Goal: Task Accomplishment & Management: Use online tool/utility

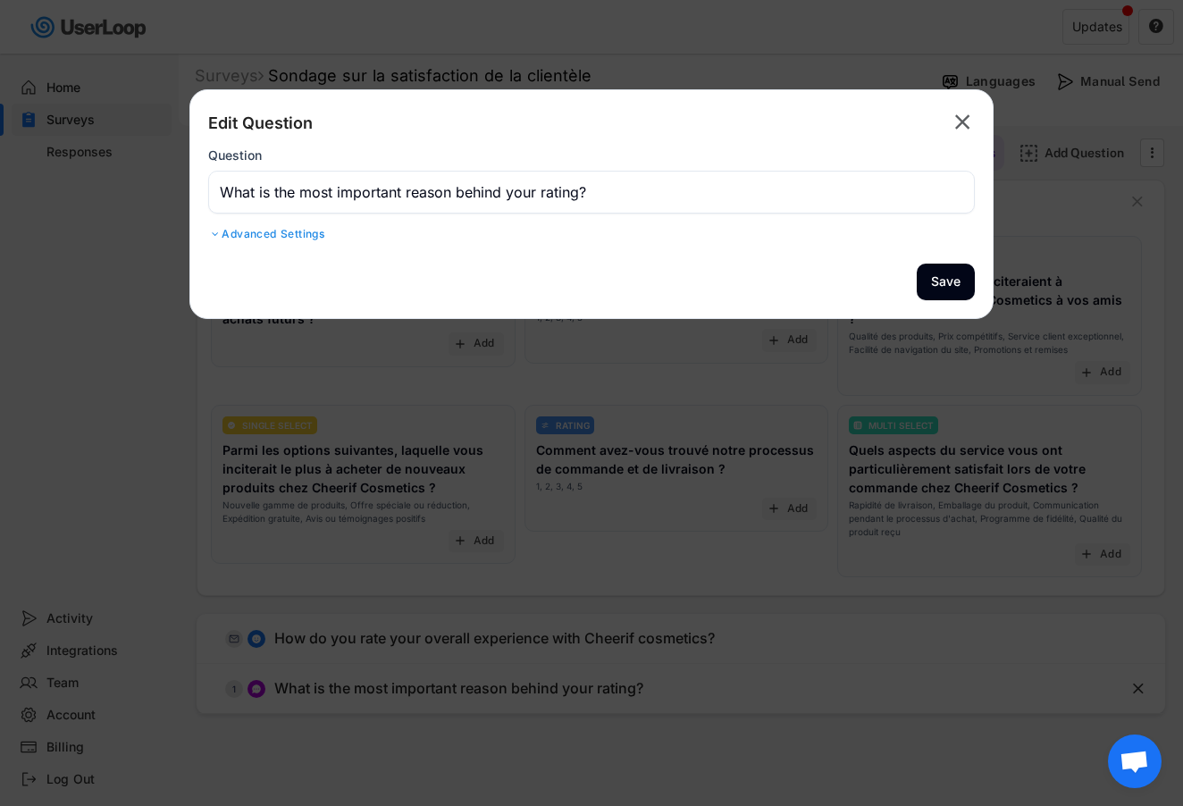
click at [967, 136] on icon "" at bounding box center [962, 122] width 25 height 29
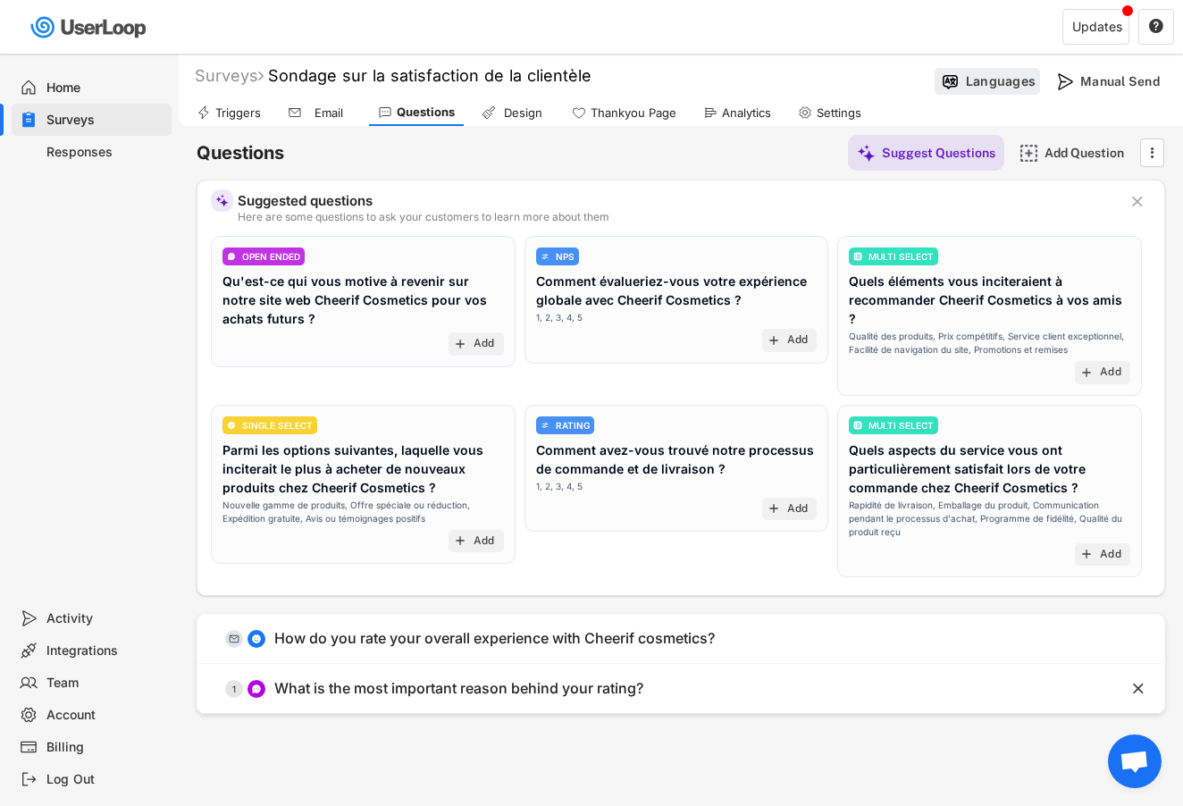
click at [974, 93] on div "Languages" at bounding box center [987, 81] width 105 height 27
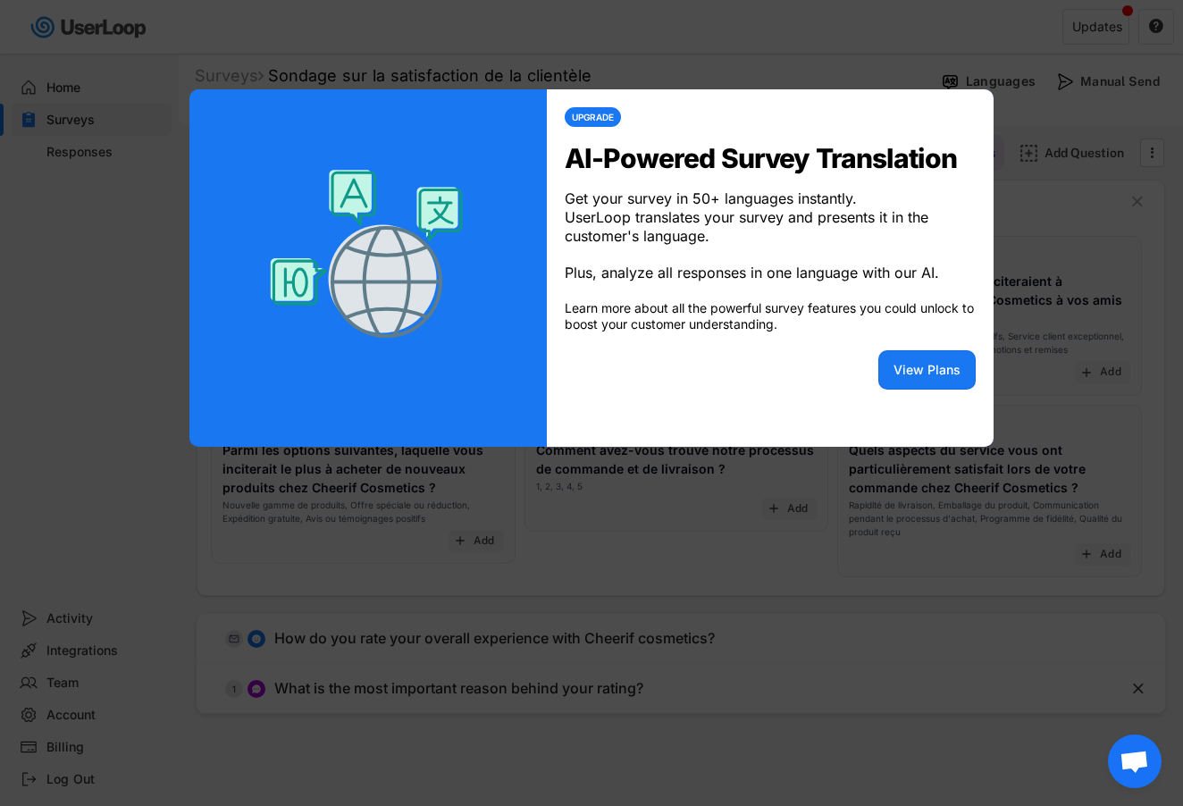
click at [1049, 209] on div at bounding box center [591, 403] width 1183 height 806
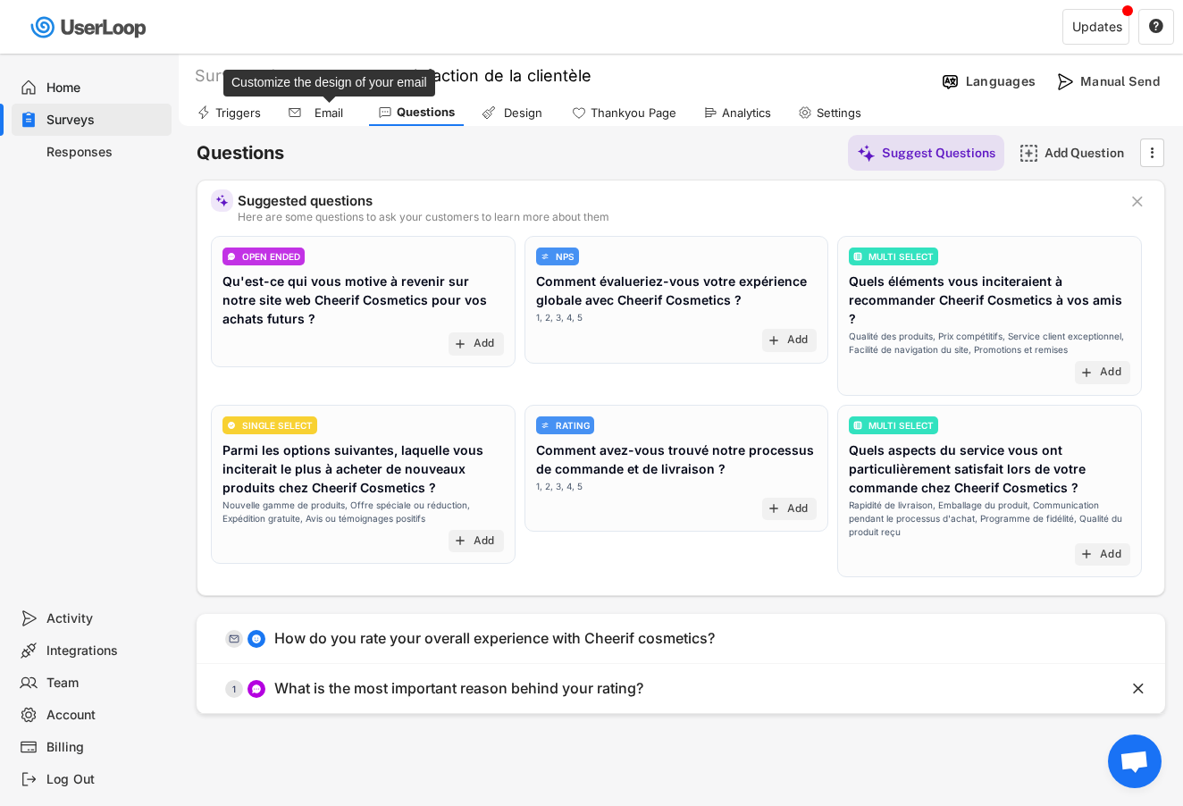
click at [309, 109] on div "Email" at bounding box center [329, 112] width 45 height 15
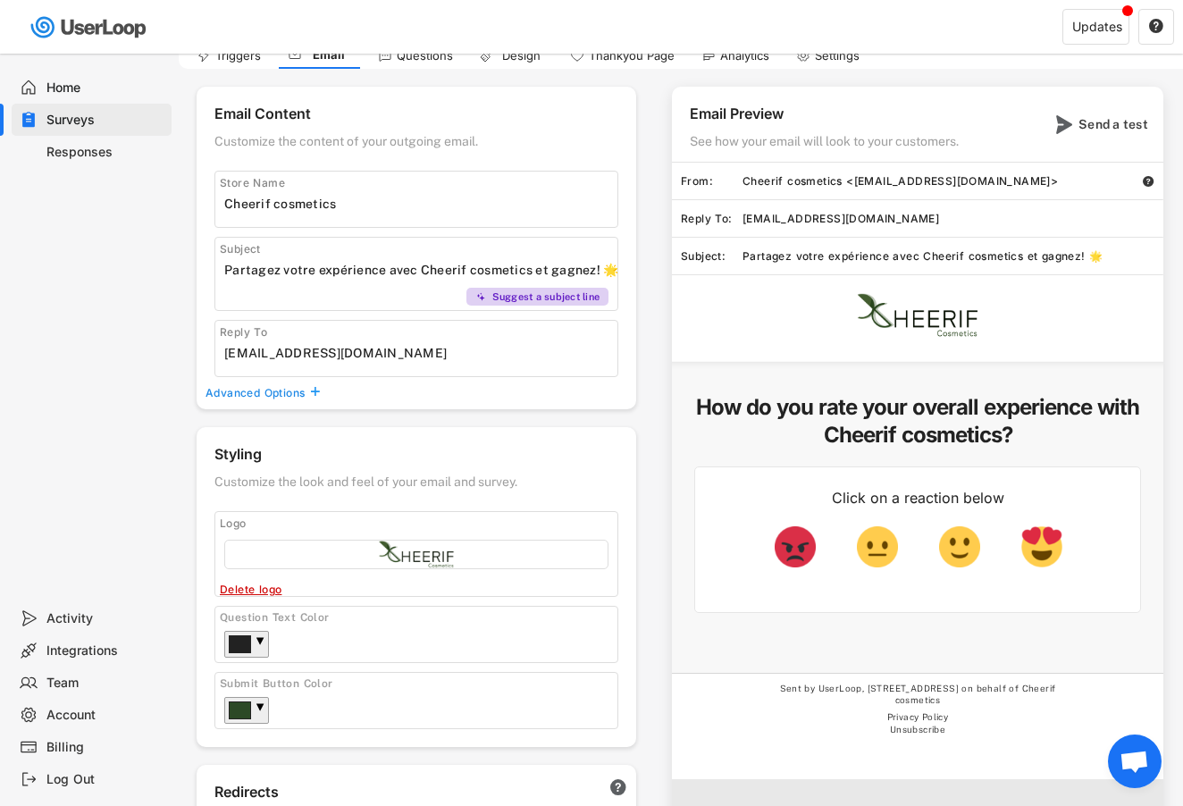
scroll to position [60, 0]
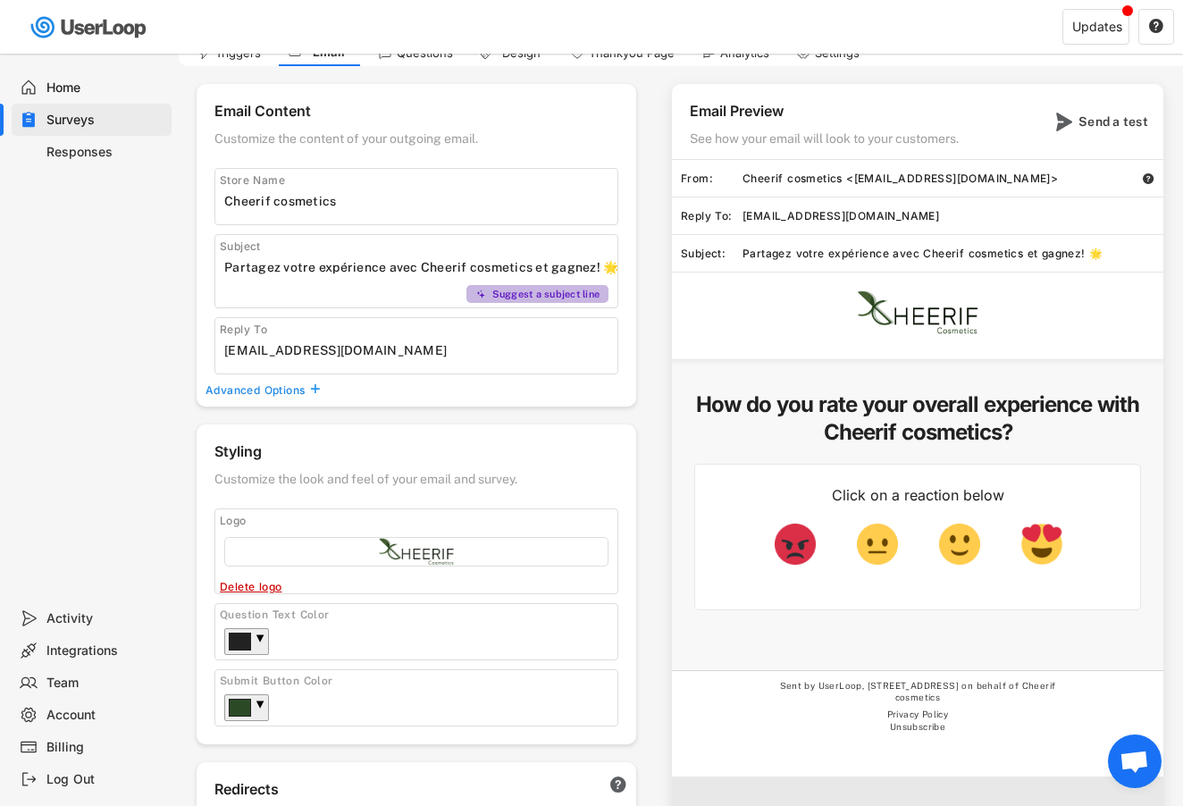
click at [586, 298] on div "Suggest a subject line" at bounding box center [546, 294] width 108 height 13
click at [584, 295] on div "Suggest a subject line" at bounding box center [546, 294] width 108 height 13
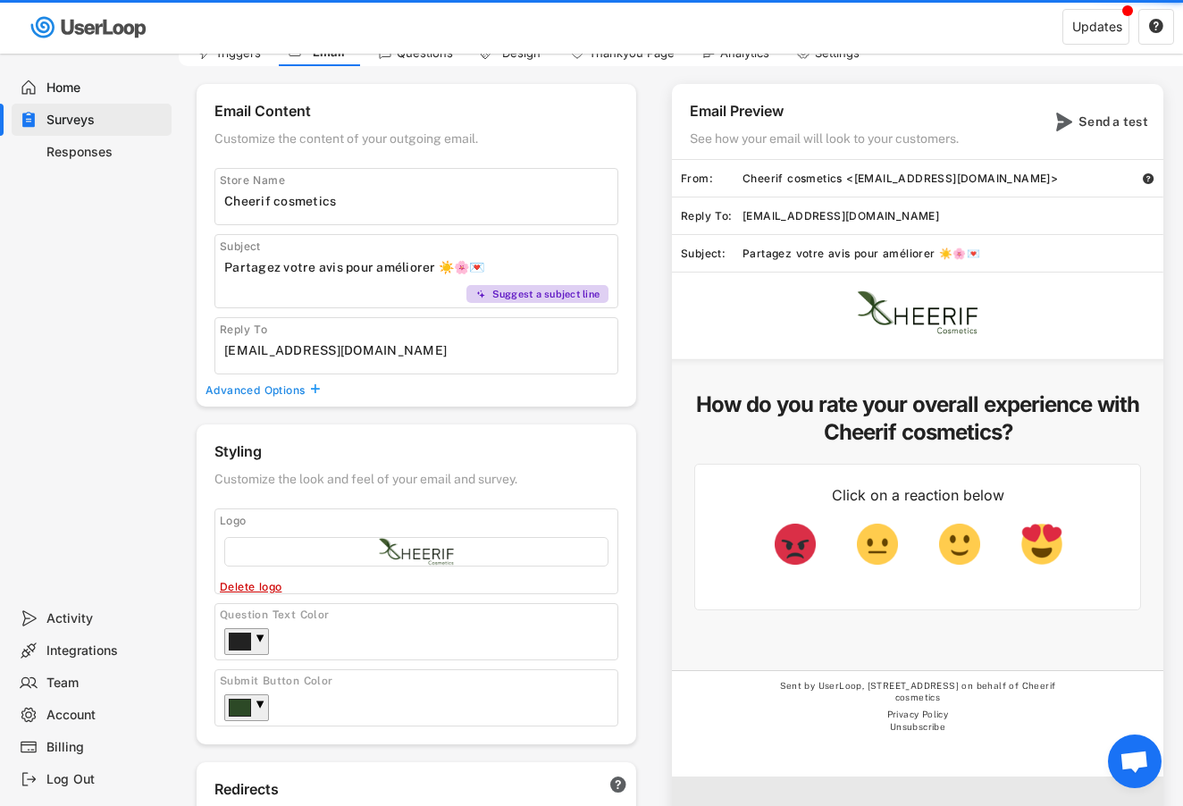
type input "💄 Votre avis compte! Partagez votre experience avec Cheerif cosmetics 🌟"
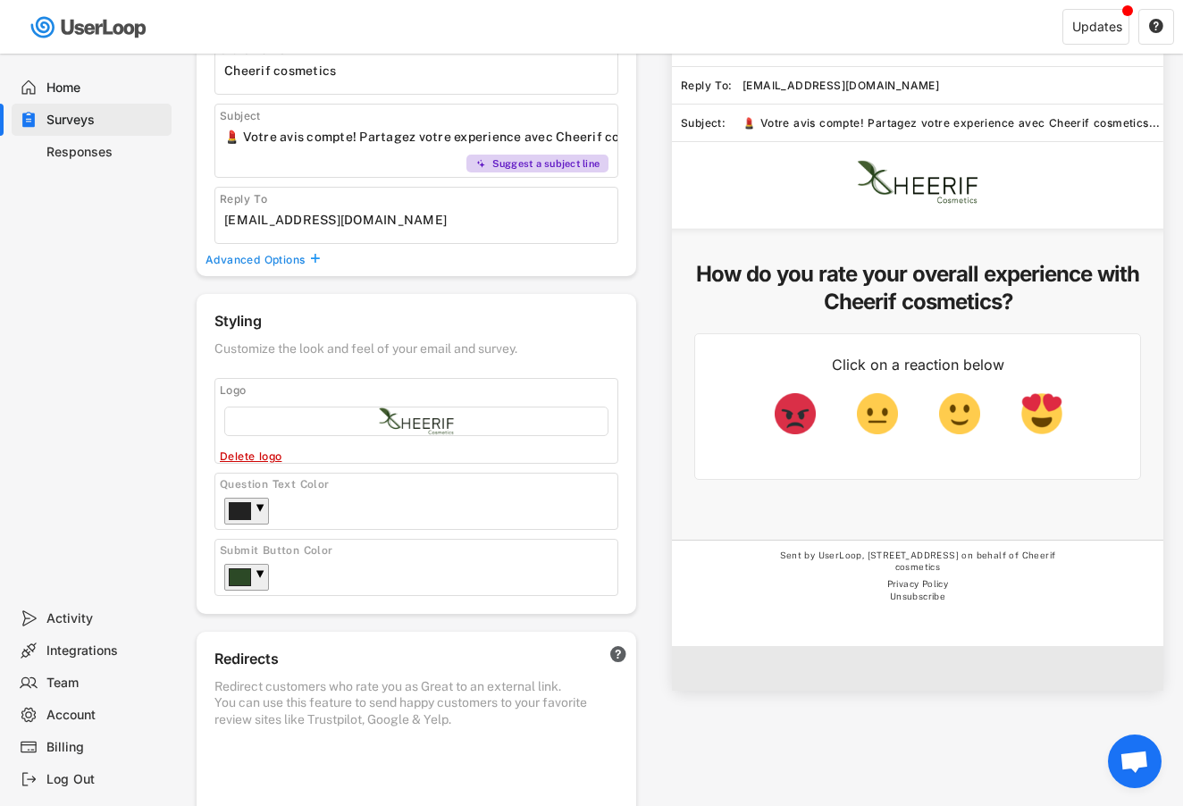
scroll to position [91, 0]
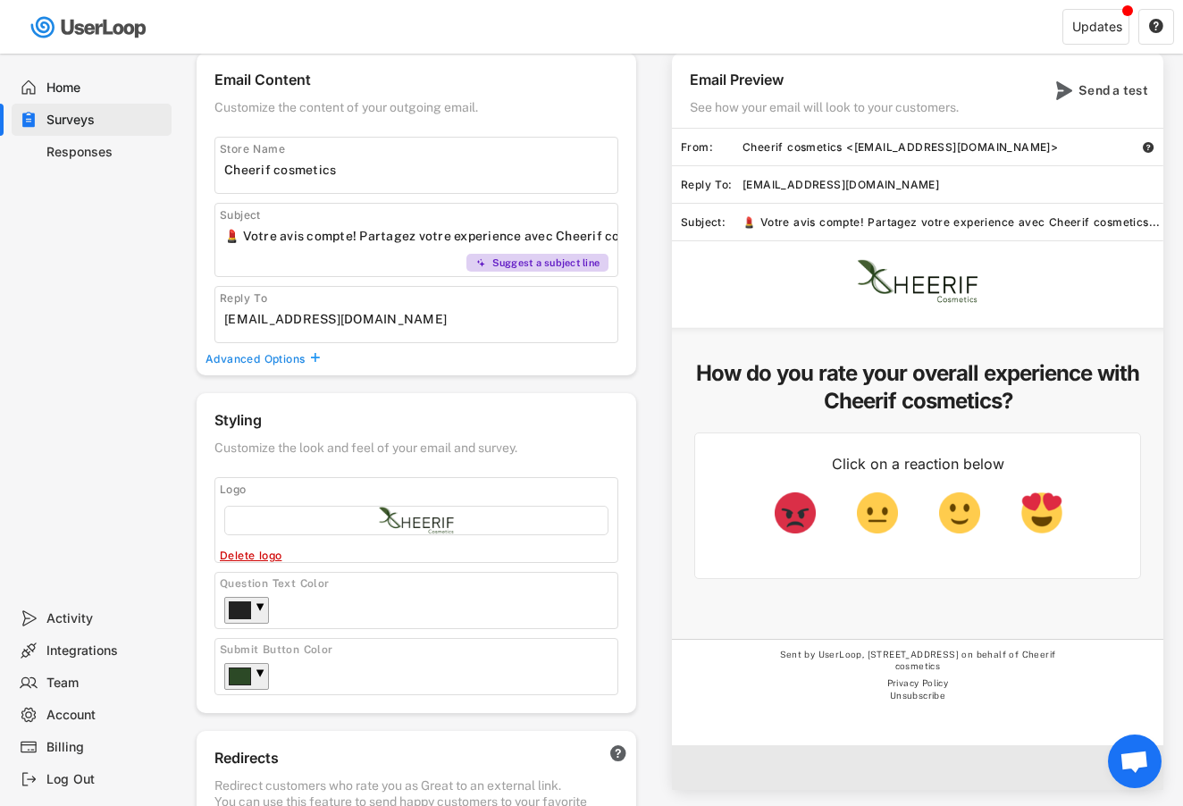
click at [907, 378] on h5 "How do you rate your overall experience with Cheerif cosmetics?" at bounding box center [917, 386] width 447 height 55
click at [1018, 403] on h5 "How do you rate your overall experience with Cheerif cosmetics?" at bounding box center [917, 386] width 447 height 55
click at [1009, 403] on h5 "How do you rate your overall experience with Cheerif cosmetics?" at bounding box center [917, 386] width 447 height 55
drag, startPoint x: 1009, startPoint y: 403, endPoint x: 915, endPoint y: 397, distance: 94.0
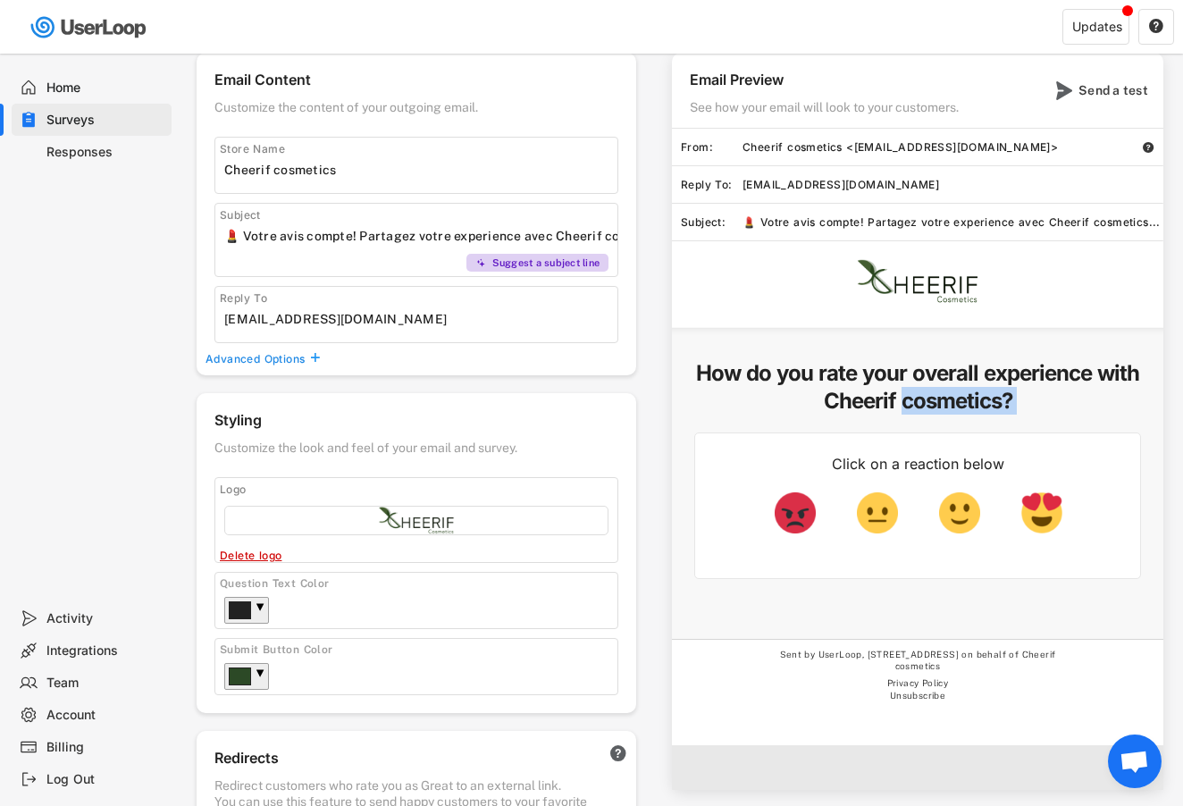
click at [915, 397] on h5 "How do you rate your overall experience with Cheerif cosmetics?" at bounding box center [917, 386] width 447 height 55
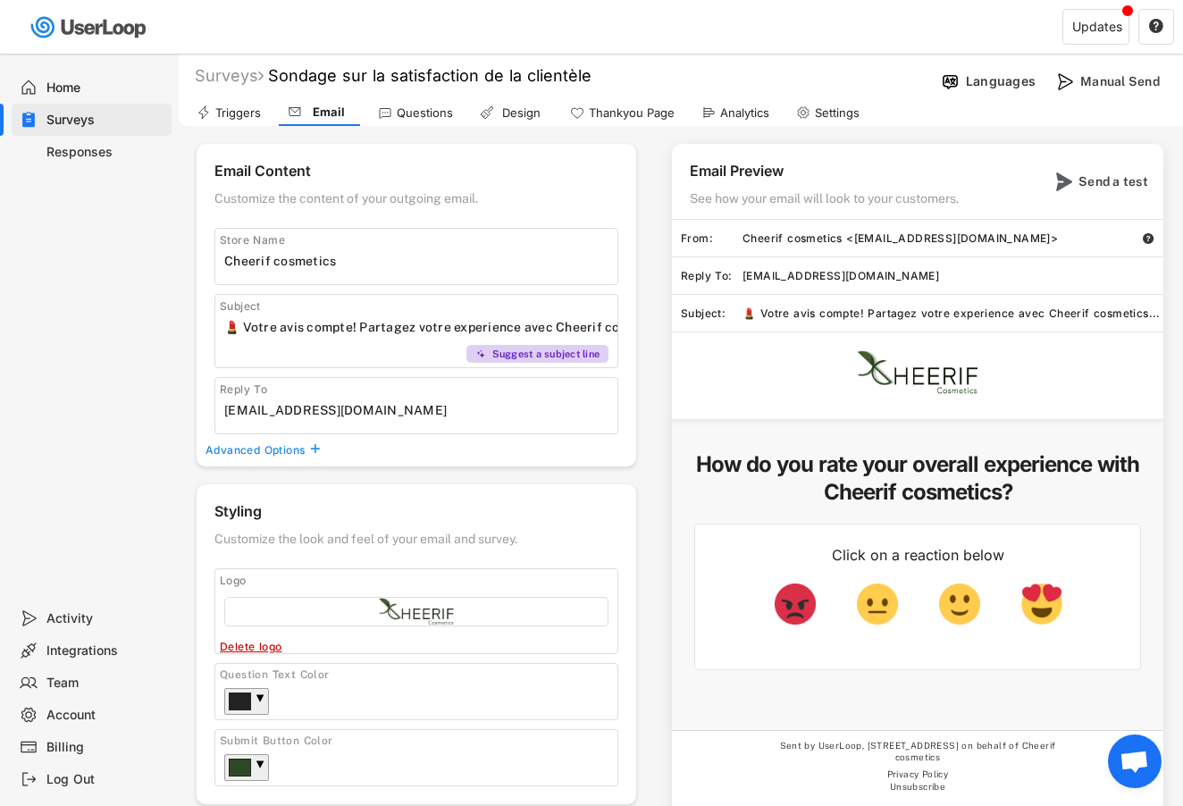
scroll to position [0, 0]
click at [243, 122] on div "Triggers" at bounding box center [229, 112] width 82 height 27
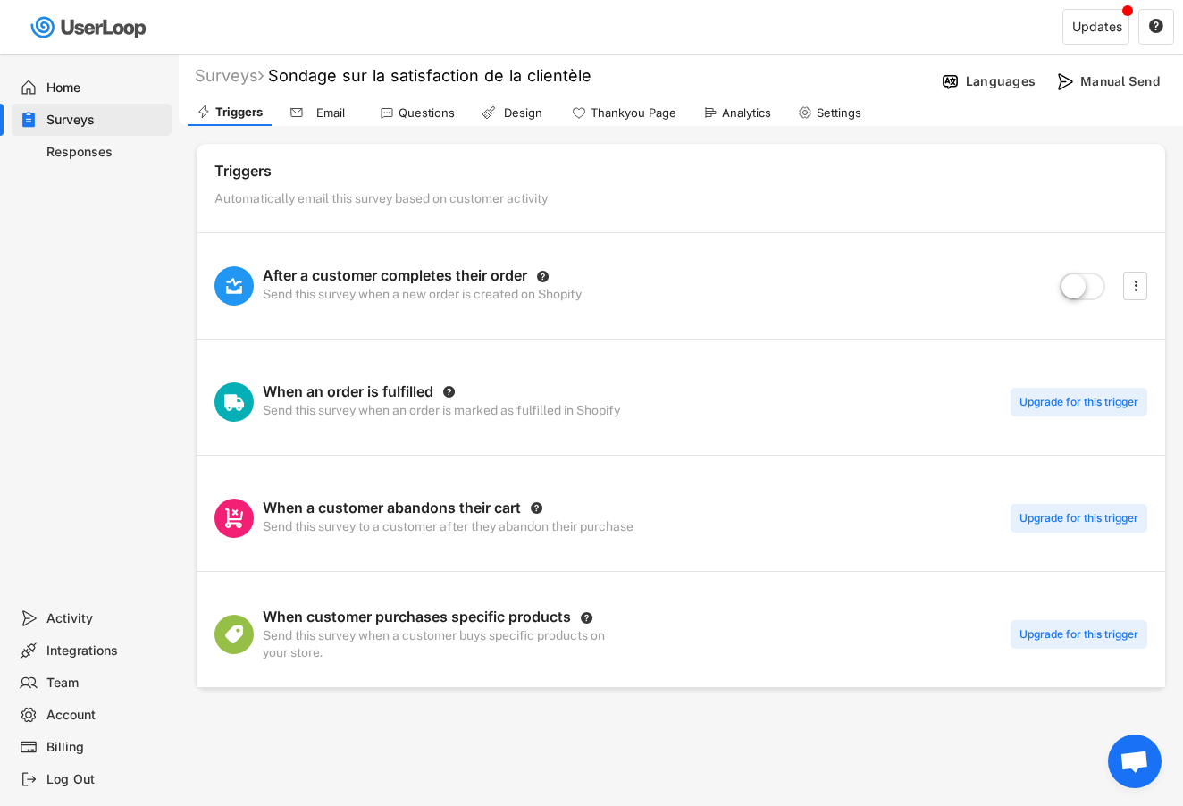
click at [1090, 289] on label at bounding box center [1082, 287] width 55 height 39
click at [0, 0] on input "checkbox" at bounding box center [0, 0] width 0 height 0
click at [1130, 287] on icon "" at bounding box center [1136, 286] width 18 height 27
select select ""immediately""
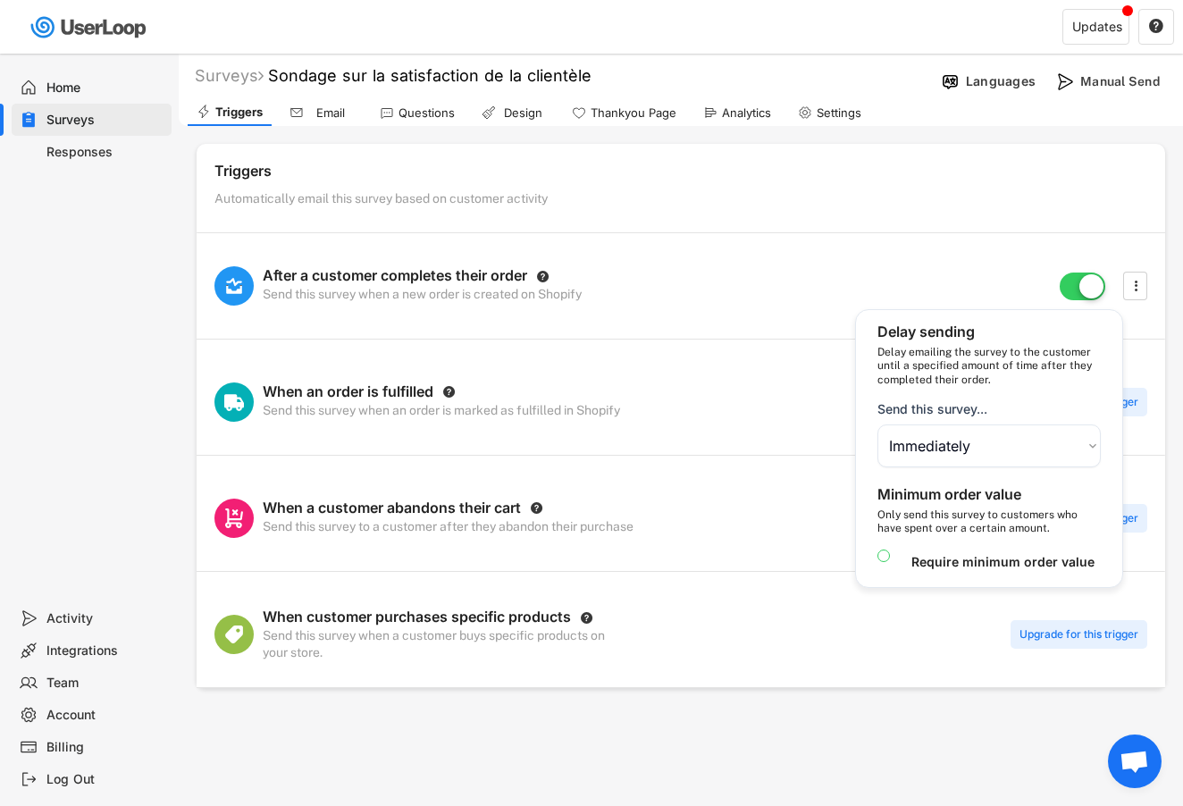
click at [887, 210] on div "Automatically email this survey based on customer activity" at bounding box center [680, 202] width 933 height 24
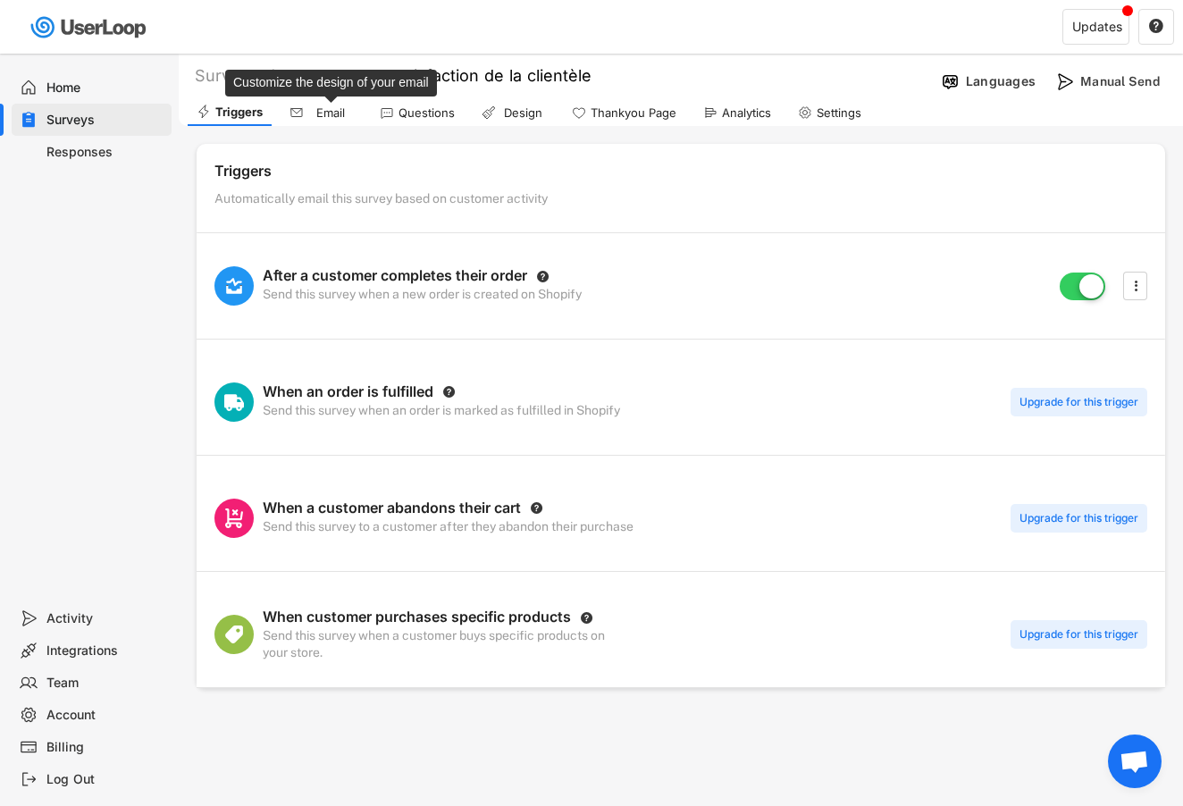
click at [311, 112] on div "Email" at bounding box center [330, 112] width 45 height 15
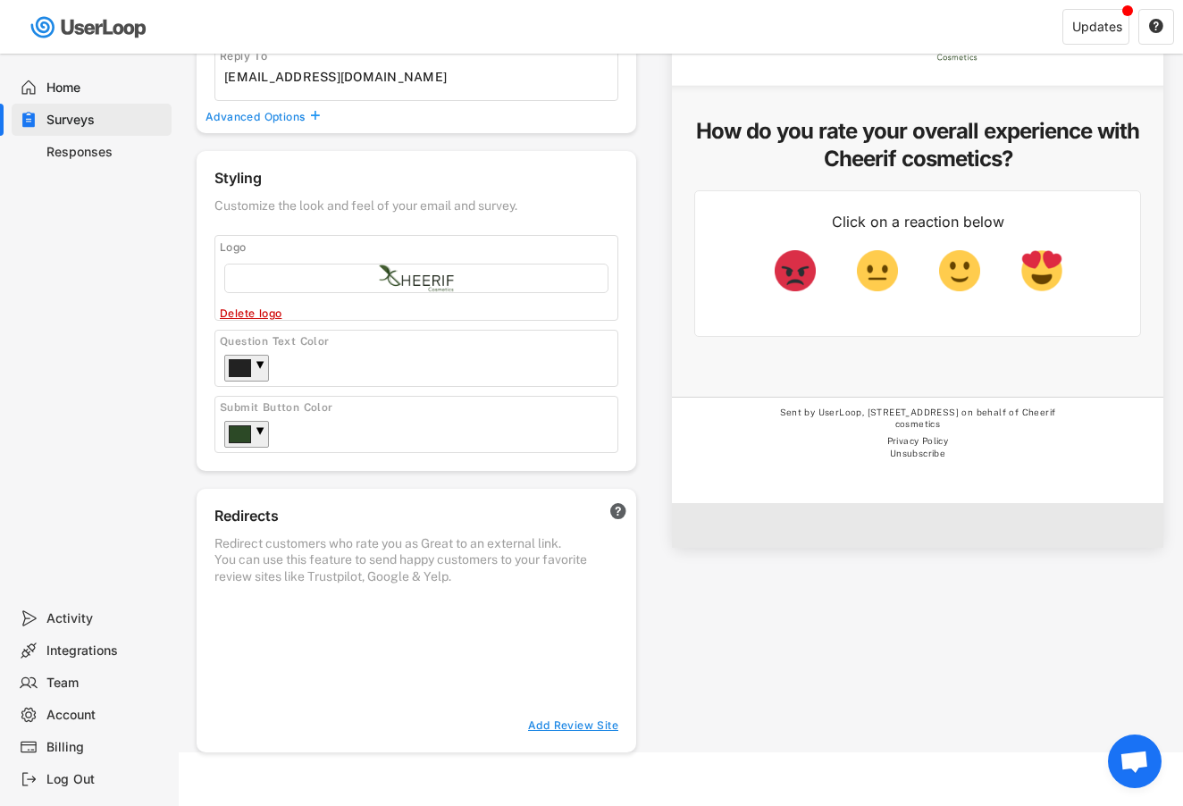
scroll to position [348, 0]
click at [573, 725] on div "Add Review Site" at bounding box center [567, 726] width 104 height 14
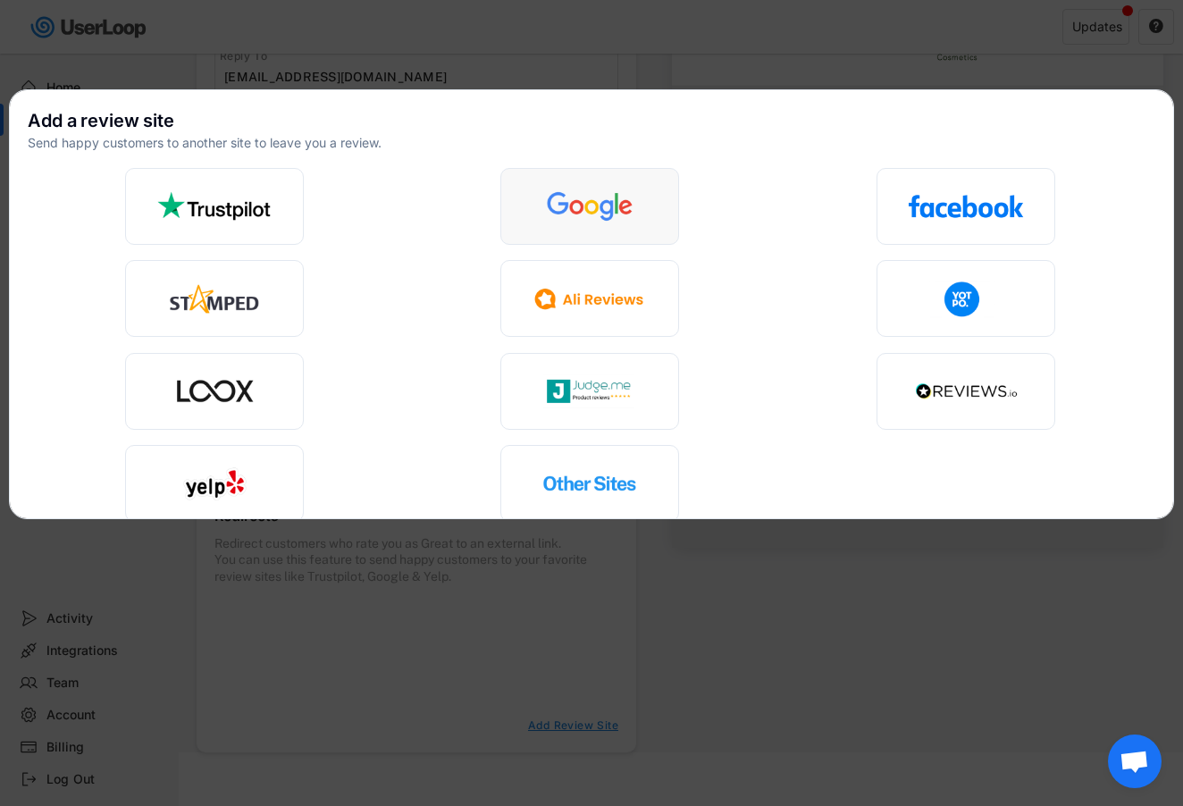
click at [581, 213] on img at bounding box center [590, 206] width 116 height 38
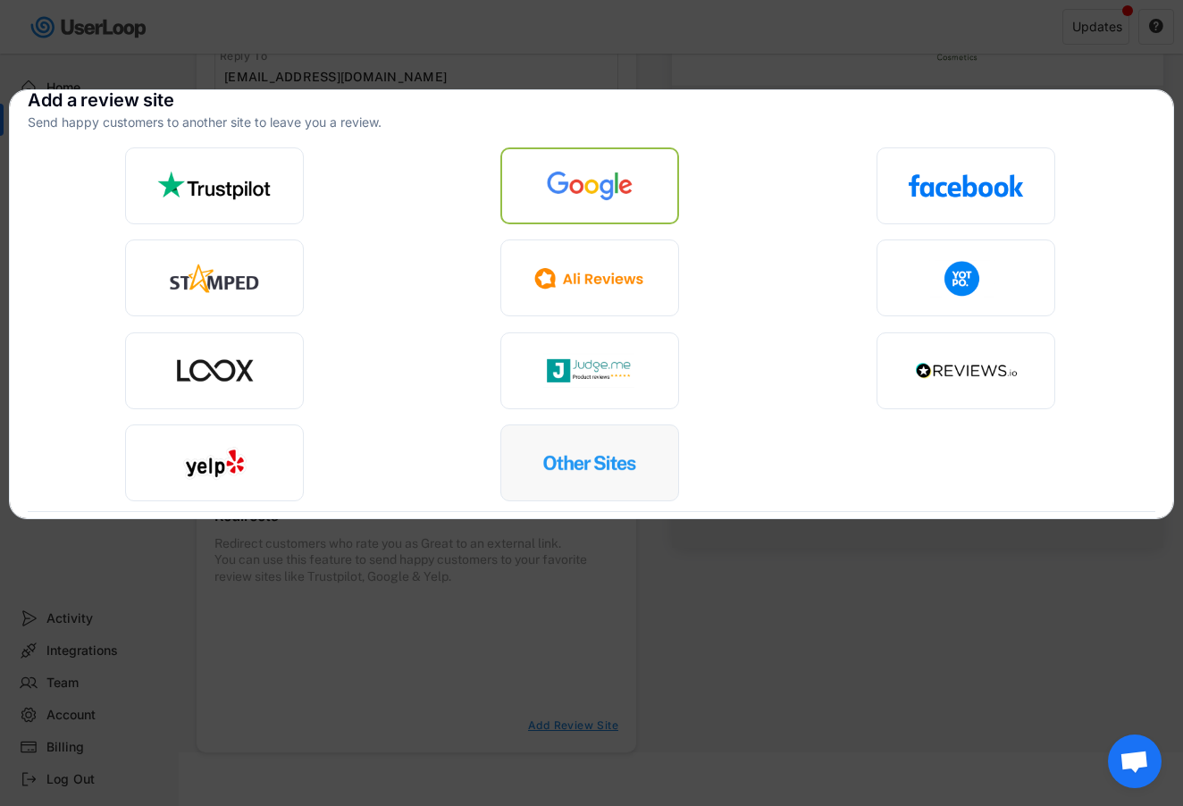
scroll to position [20, 0]
click at [248, 188] on img at bounding box center [214, 186] width 116 height 38
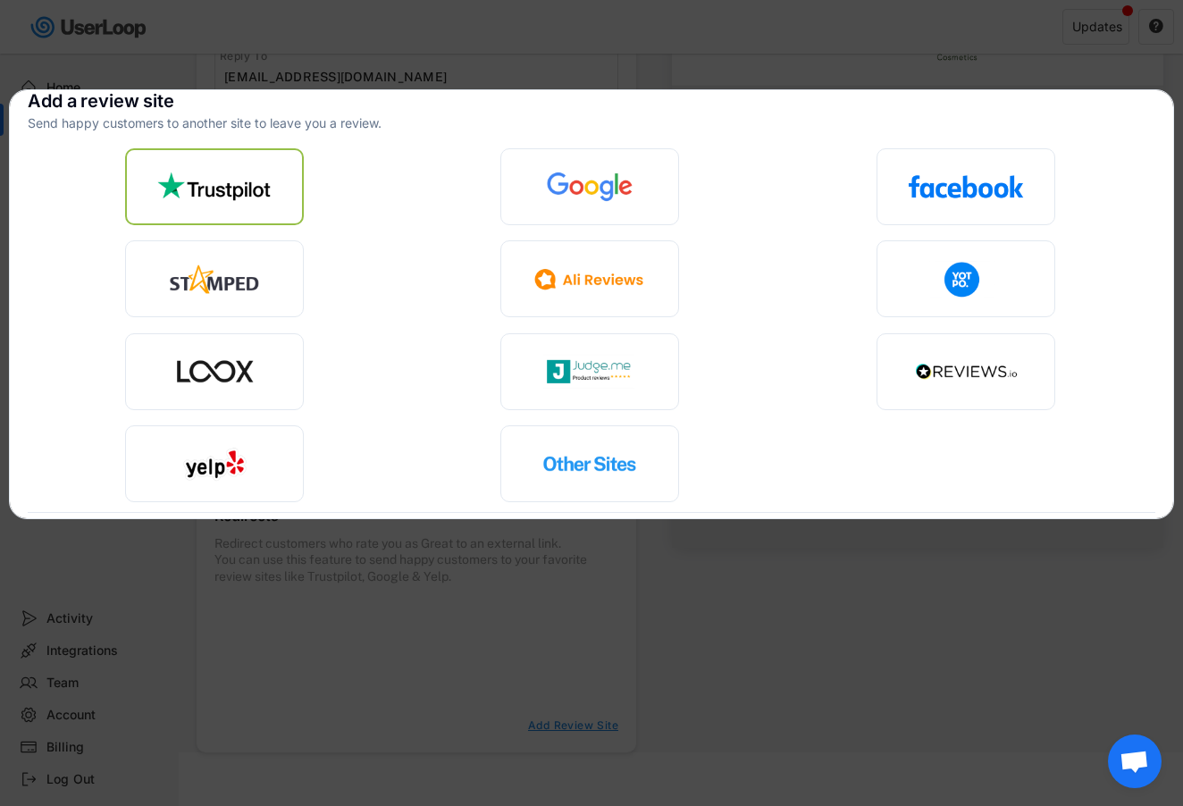
click at [766, 355] on div at bounding box center [592, 374] width 376 height 92
click at [652, 199] on div at bounding box center [589, 186] width 179 height 77
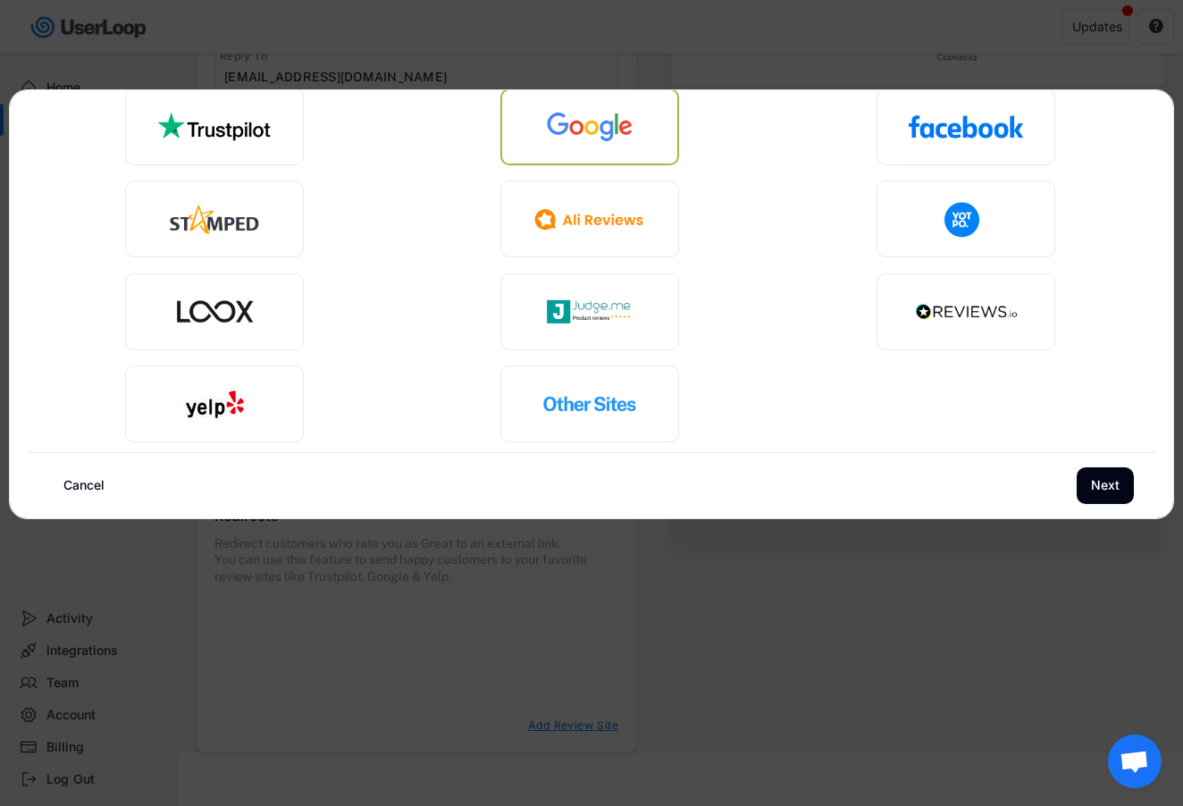
scroll to position [79, 0]
click at [1114, 493] on button "Next" at bounding box center [1105, 486] width 57 height 37
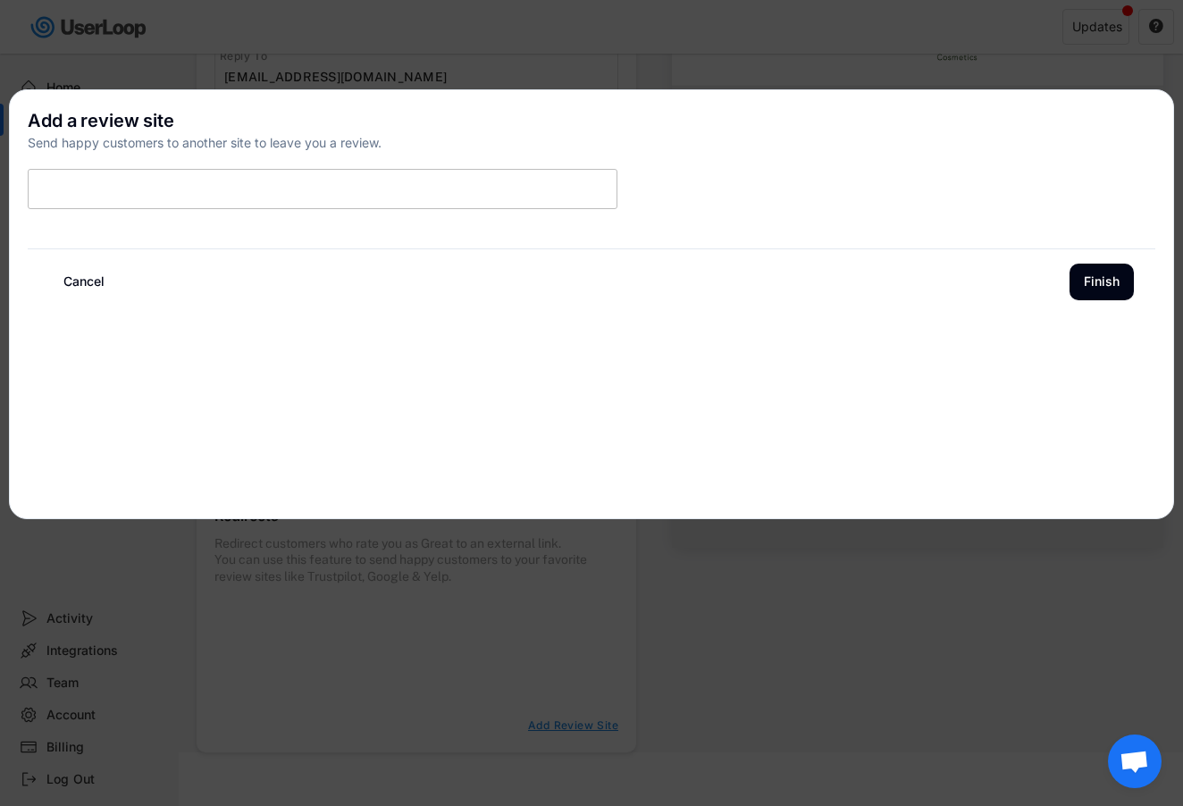
scroll to position [0, 0]
click at [437, 178] on input "input" at bounding box center [323, 189] width 590 height 40
type input "c"
click at [98, 279] on button "Cancel" at bounding box center [84, 282] width 70 height 37
click at [89, 292] on button "Cancel" at bounding box center [84, 282] width 70 height 37
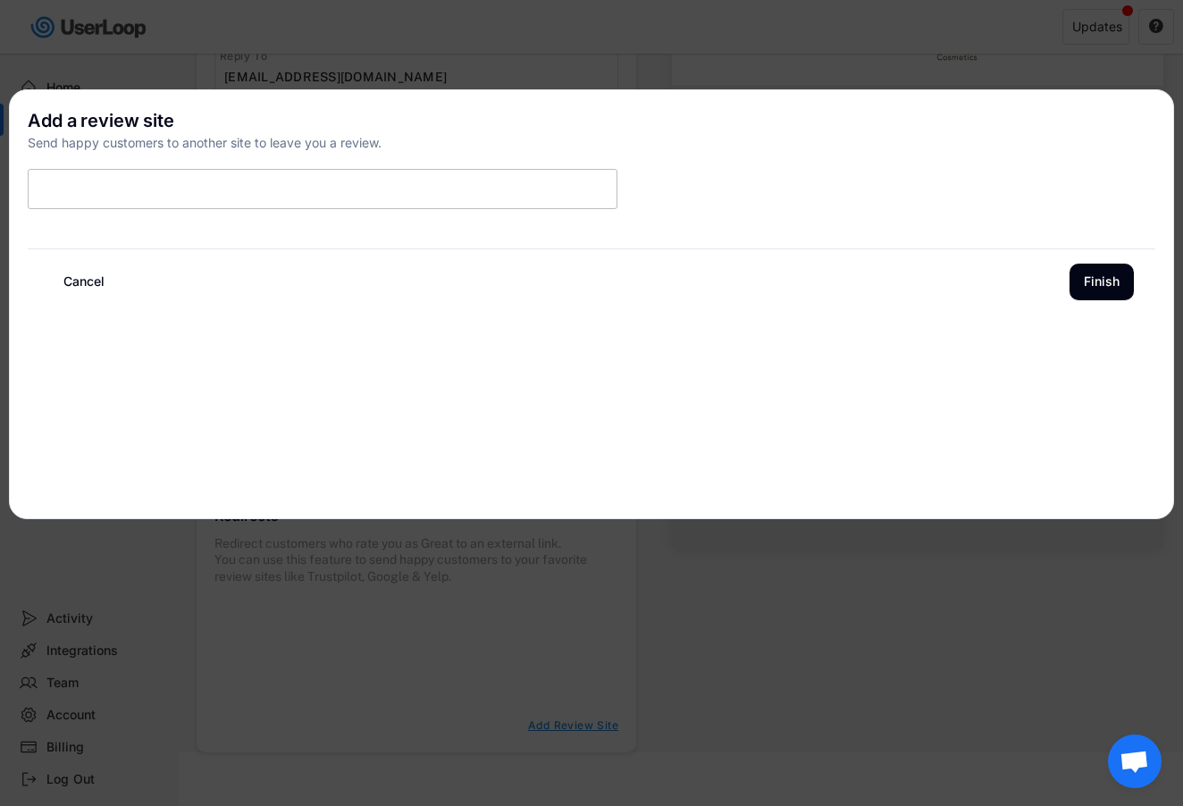
click at [93, 275] on button "Cancel" at bounding box center [84, 282] width 70 height 37
click at [91, 285] on button "Cancel" at bounding box center [84, 282] width 70 height 37
click at [89, 278] on button "Cancel" at bounding box center [84, 282] width 70 height 37
click at [367, 74] on div at bounding box center [591, 403] width 1183 height 806
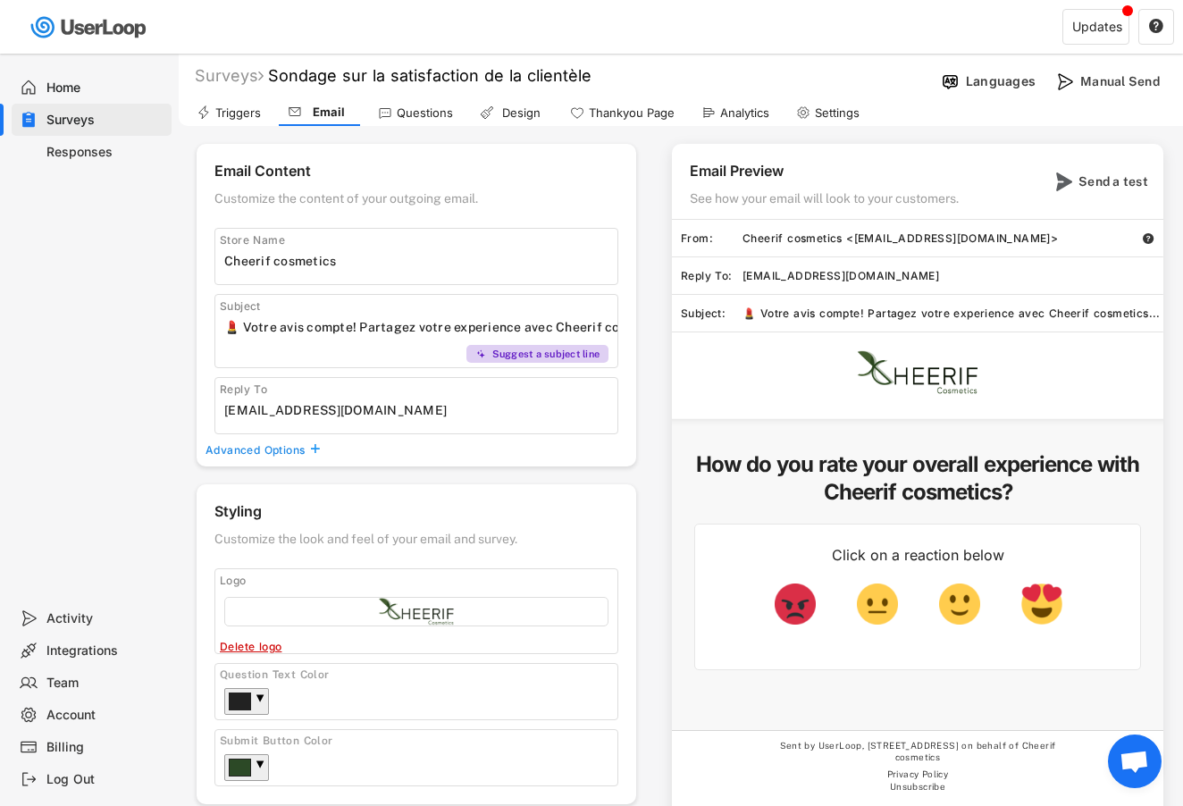
click at [104, 163] on div "Responses" at bounding box center [92, 152] width 160 height 32
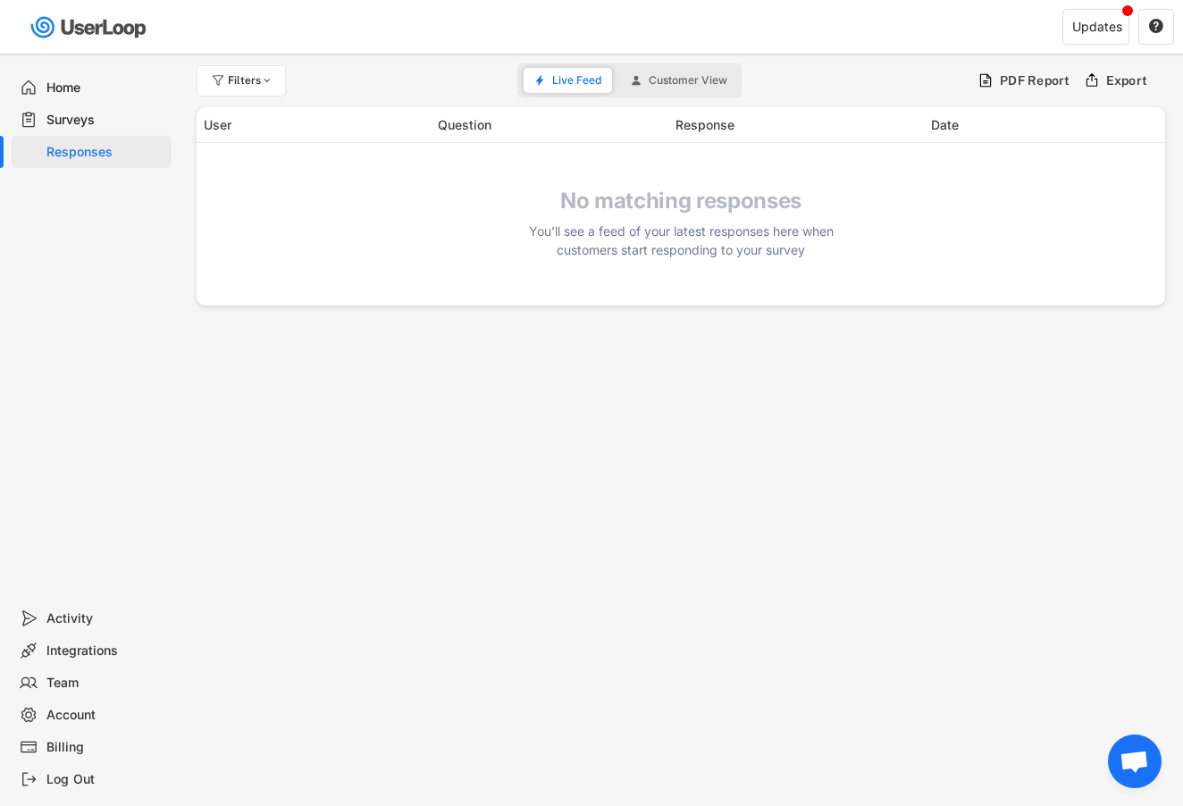
click at [109, 120] on div "Surveys" at bounding box center [105, 120] width 118 height 17
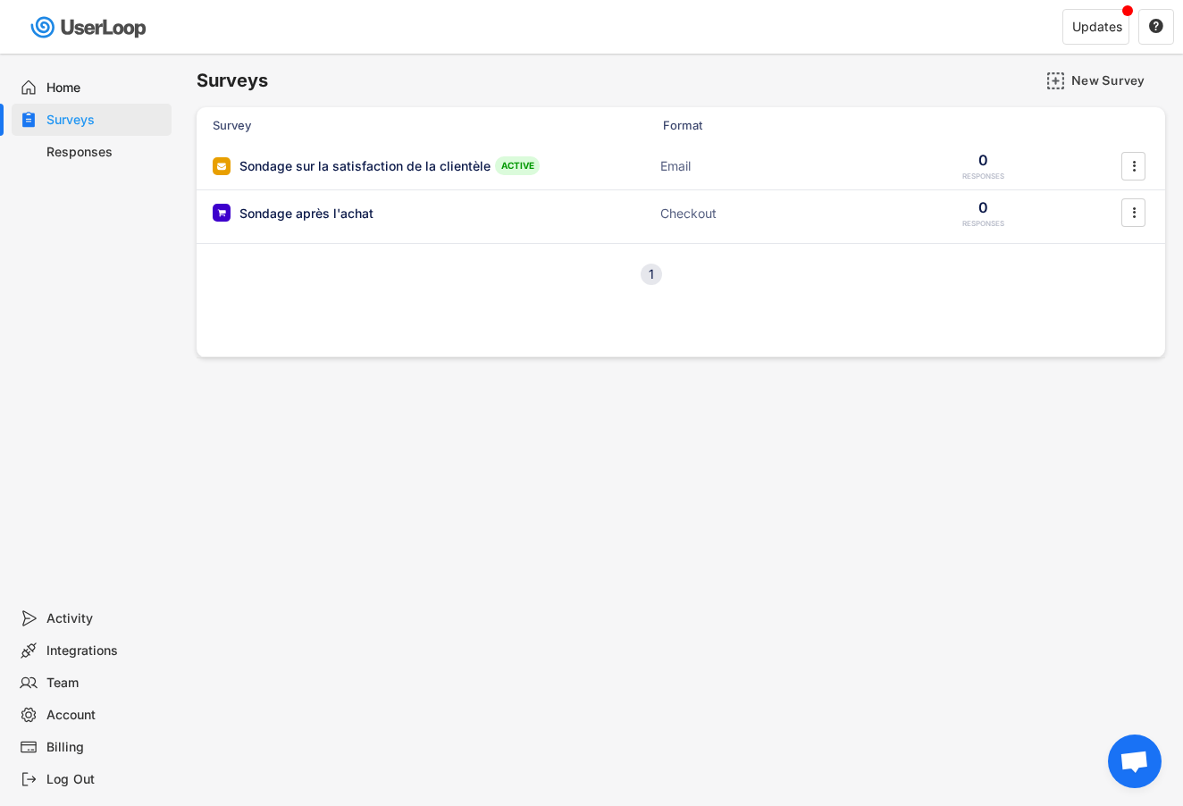
click at [105, 150] on div "Responses" at bounding box center [105, 152] width 118 height 17
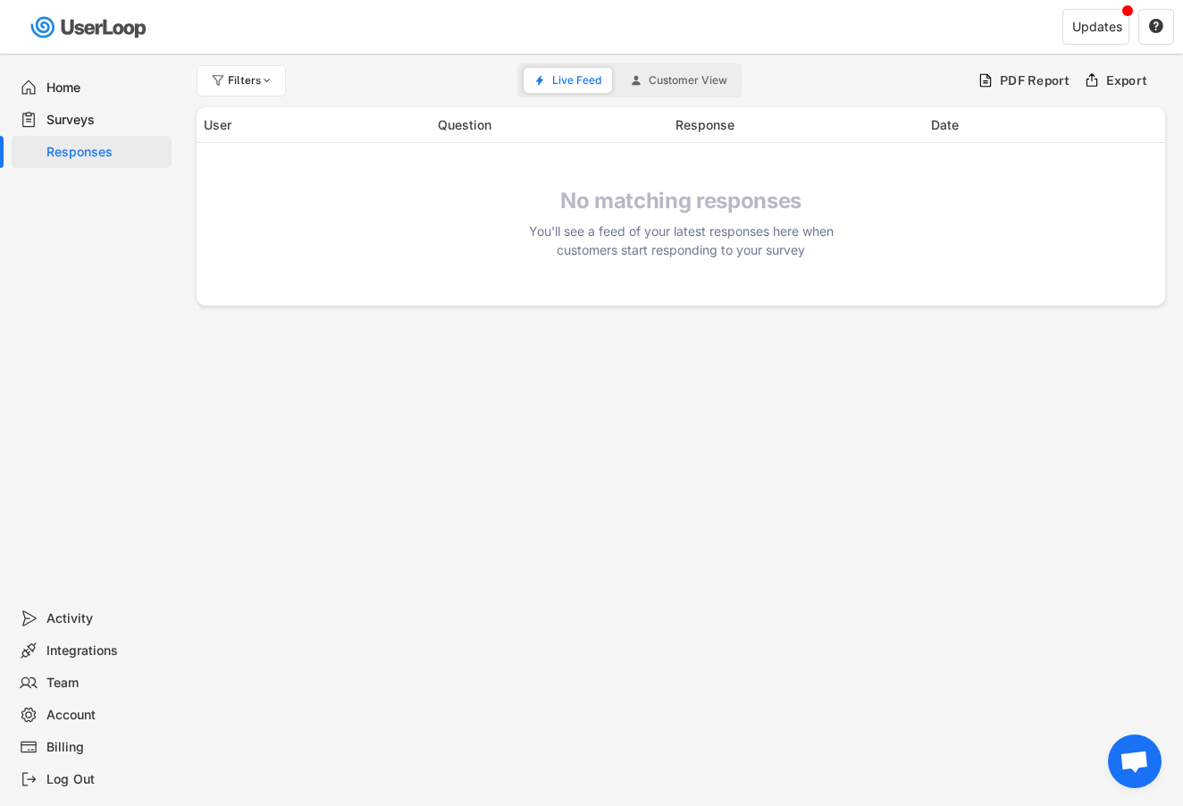
click at [686, 79] on span "Customer View" at bounding box center [688, 80] width 79 height 11
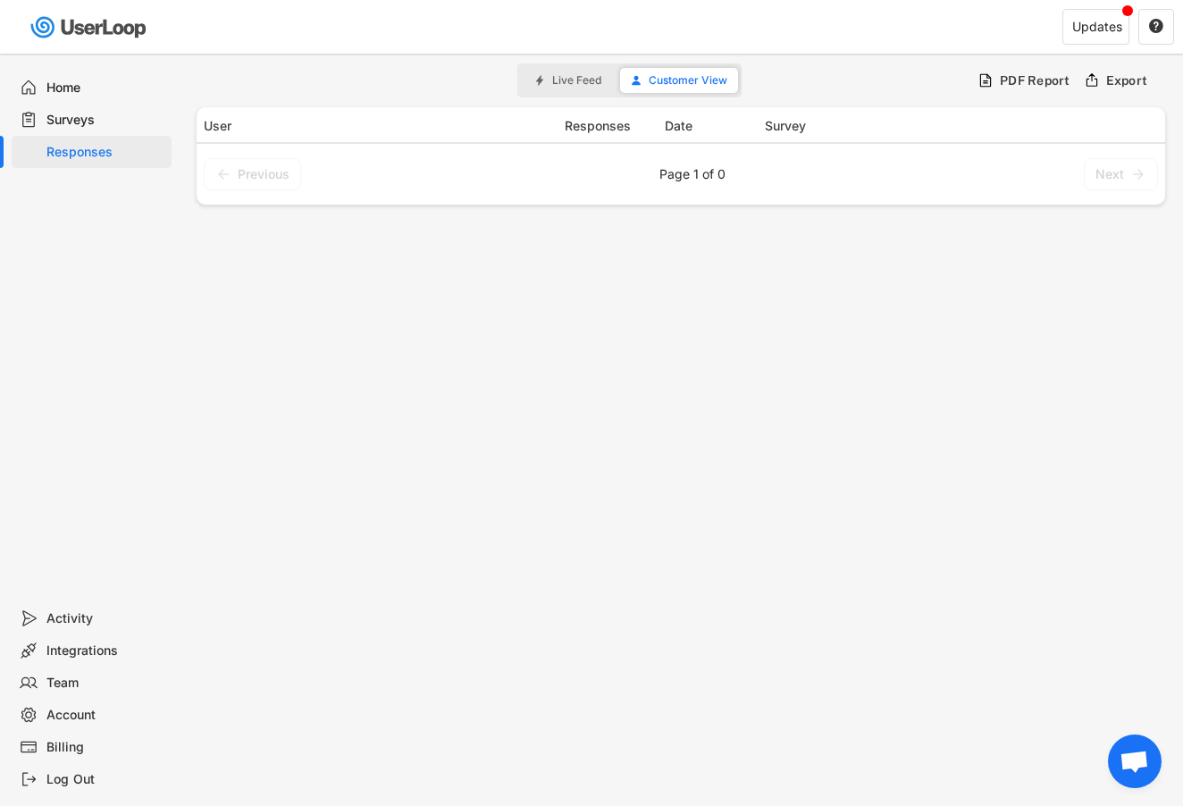
click at [84, 115] on div "Surveys" at bounding box center [105, 120] width 118 height 17
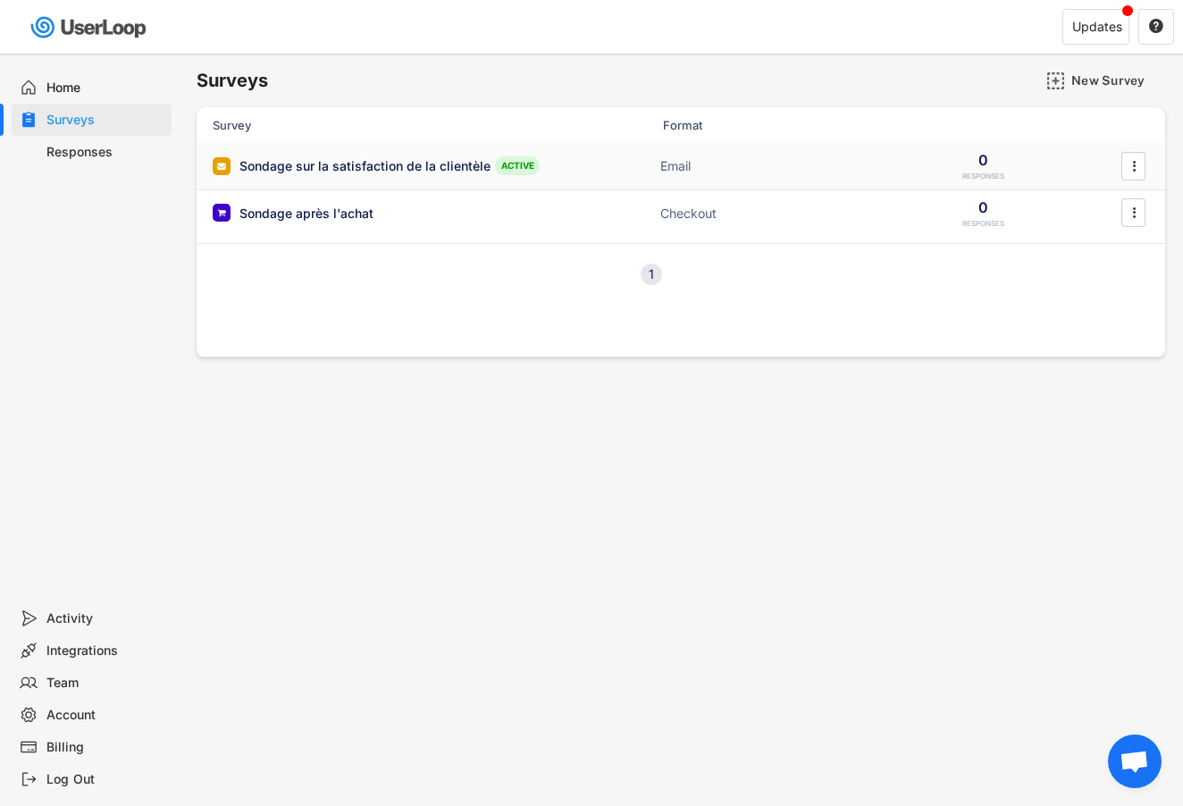
click at [523, 168] on div "ACTIVE" at bounding box center [517, 165] width 45 height 19
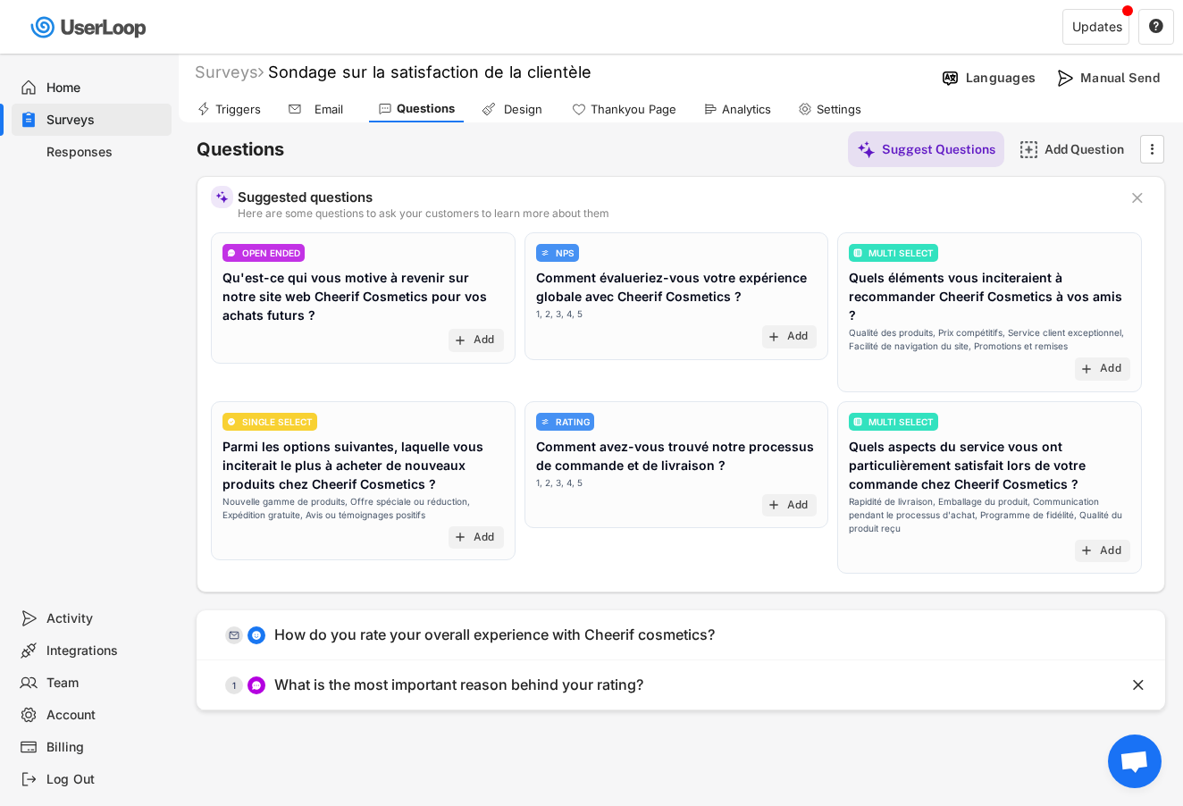
scroll to position [4, 0]
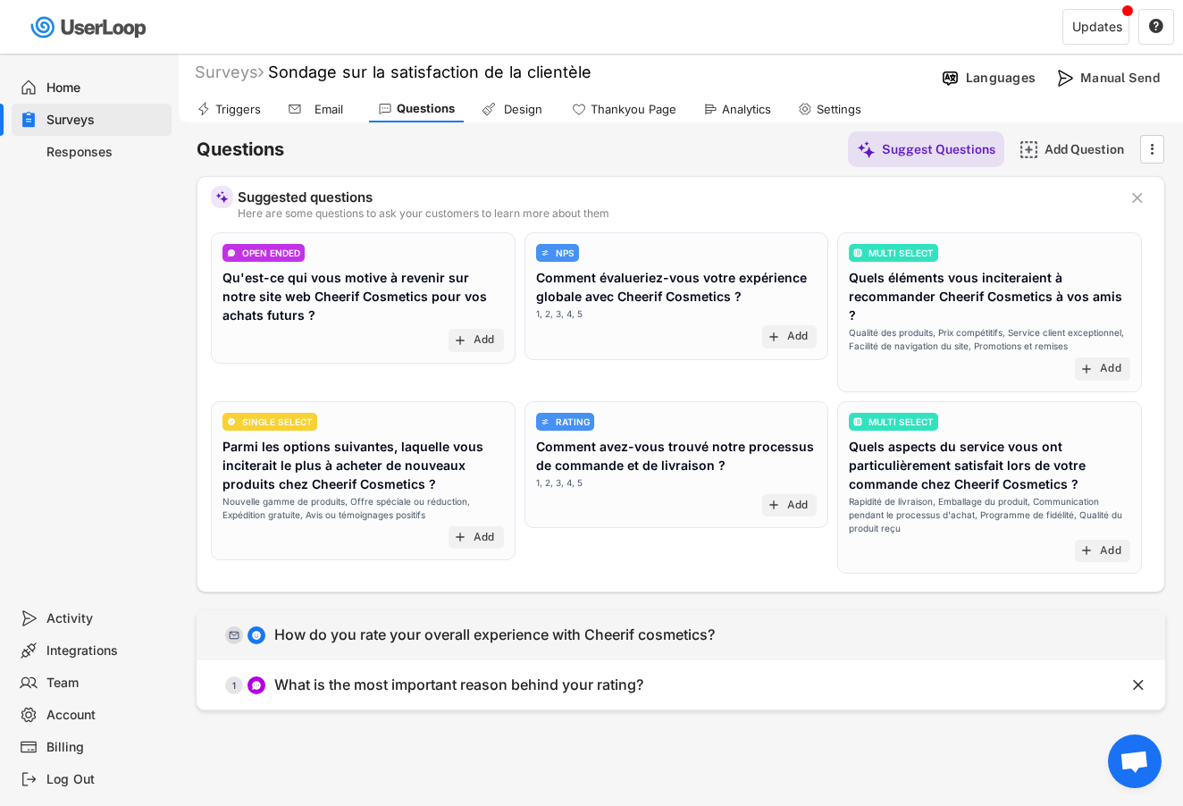
click at [974, 625] on div "  0 How do you rate your overall experience with Cheerif cosmetics?" at bounding box center [636, 635] width 879 height 40
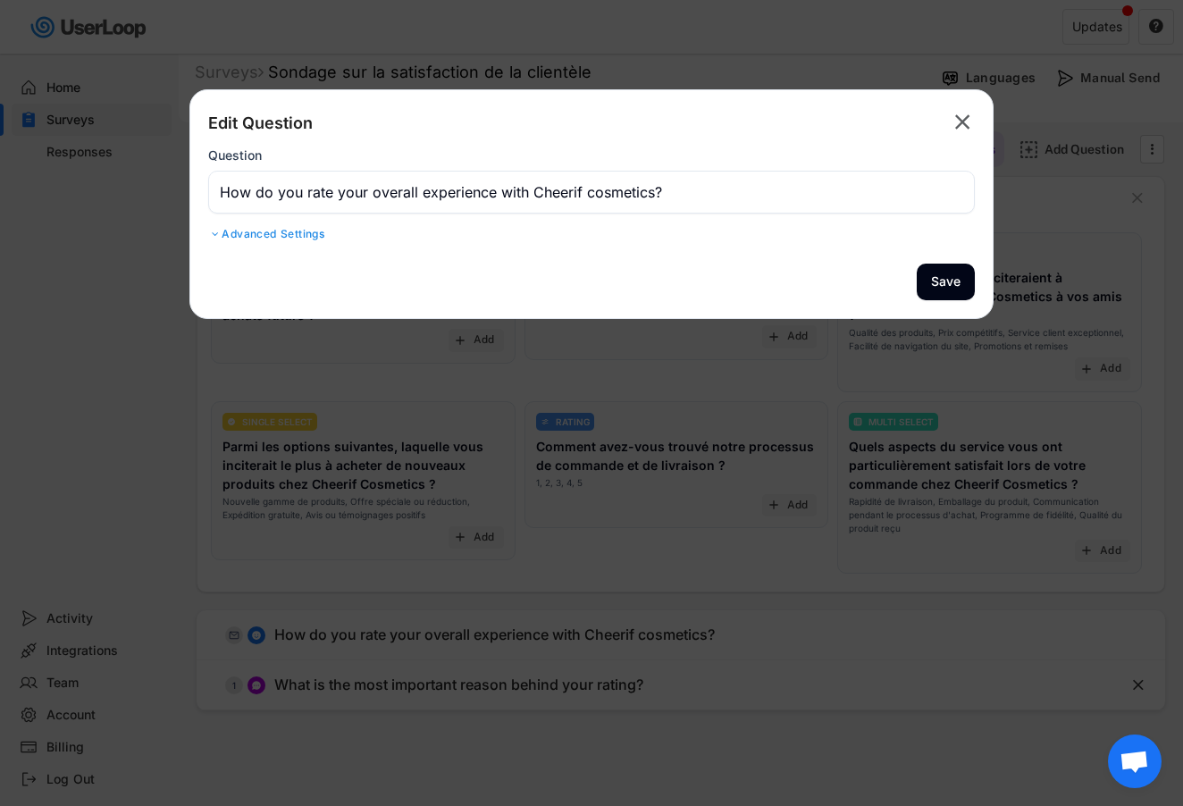
click at [790, 200] on input "input" at bounding box center [591, 192] width 767 height 43
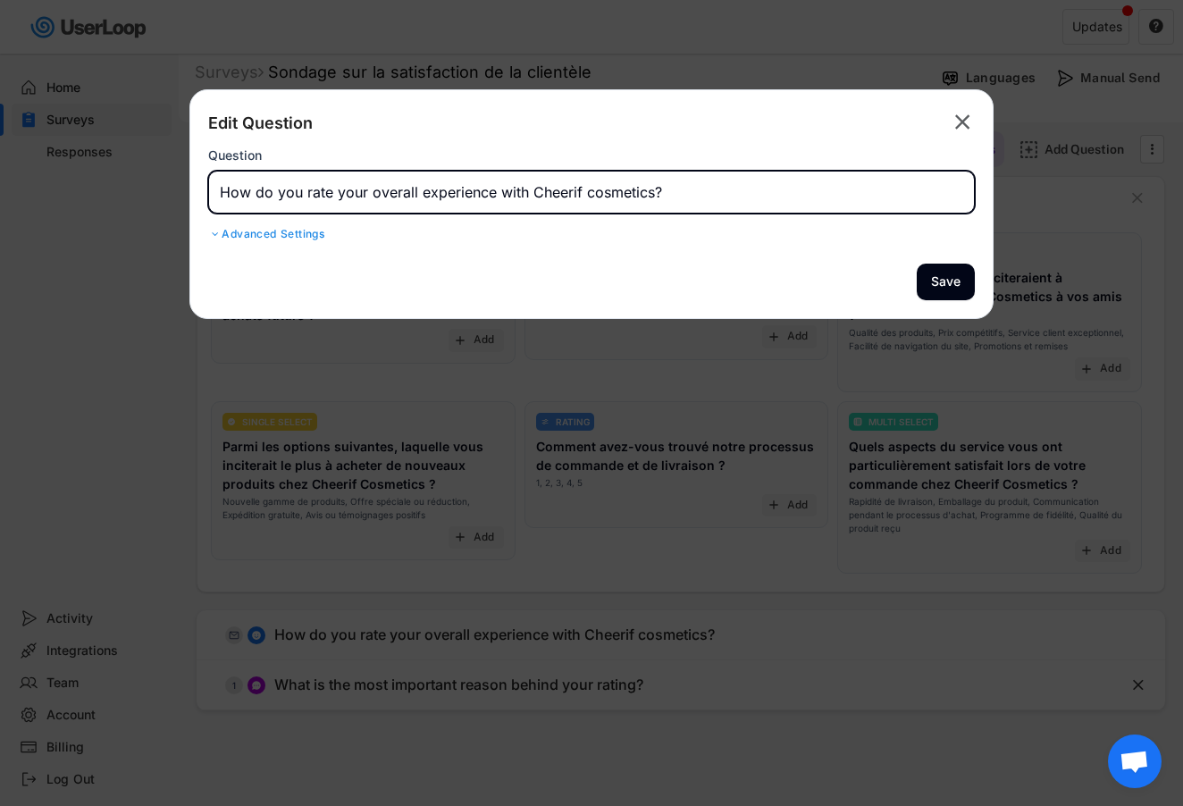
drag, startPoint x: 699, startPoint y: 189, endPoint x: 145, endPoint y: 143, distance: 556.0
click at [145, 143] on body "Surveys New Survey Survey Format Sondage sur la satisfaction de la clientèle AC…" at bounding box center [591, 399] width 1183 height 806
paste input "Recommanderiez-vous notre produit à vos proches ?"
type input "Recommanderiez-vous notre produit à vos proches ? Si non, pourquoi ?"
click at [328, 239] on div "Advanced Settings" at bounding box center [591, 234] width 767 height 14
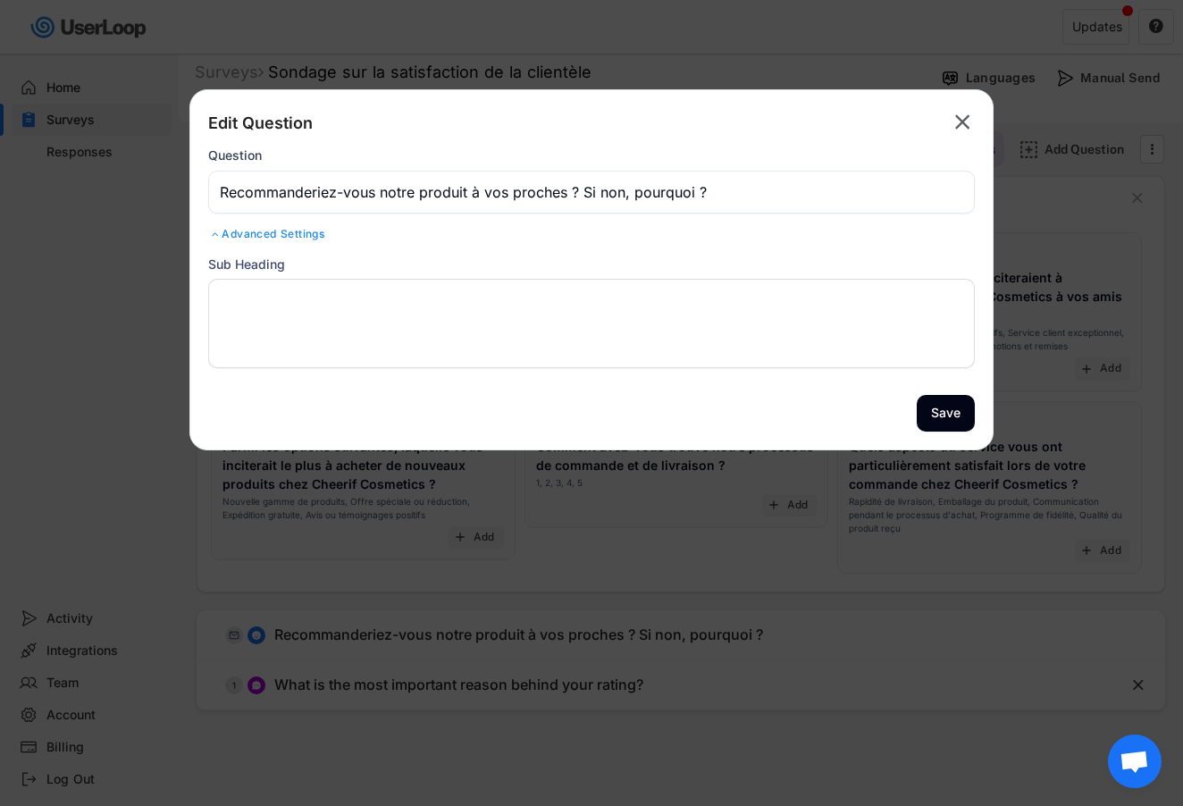
click at [305, 231] on div "Advanced Settings" at bounding box center [591, 234] width 767 height 14
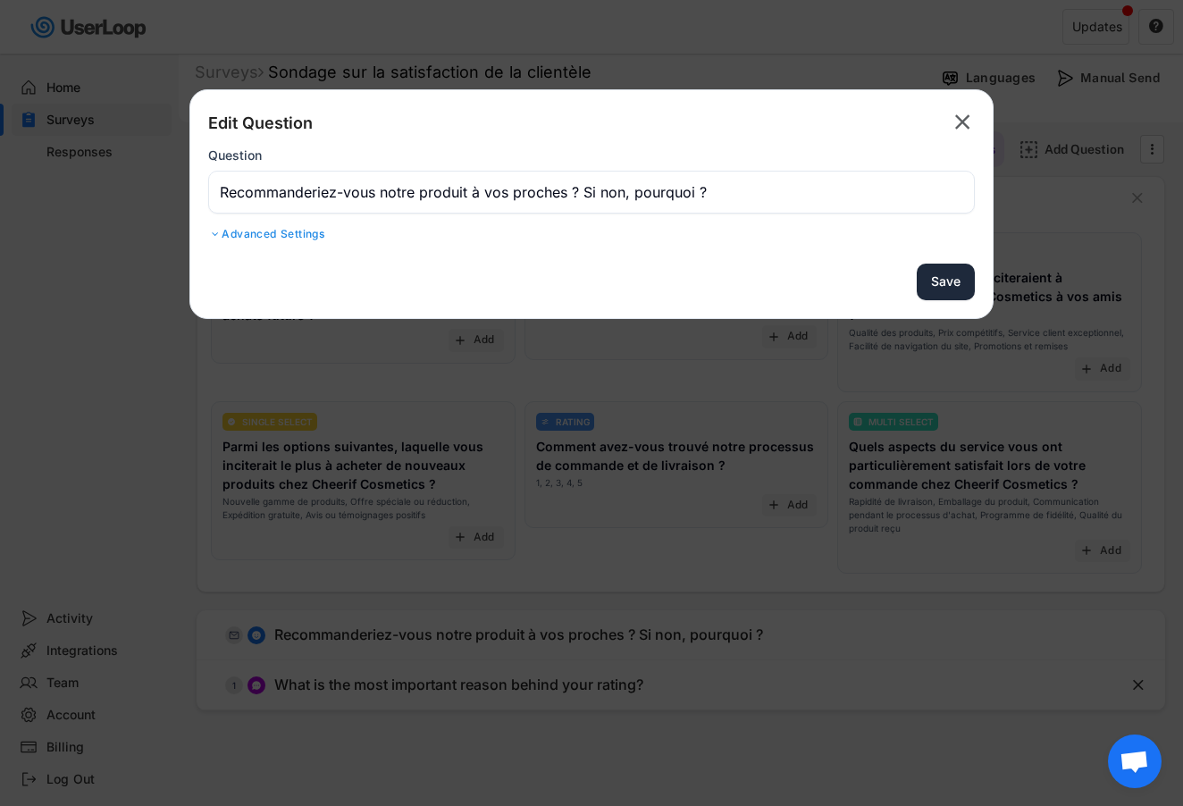
click at [942, 275] on button "Save" at bounding box center [946, 282] width 58 height 37
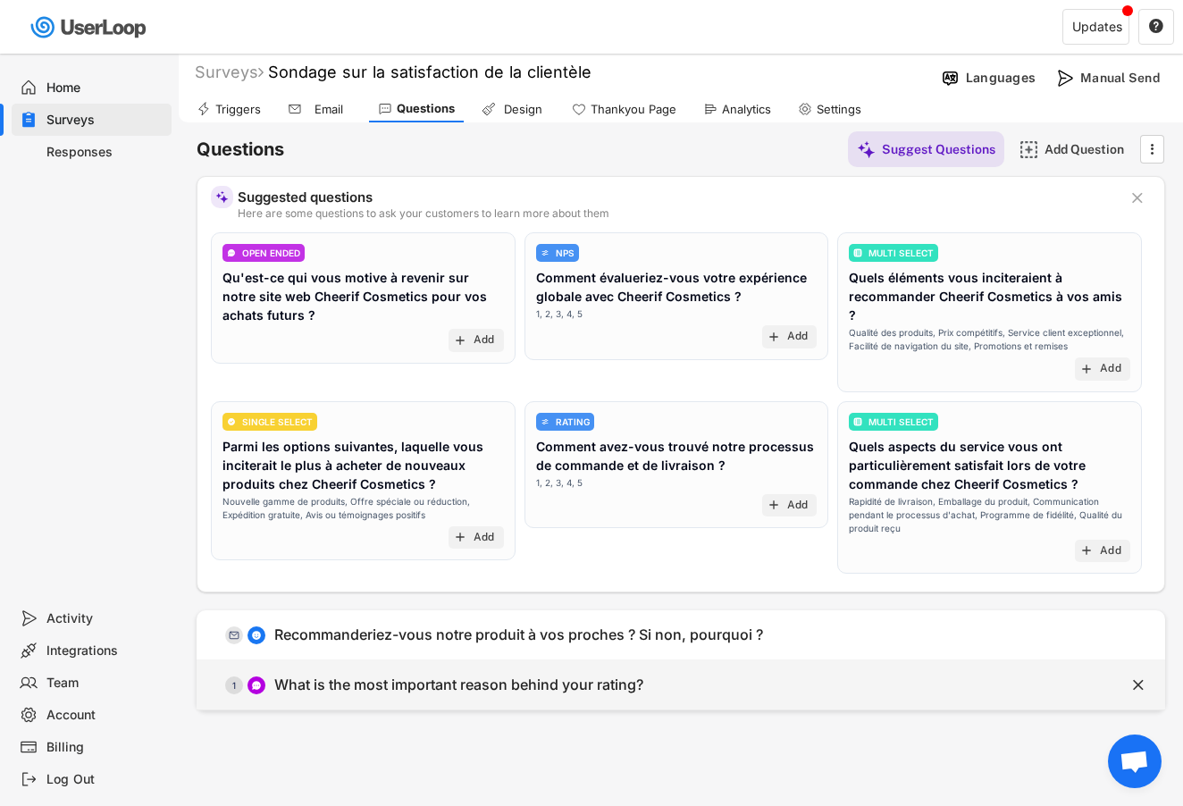
click at [867, 665] on div " 1 What is the most important reason behind your rating?" at bounding box center [636, 685] width 879 height 40
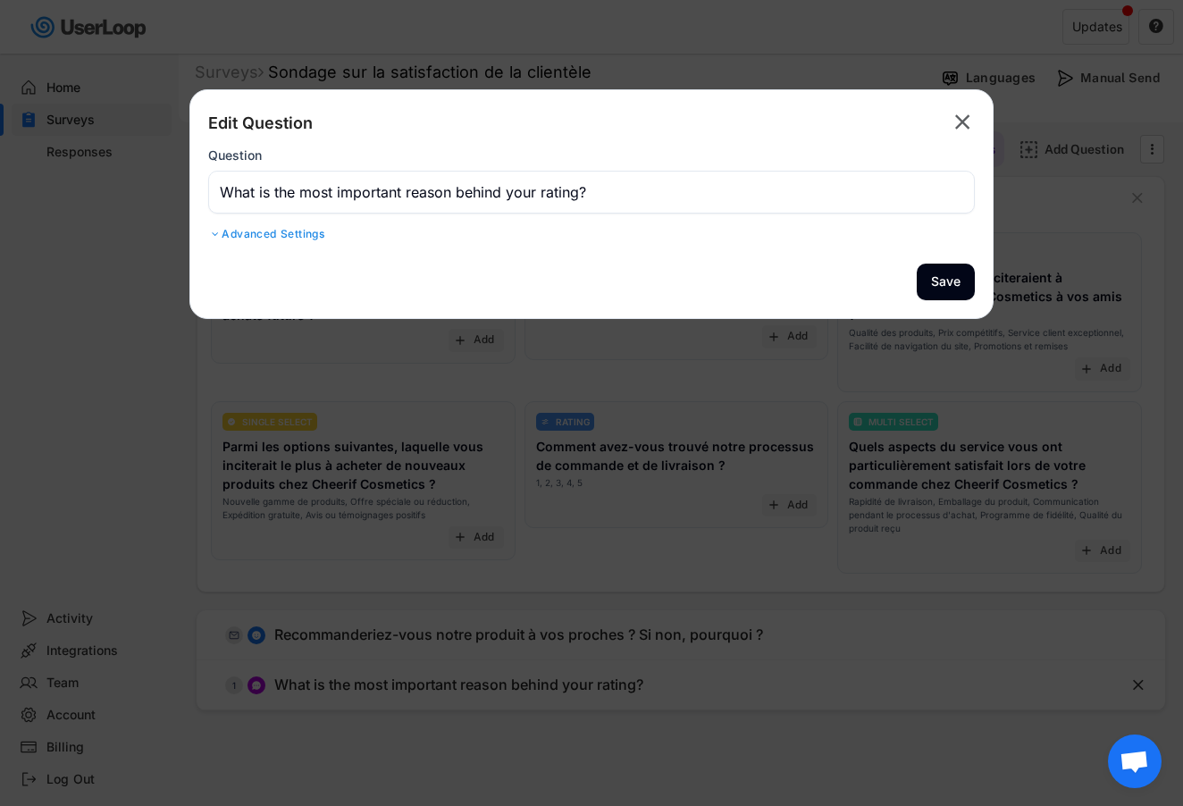
click at [320, 235] on div "Advanced Settings" at bounding box center [591, 234] width 767 height 14
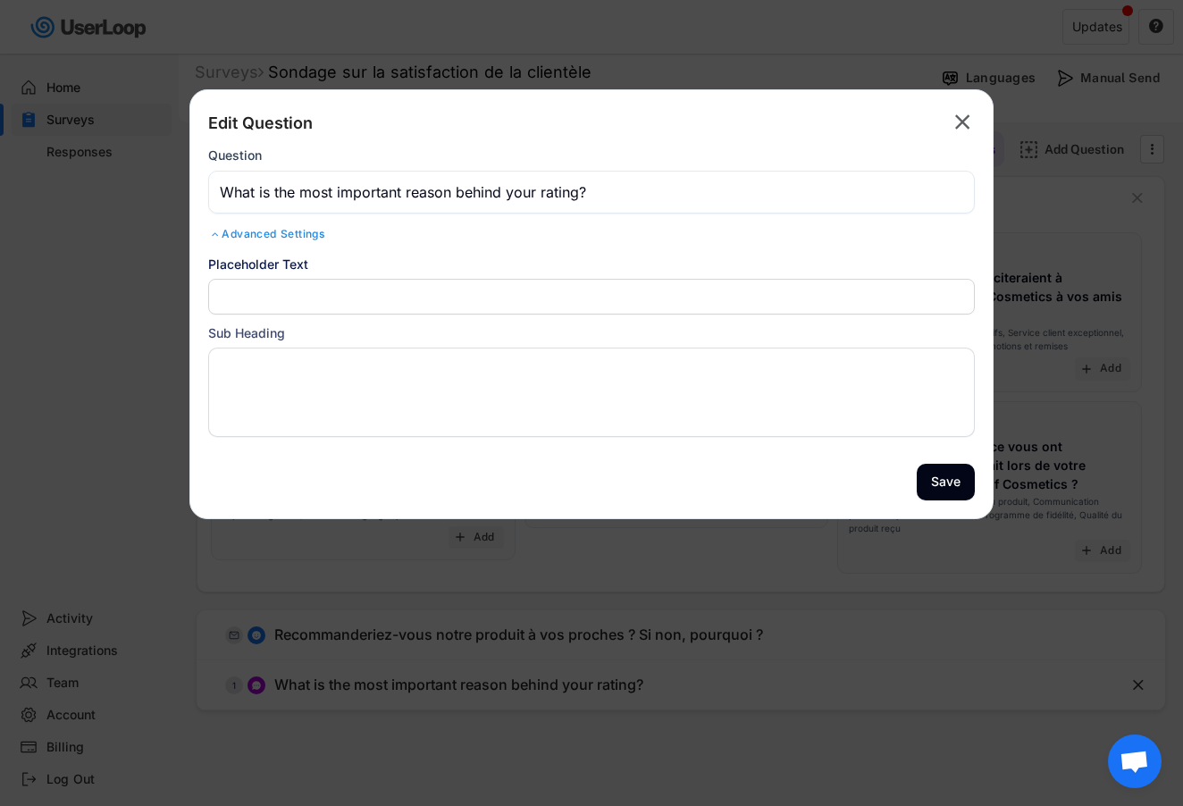
click at [320, 233] on div "Advanced Settings" at bounding box center [591, 234] width 767 height 14
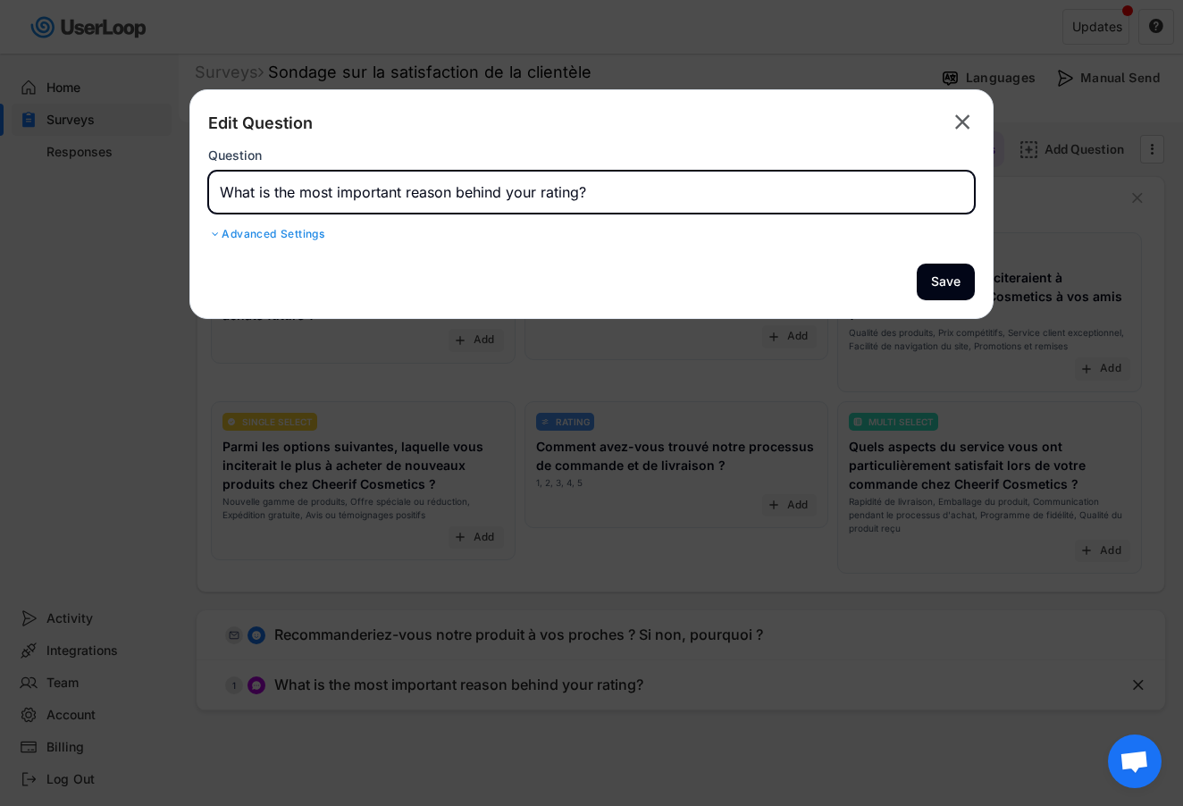
drag, startPoint x: 613, startPoint y: 193, endPoint x: 161, endPoint y: 175, distance: 452.6
click at [161, 175] on body "Surveys New Survey Survey Format Sondage sur la satisfaction de la clientèle AC…" at bounding box center [591, 399] width 1183 height 806
paste input "Quel type de soin aimeriez-vous que nous développions à l’avenir ?"
type input "Quel type de soin aimeriez-vous que nous développions à l’avenir ?"
click at [950, 272] on button "Save" at bounding box center [946, 282] width 58 height 37
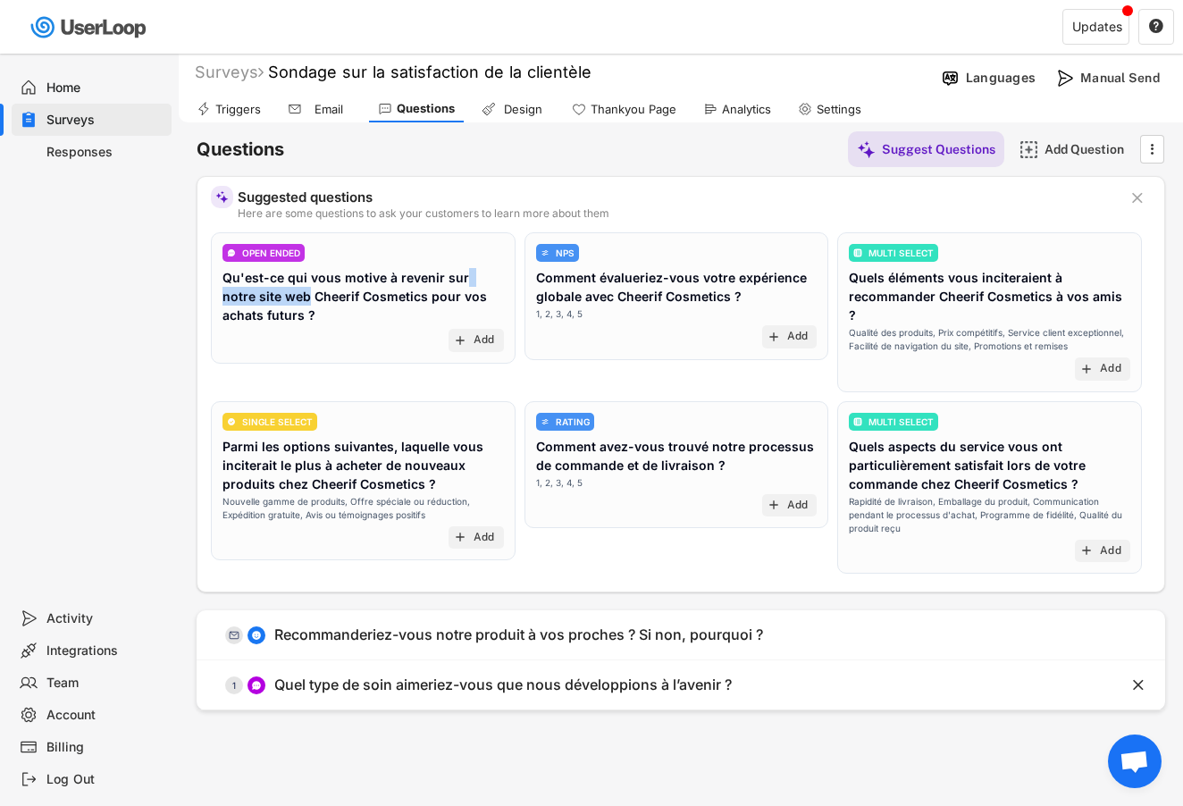
drag, startPoint x: 273, startPoint y: 292, endPoint x: 459, endPoint y: 277, distance: 187.4
click at [459, 277] on div "Qu'est-ce qui vous motive à revenir sur notre site web Cheerif Cosmetics pour v…" at bounding box center [364, 296] width 282 height 56
click at [400, 329] on div "OPEN ENDED Qu'est-ce qui vous motive à revenir sur notre site web Cheerif Cosme…" at bounding box center [363, 297] width 305 height 131
click at [290, 256] on div "OPEN ENDED" at bounding box center [271, 252] width 58 height 9
click at [472, 335] on div "add Add" at bounding box center [476, 340] width 55 height 23
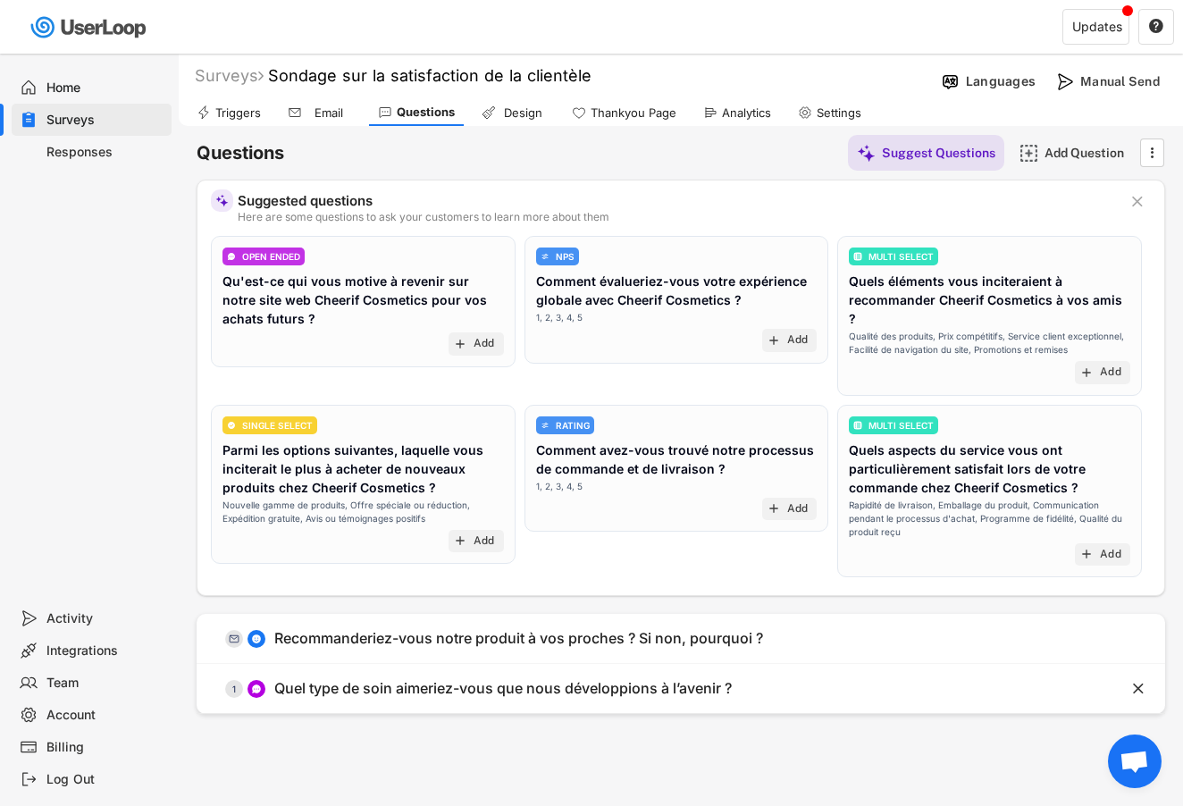
scroll to position [0, 0]
click at [488, 534] on div "Add" at bounding box center [484, 541] width 21 height 14
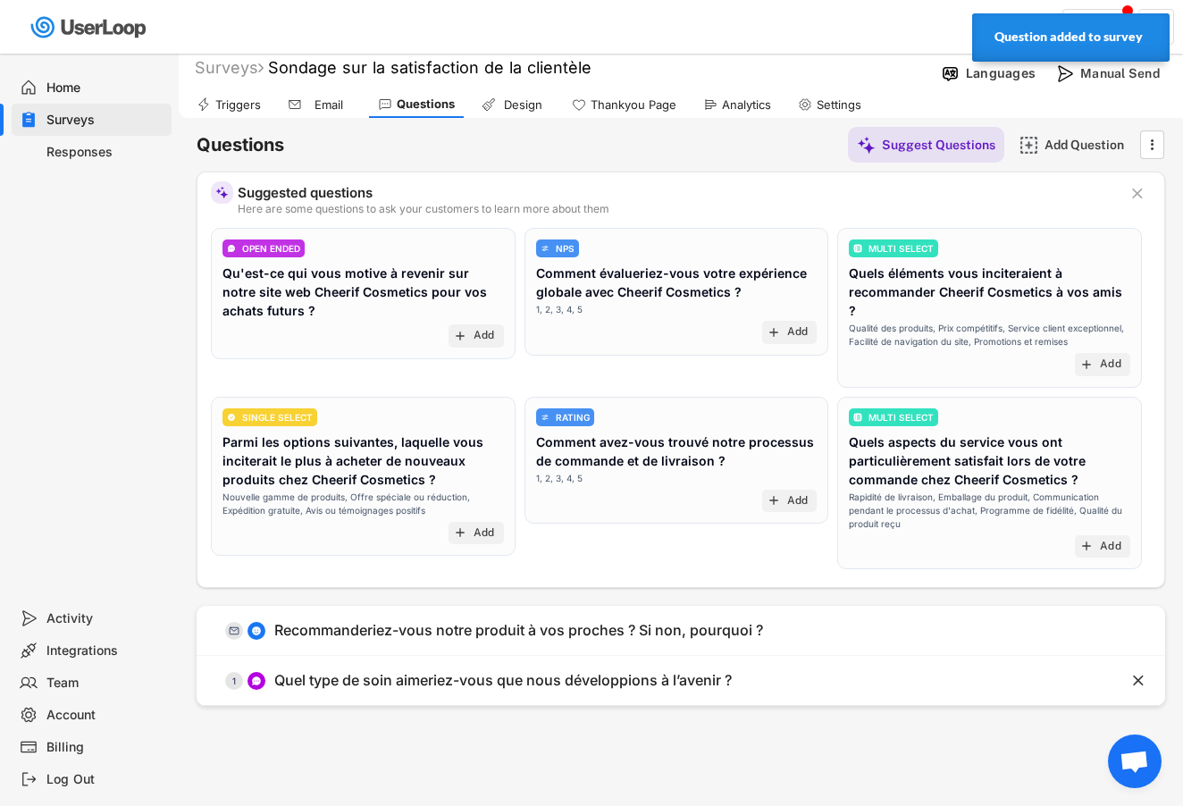
scroll to position [7, 0]
click at [799, 330] on div "Add" at bounding box center [797, 333] width 21 height 14
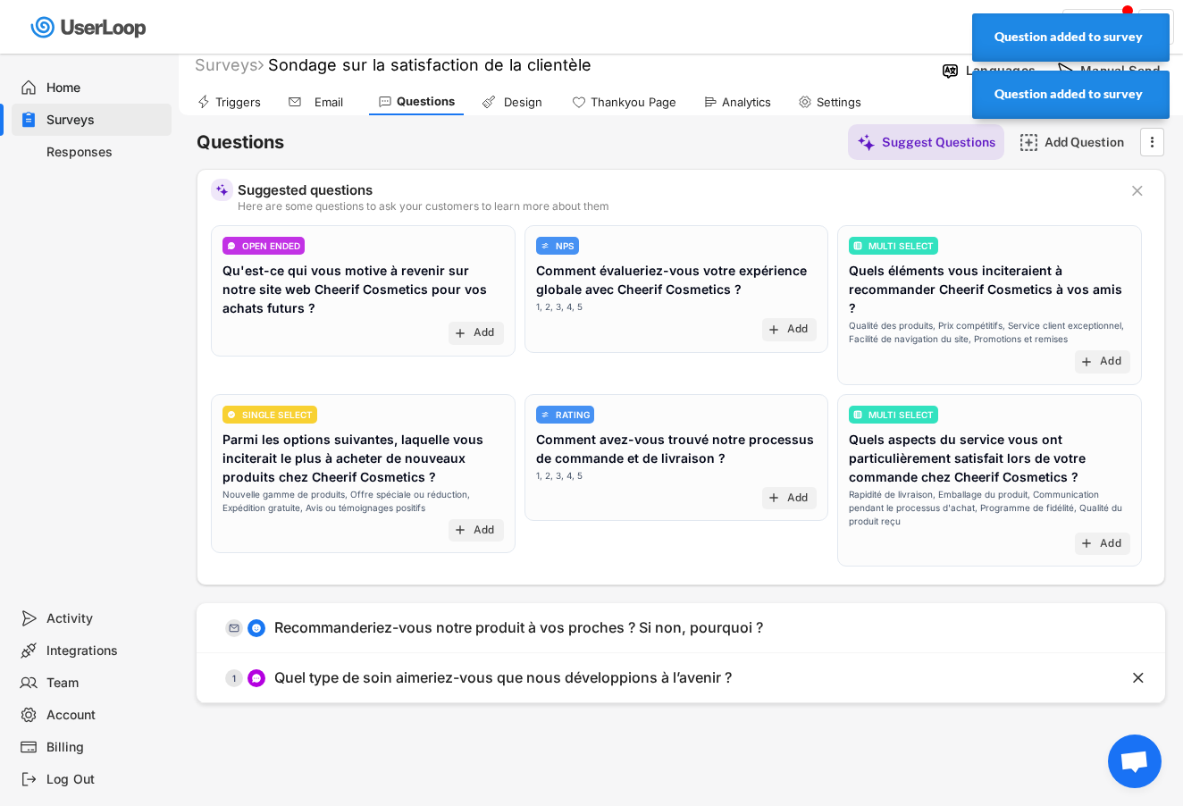
scroll to position [11, 0]
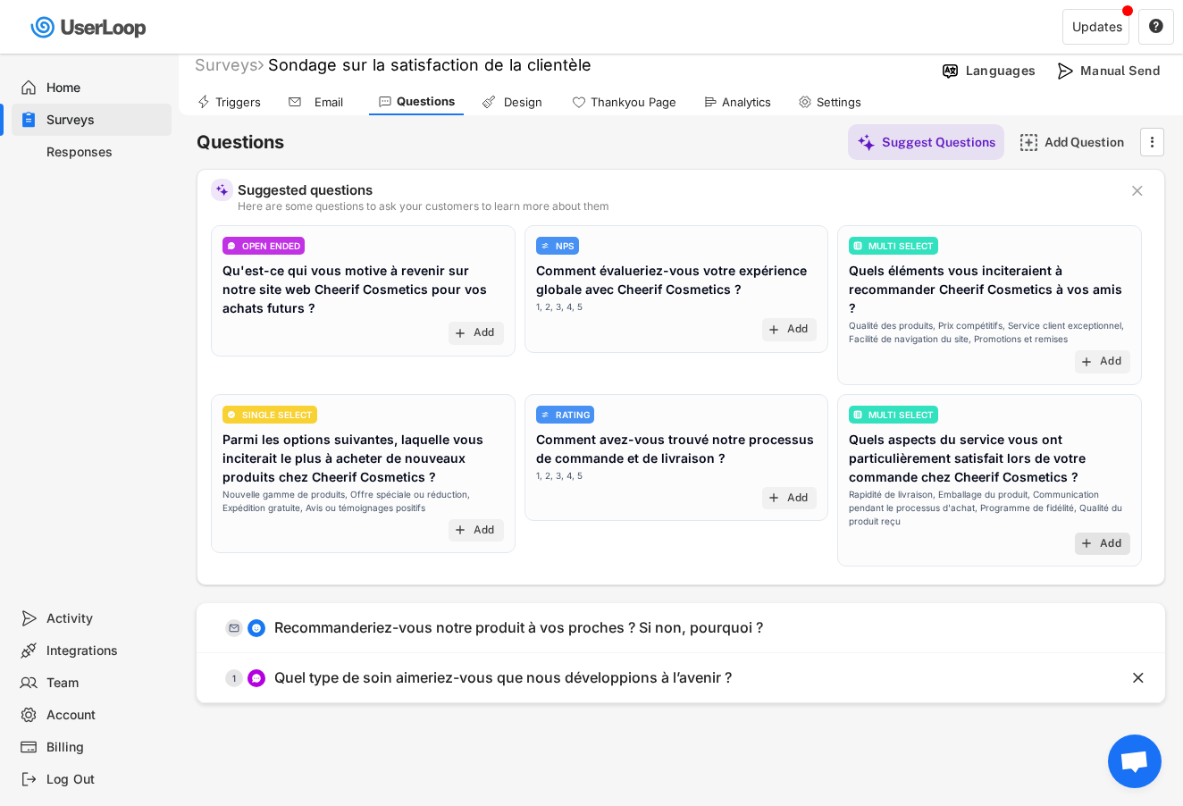
click at [1106, 537] on div "Add" at bounding box center [1110, 544] width 21 height 14
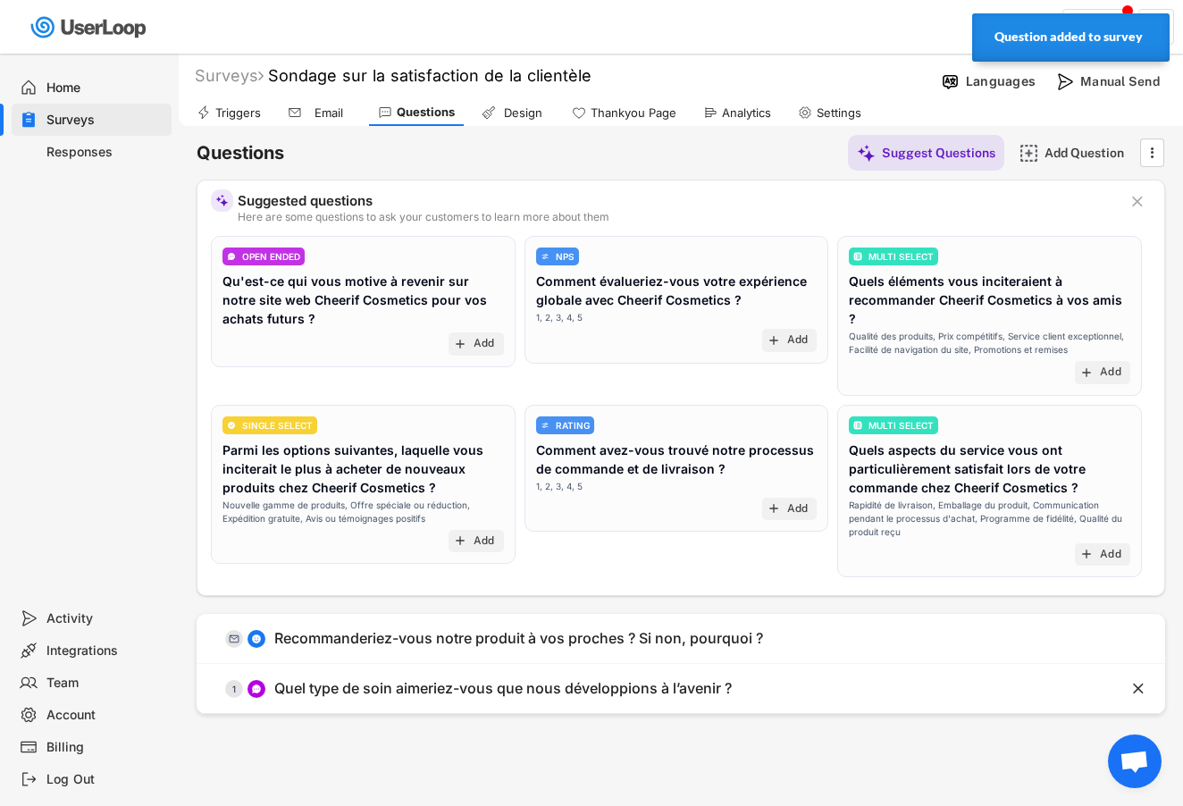
scroll to position [0, 0]
click at [1089, 147] on div "Add Question" at bounding box center [1089, 153] width 89 height 16
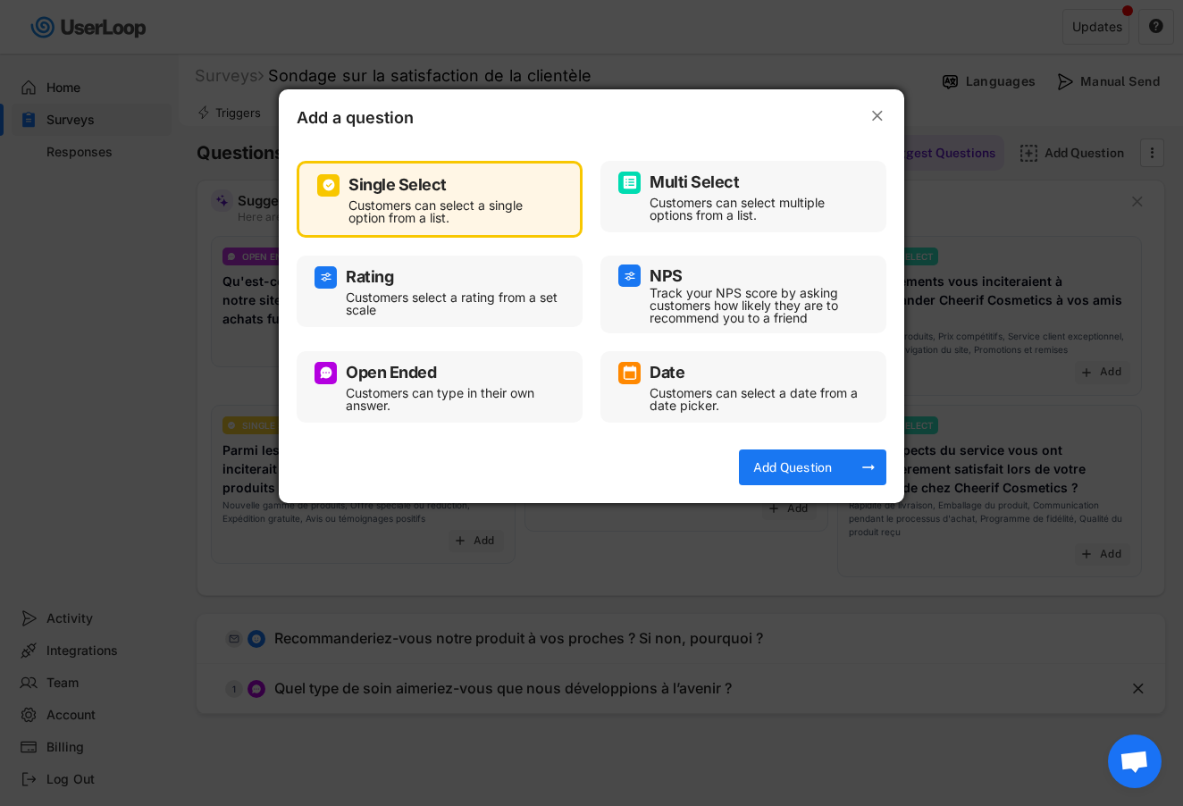
click at [873, 123] on text "" at bounding box center [877, 115] width 11 height 19
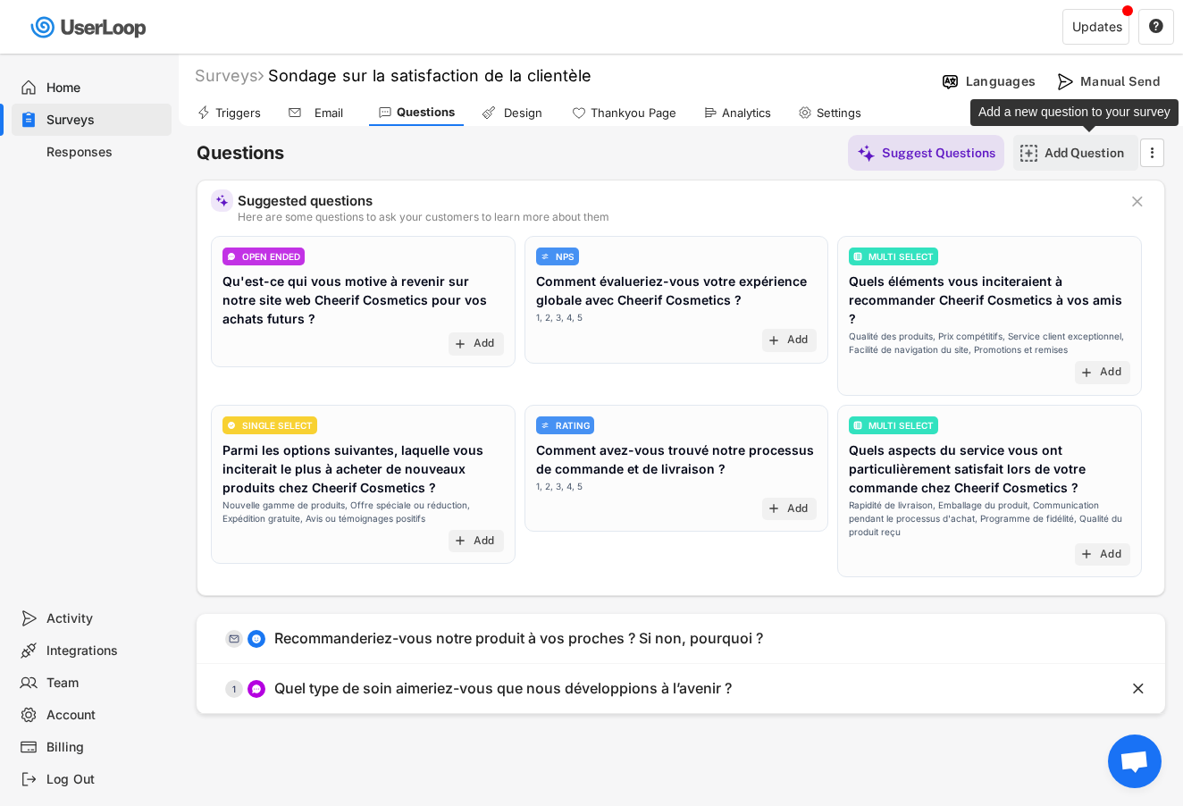
click at [1081, 153] on div "Add Question" at bounding box center [1089, 153] width 89 height 16
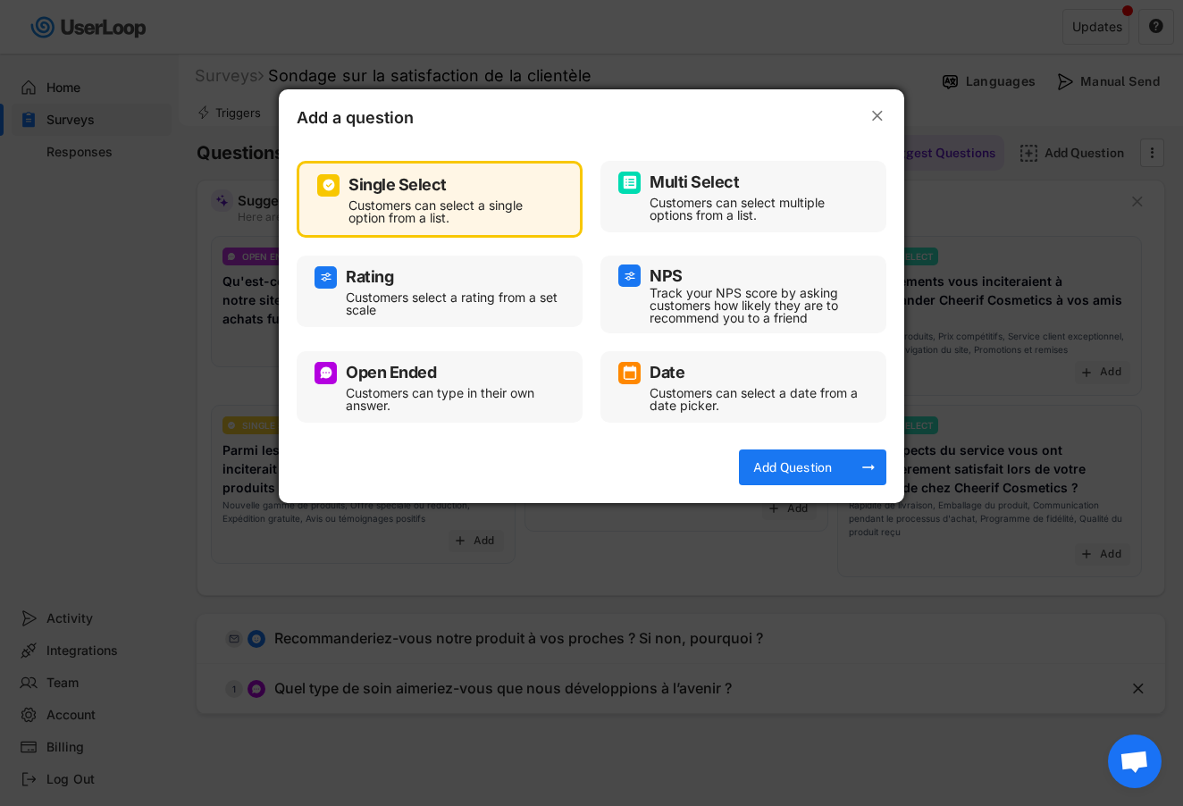
click at [811, 278] on div "NPS" at bounding box center [743, 276] width 250 height 22
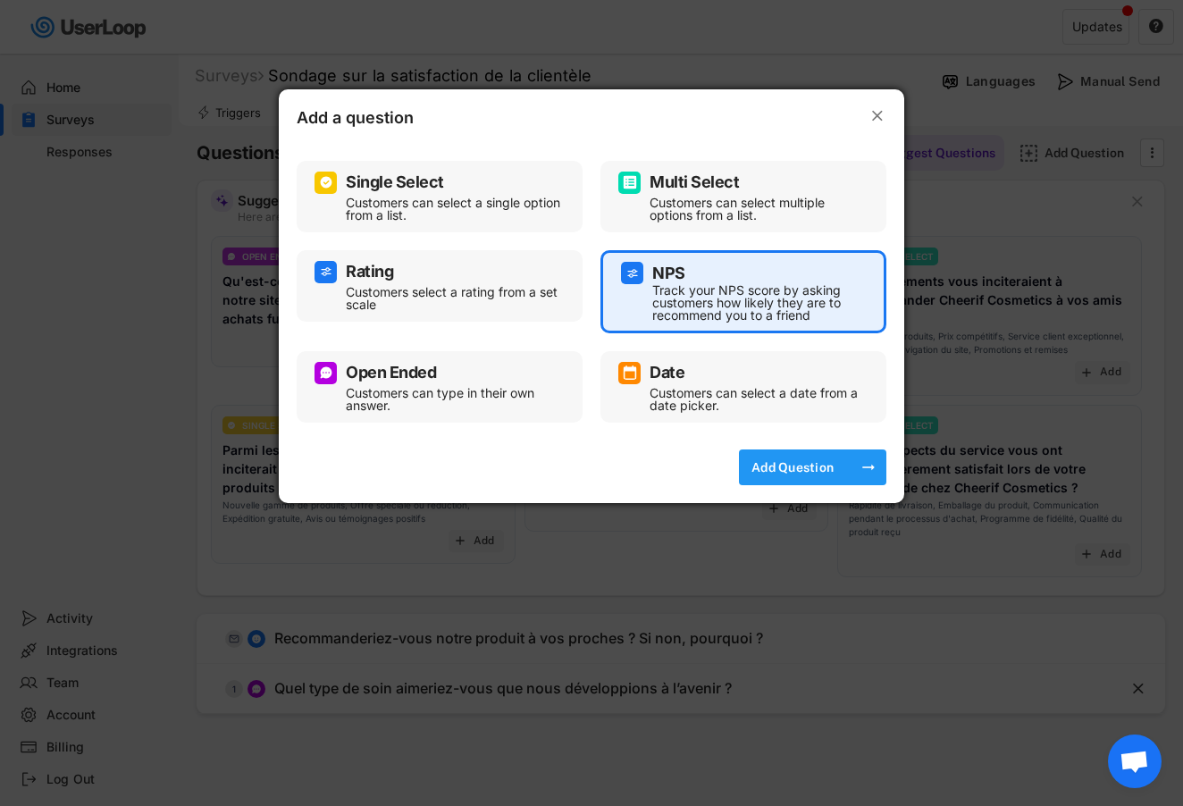
click at [780, 472] on div "Add Question" at bounding box center [792, 467] width 89 height 16
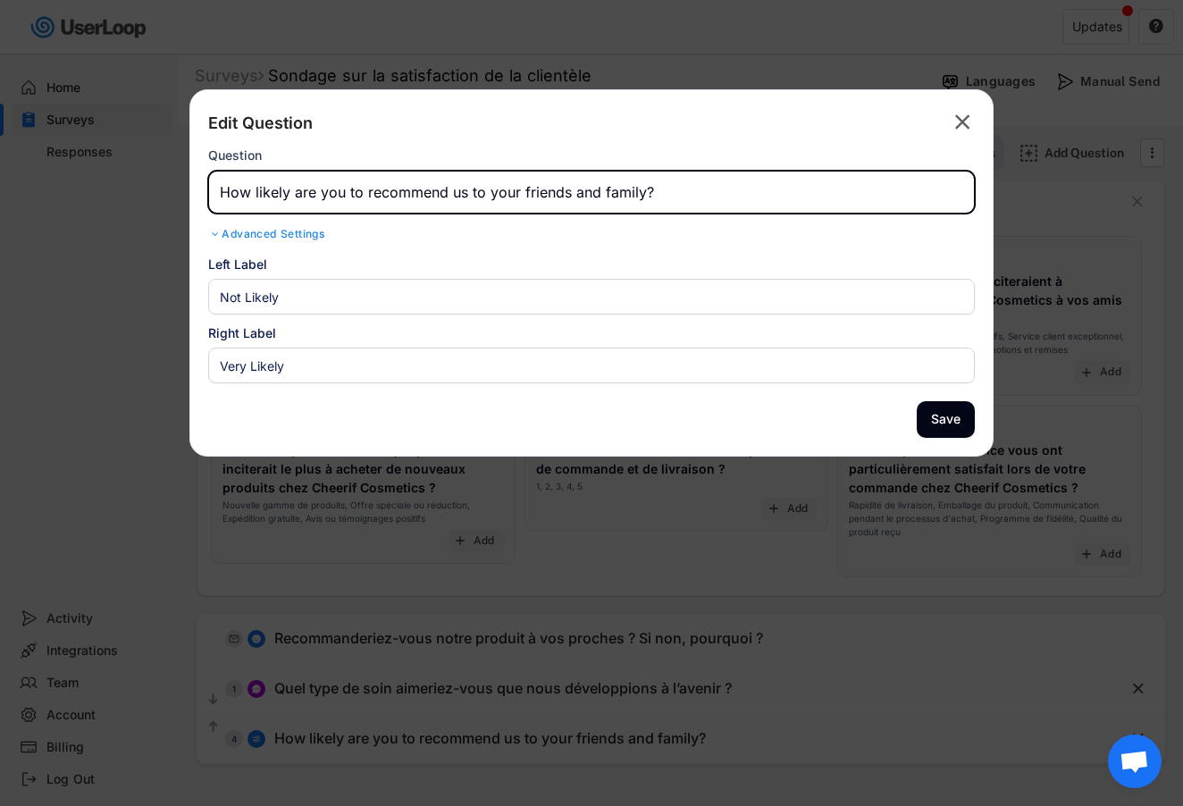
drag, startPoint x: 668, startPoint y: 199, endPoint x: 146, endPoint y: 149, distance: 524.3
click at [146, 149] on body "Surveys New Survey Survey Format Sondage sur la satisfaction de la clientèle AC…" at bounding box center [591, 403] width 1183 height 806
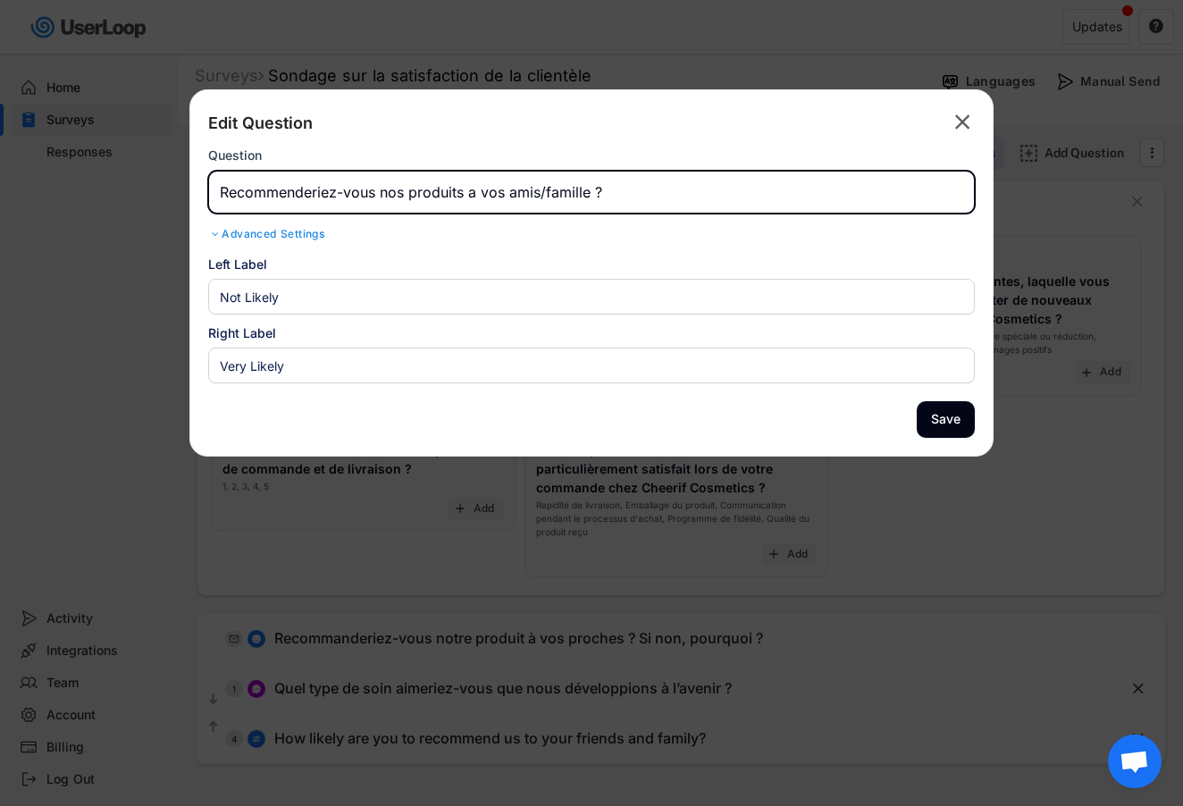
click at [255, 196] on input "input" at bounding box center [591, 192] width 767 height 43
click at [363, 191] on input "input" at bounding box center [591, 192] width 767 height 43
click at [284, 197] on input "input" at bounding box center [591, 192] width 767 height 43
drag, startPoint x: 338, startPoint y: 192, endPoint x: 214, endPoint y: 186, distance: 123.5
click at [214, 186] on input "input" at bounding box center [591, 192] width 767 height 43
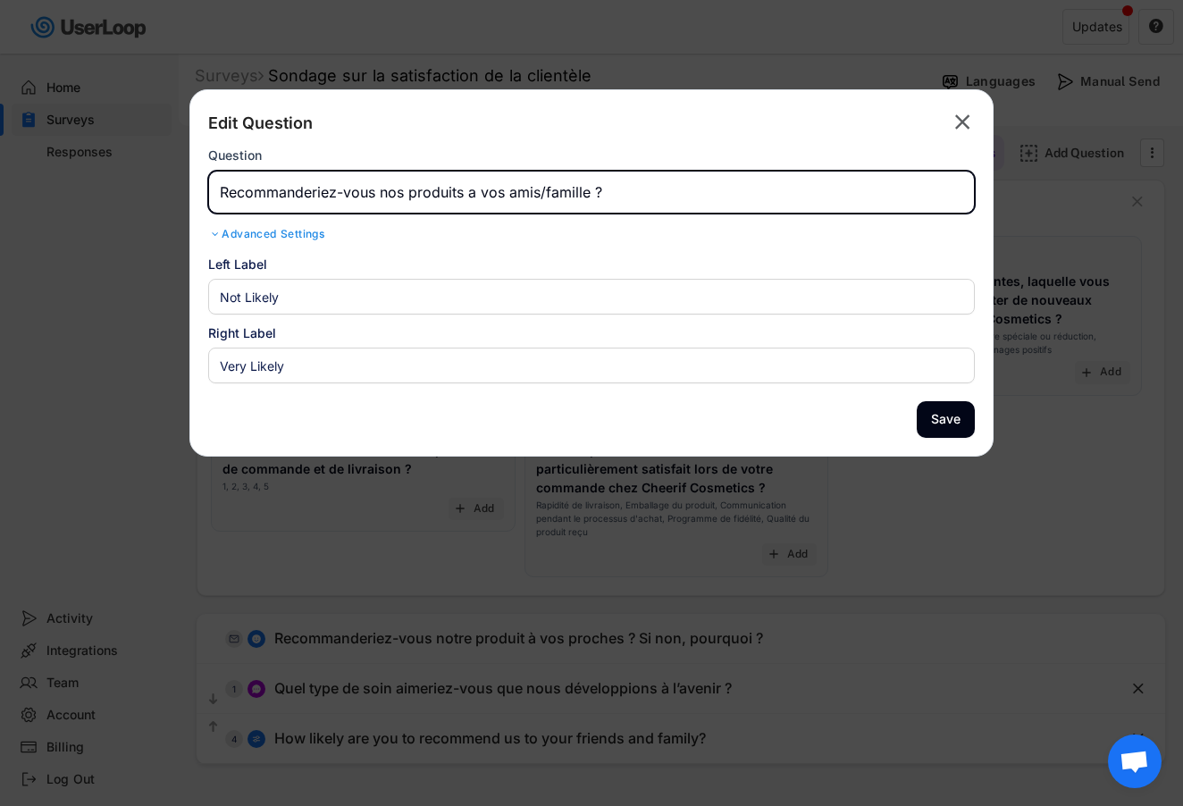
click at [444, 201] on input "input" at bounding box center [591, 192] width 767 height 43
click at [426, 189] on input "input" at bounding box center [591, 192] width 767 height 43
type input "Recommanderiez-vous nos produits a vos amis/famille ?"
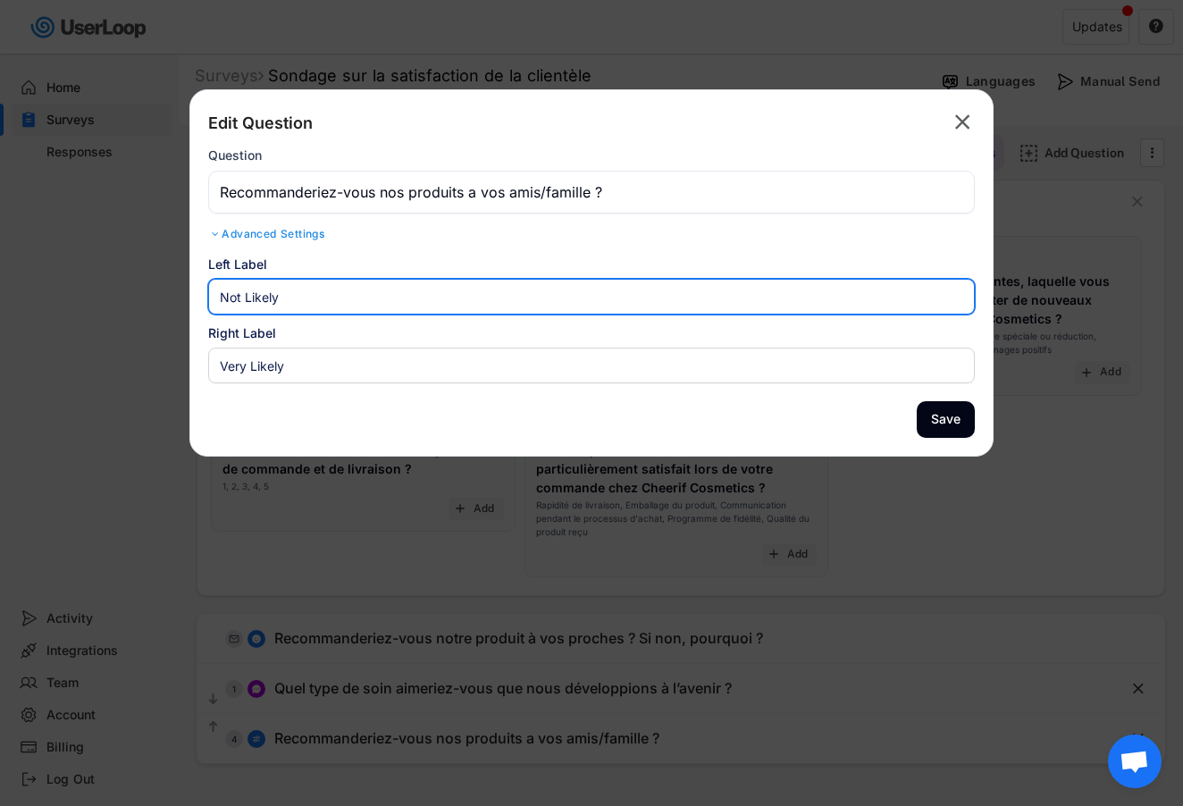
click at [403, 303] on input "input" at bounding box center [591, 297] width 767 height 36
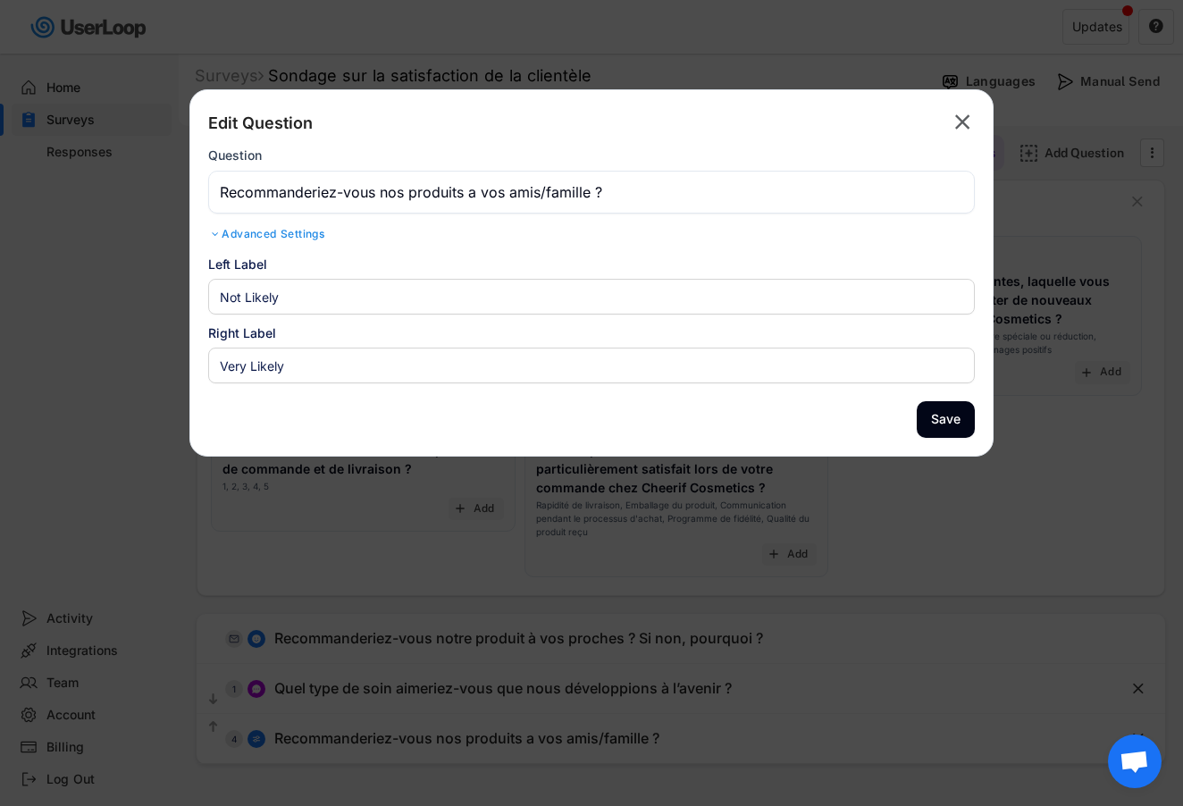
click at [315, 227] on div "Advanced Settings" at bounding box center [591, 234] width 767 height 14
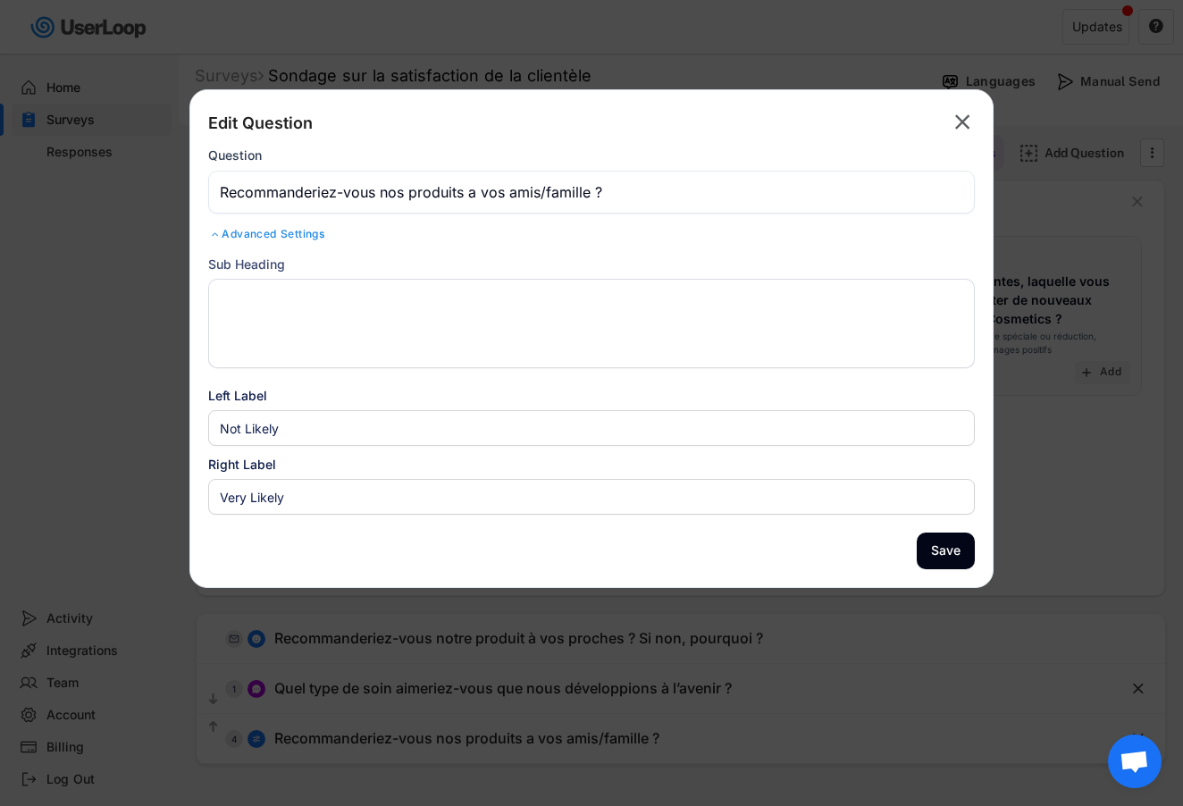
click at [315, 232] on div "Advanced Settings" at bounding box center [591, 234] width 767 height 14
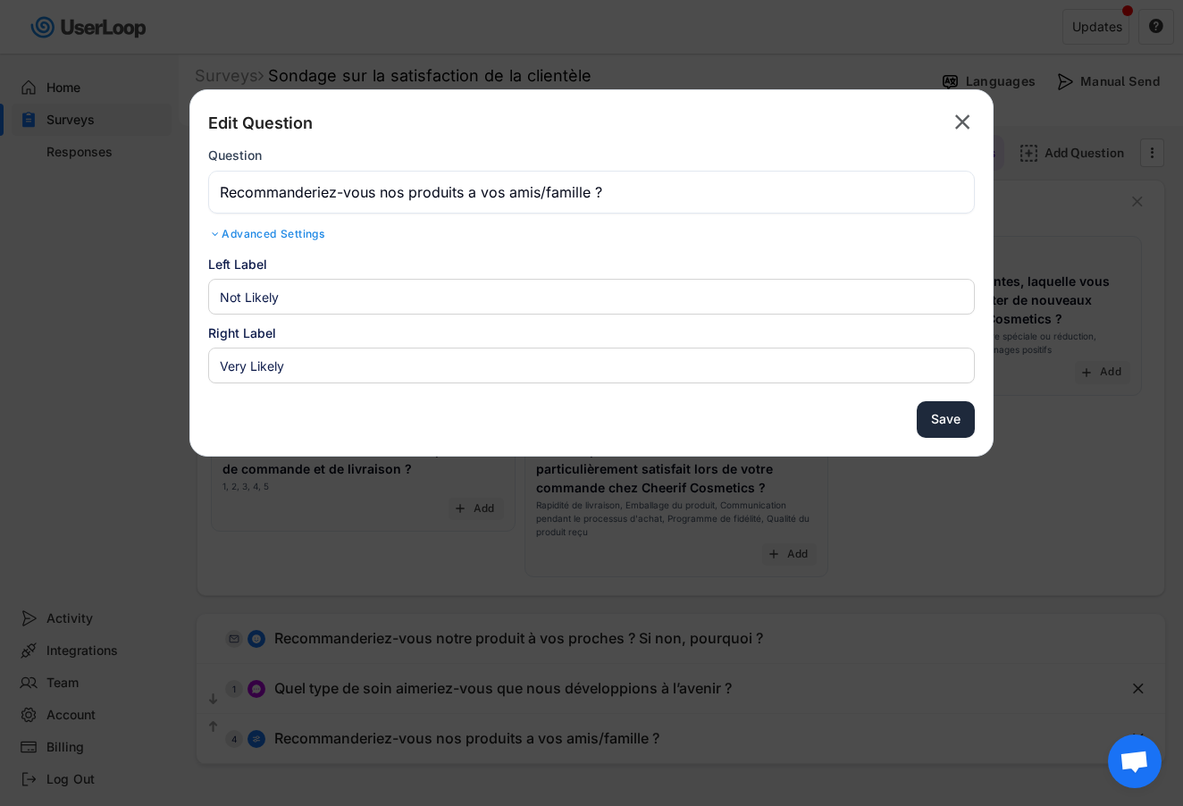
click at [943, 417] on button "Save" at bounding box center [946, 419] width 58 height 37
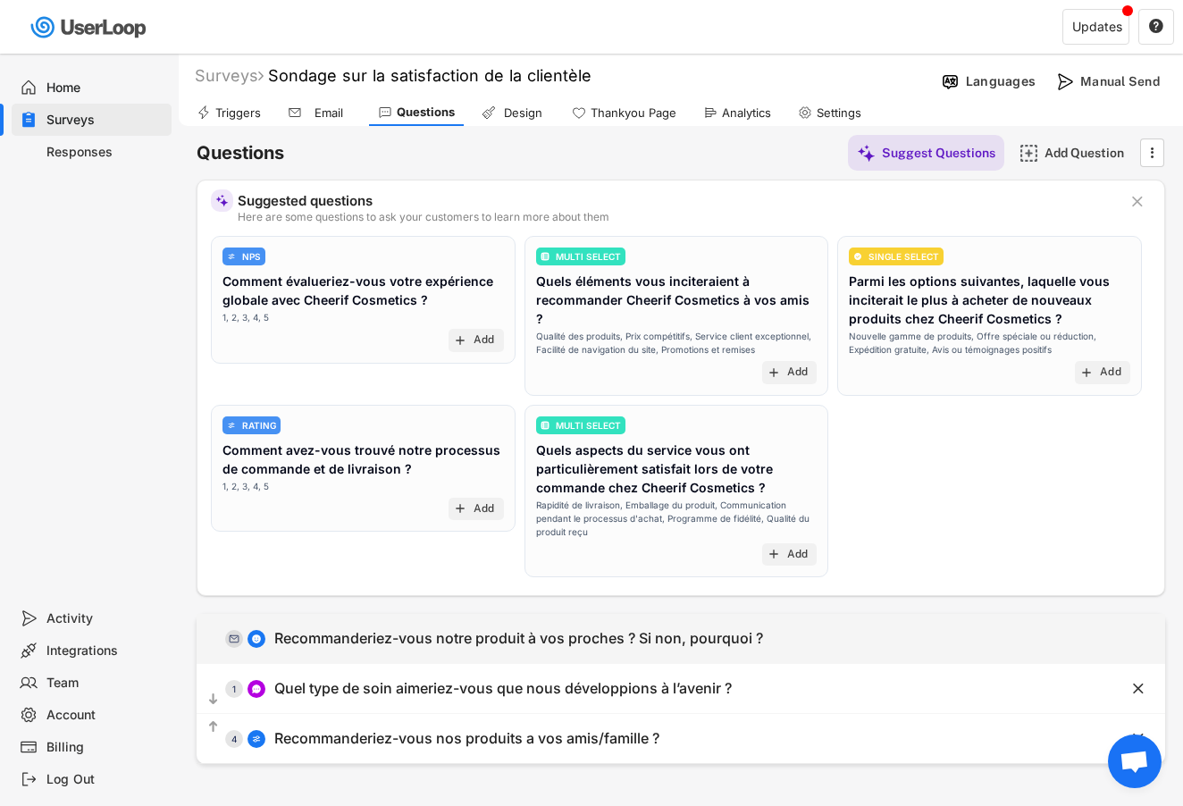
click at [787, 641] on div "  0 Recommanderiez-vous notre produit à vos proches ? Si non, pourquoi ?" at bounding box center [636, 638] width 879 height 40
type input "Recommanderiez-vous notre produit à vos proches ? Si non, pourquoi ?"
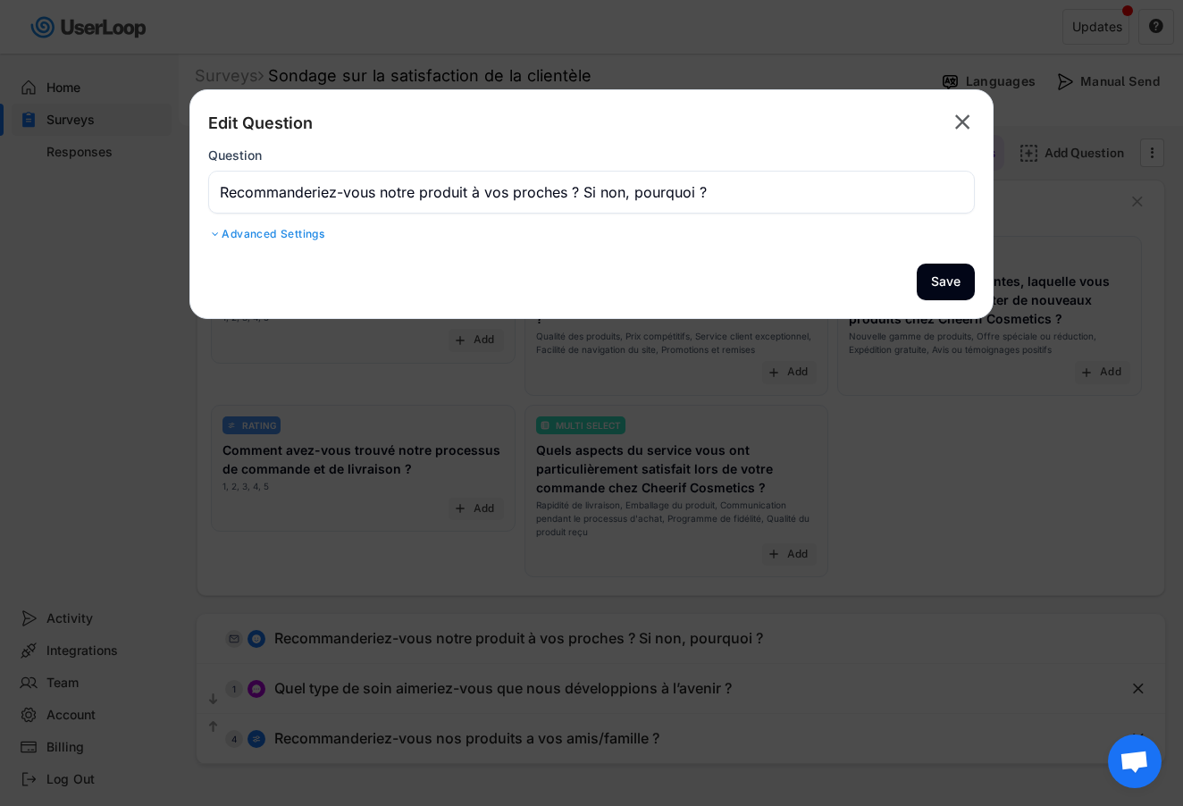
click at [969, 119] on text "" at bounding box center [962, 122] width 15 height 26
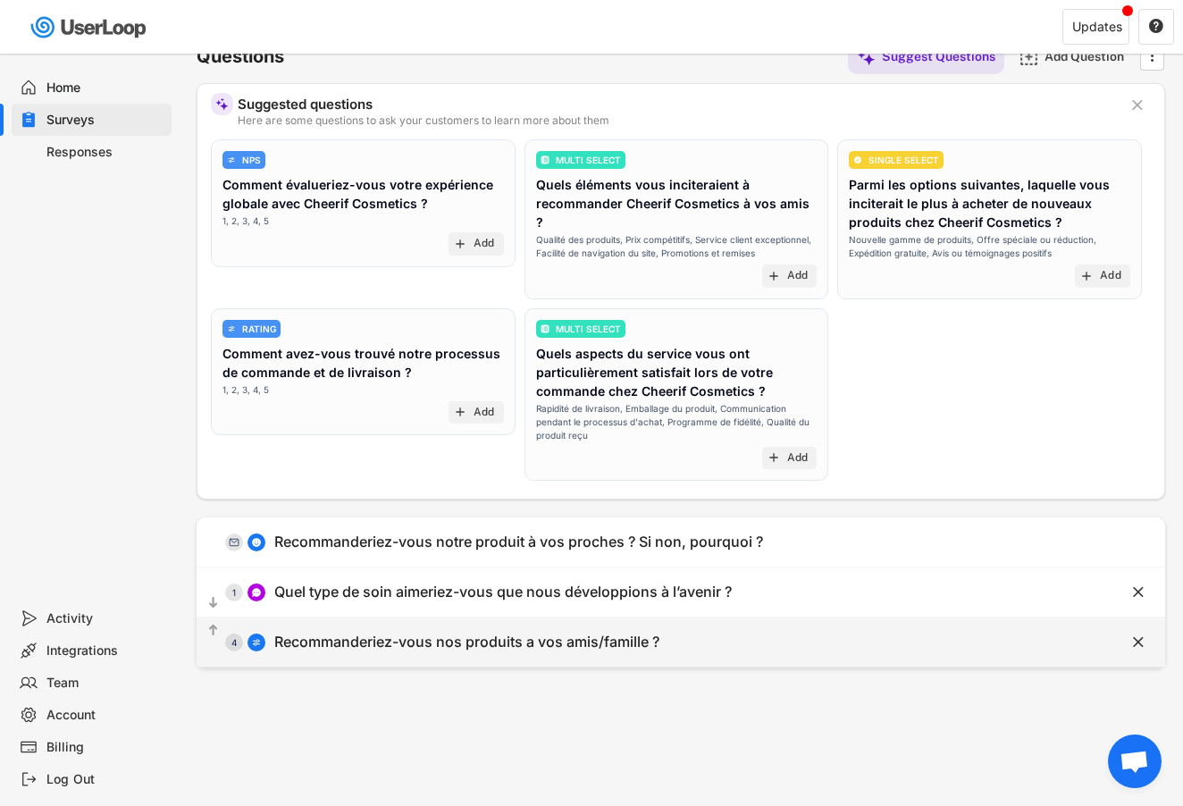
scroll to position [118, 0]
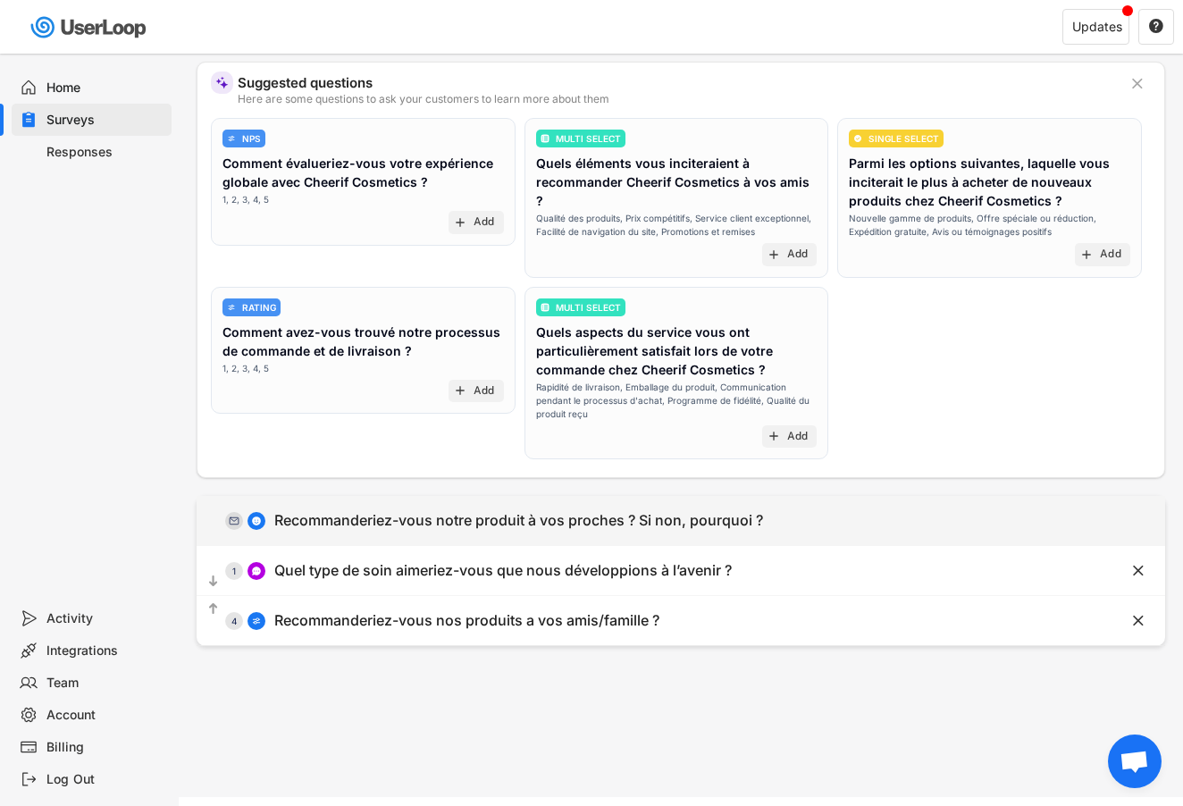
click at [795, 508] on div "  0 Recommanderiez-vous notre produit à vos proches ? Si non, pourquoi ?" at bounding box center [636, 520] width 879 height 40
type input "Recommanderiez-vous notre produit à vos proches ? Si non, pourquoi ?"
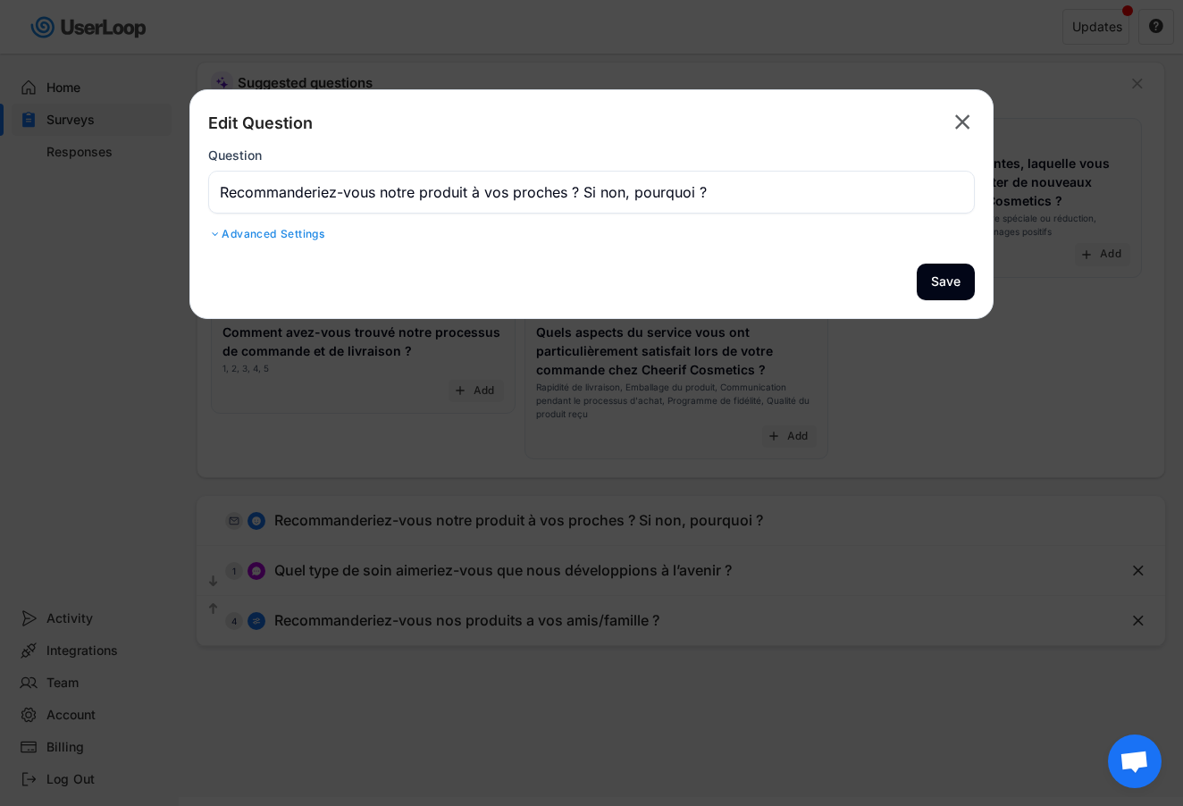
click at [963, 136] on icon "" at bounding box center [962, 122] width 25 height 29
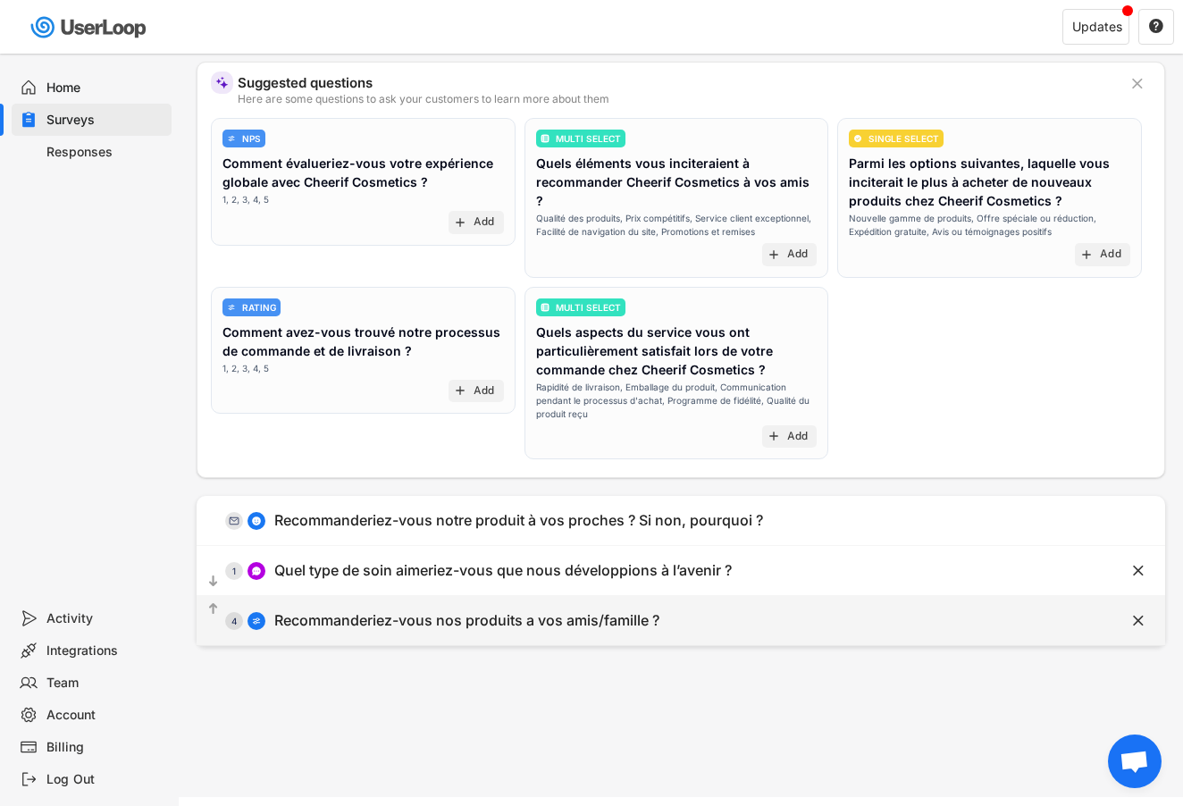
click at [1136, 621] on text "" at bounding box center [1138, 620] width 11 height 19
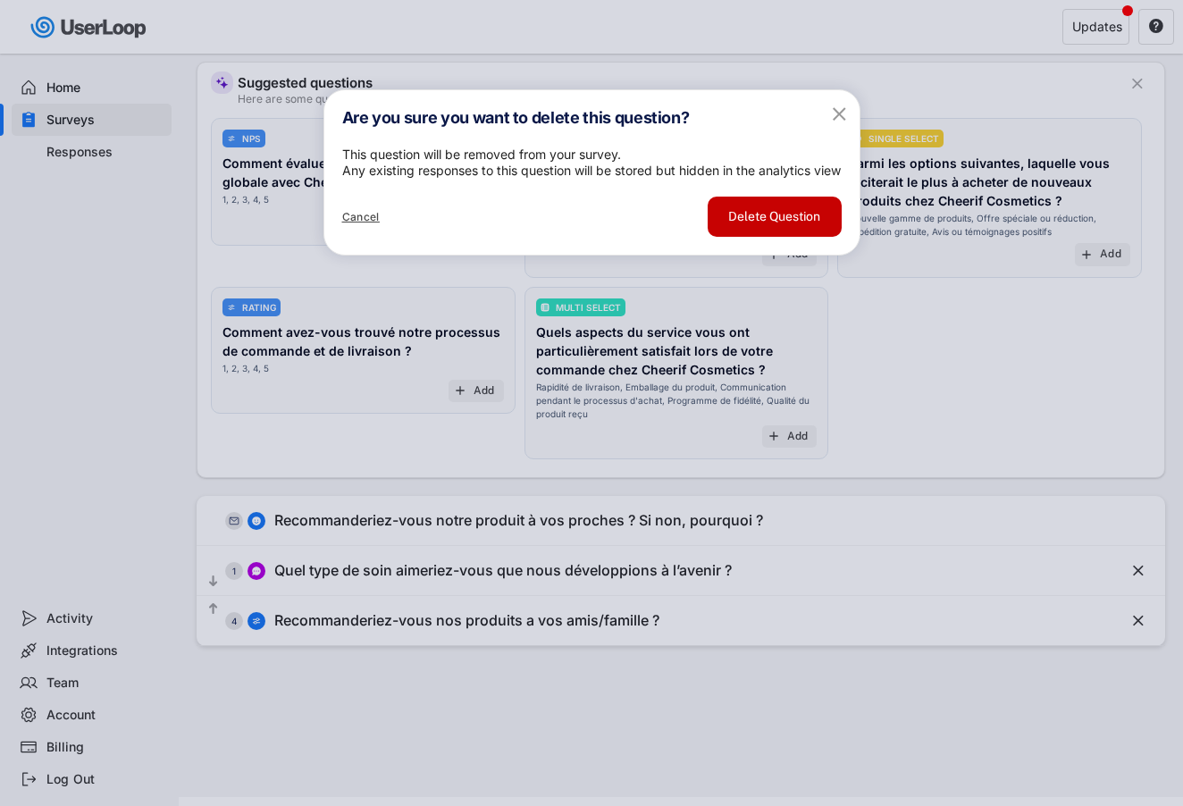
click at [795, 237] on button "Delete Question" at bounding box center [775, 217] width 134 height 40
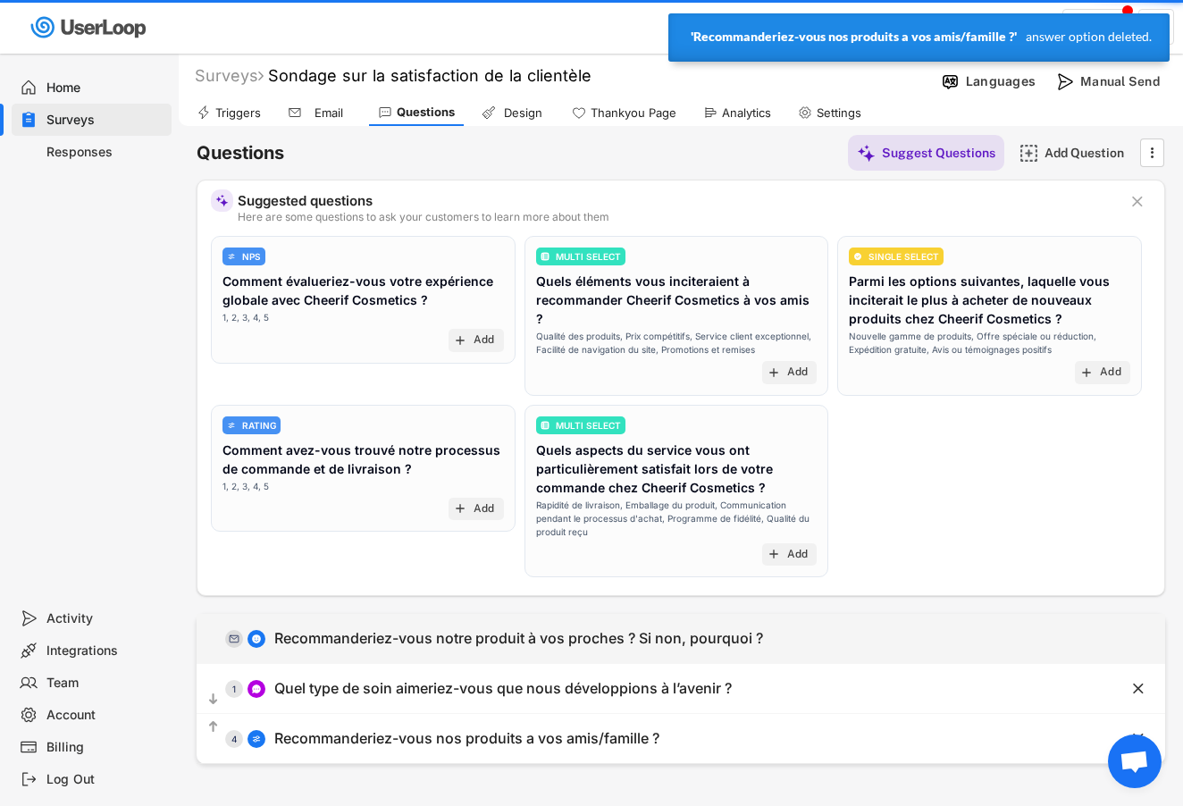
scroll to position [0, 0]
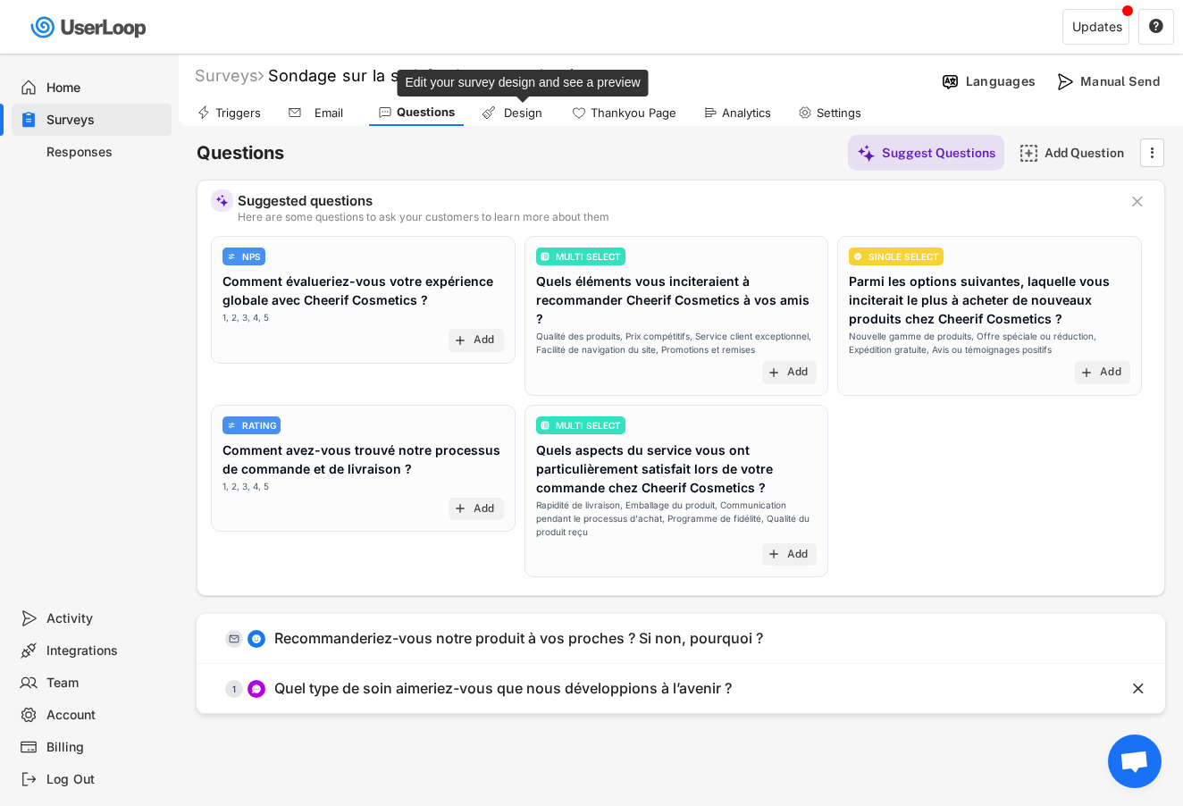
click at [509, 105] on div "Design" at bounding box center [522, 112] width 45 height 15
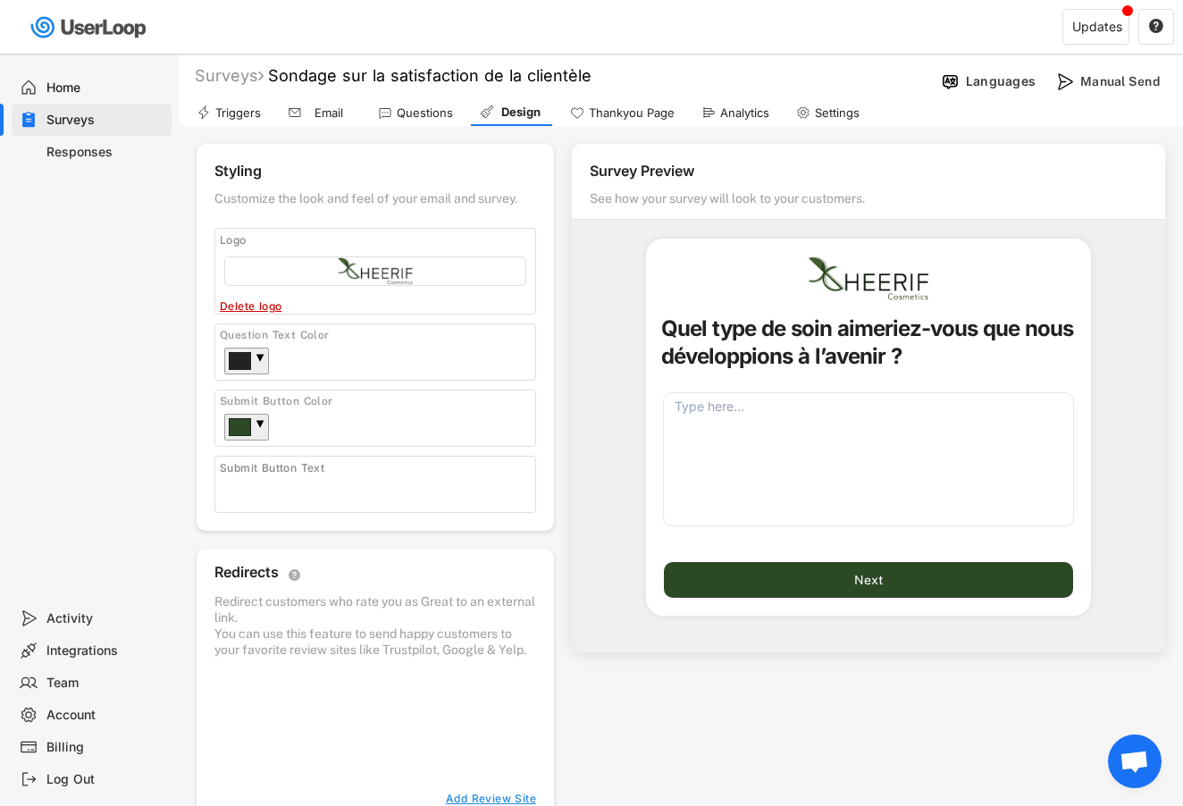
click at [633, 114] on div "Thankyou Page" at bounding box center [632, 112] width 86 height 15
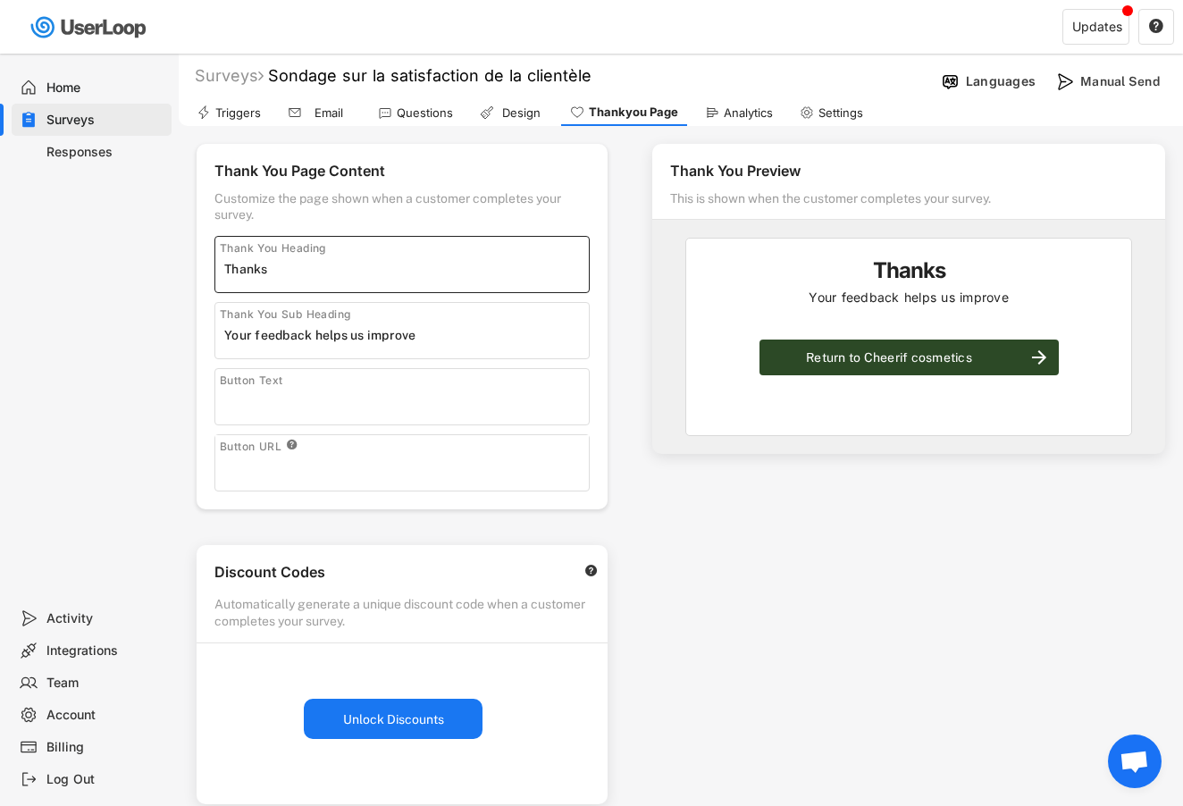
click at [451, 259] on input "input" at bounding box center [406, 269] width 365 height 27
click at [445, 269] on input "input" at bounding box center [406, 269] width 365 height 27
click at [269, 265] on input "input" at bounding box center [406, 269] width 365 height 27
click at [334, 268] on input "input" at bounding box center [406, 269] width 365 height 27
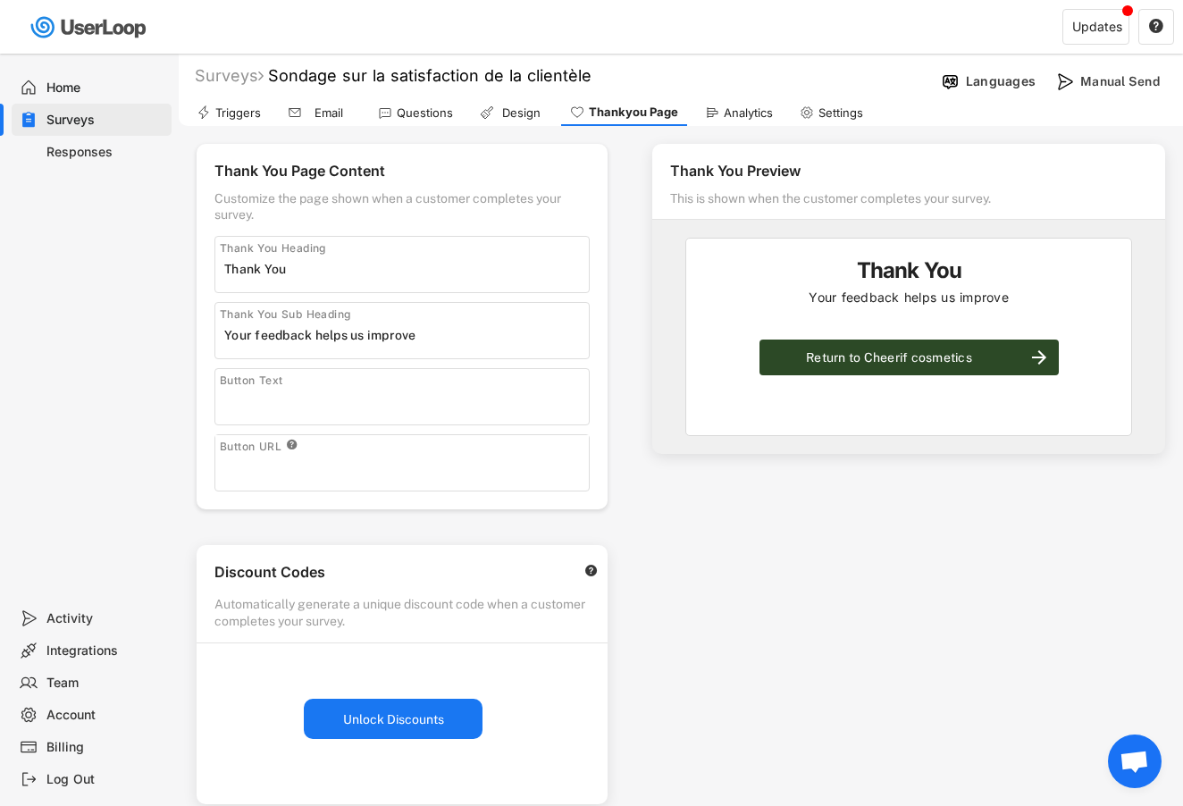
click at [434, 283] on div "Thank You Heading" at bounding box center [401, 264] width 375 height 57
click at [437, 267] on input "input" at bounding box center [406, 269] width 365 height 27
click at [435, 274] on input "input" at bounding box center [406, 269] width 365 height 27
click at [456, 343] on input "input" at bounding box center [406, 335] width 365 height 27
click at [475, 279] on input "input" at bounding box center [406, 269] width 365 height 27
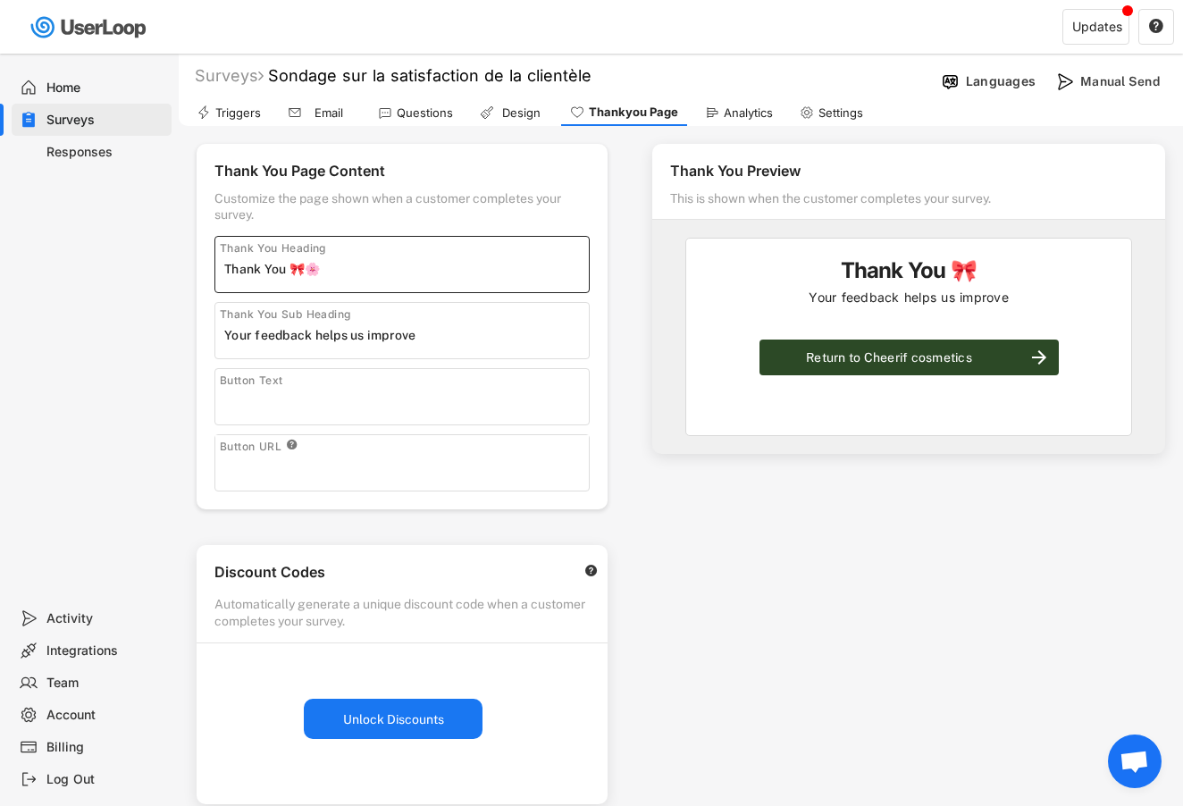
click at [310, 265] on input "input" at bounding box center [406, 269] width 365 height 27
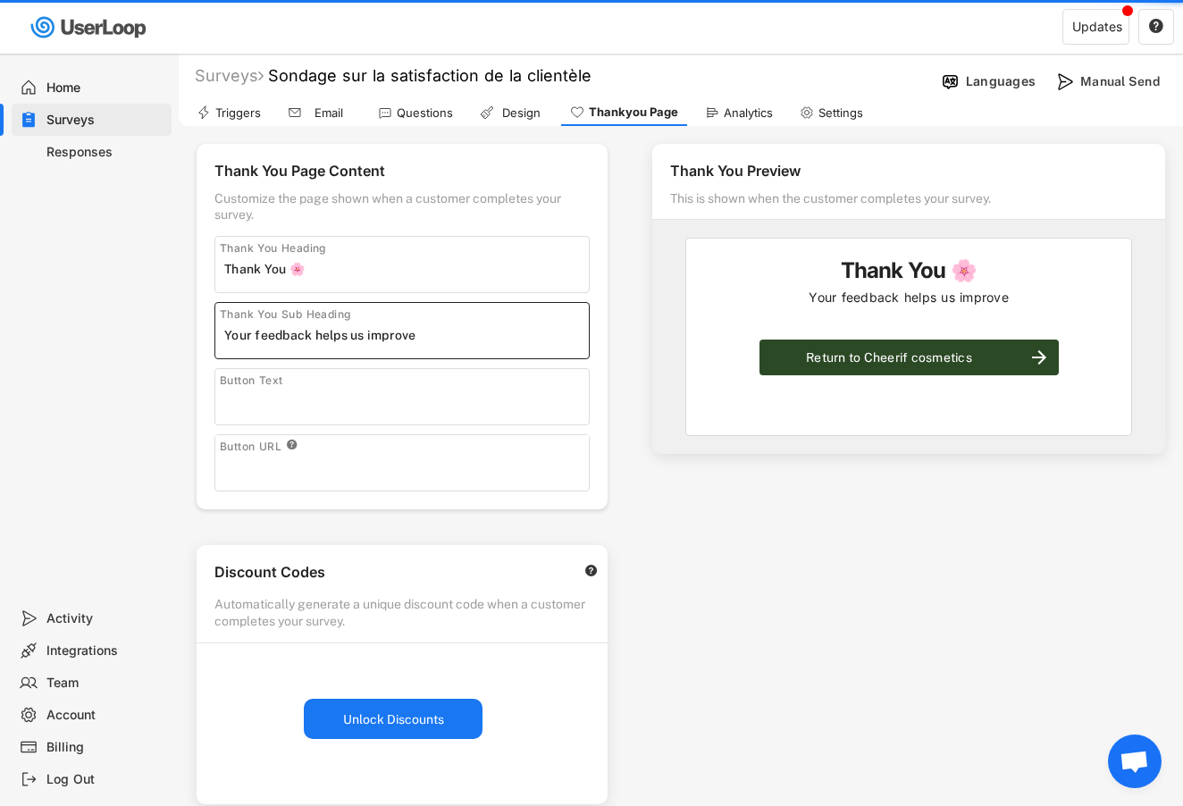
drag, startPoint x: 445, startPoint y: 342, endPoint x: 205, endPoint y: 335, distance: 240.5
click at [205, 335] on div "Thank You Page Content Customize the page shown when a customer completes your …" at bounding box center [402, 327] width 411 height 366
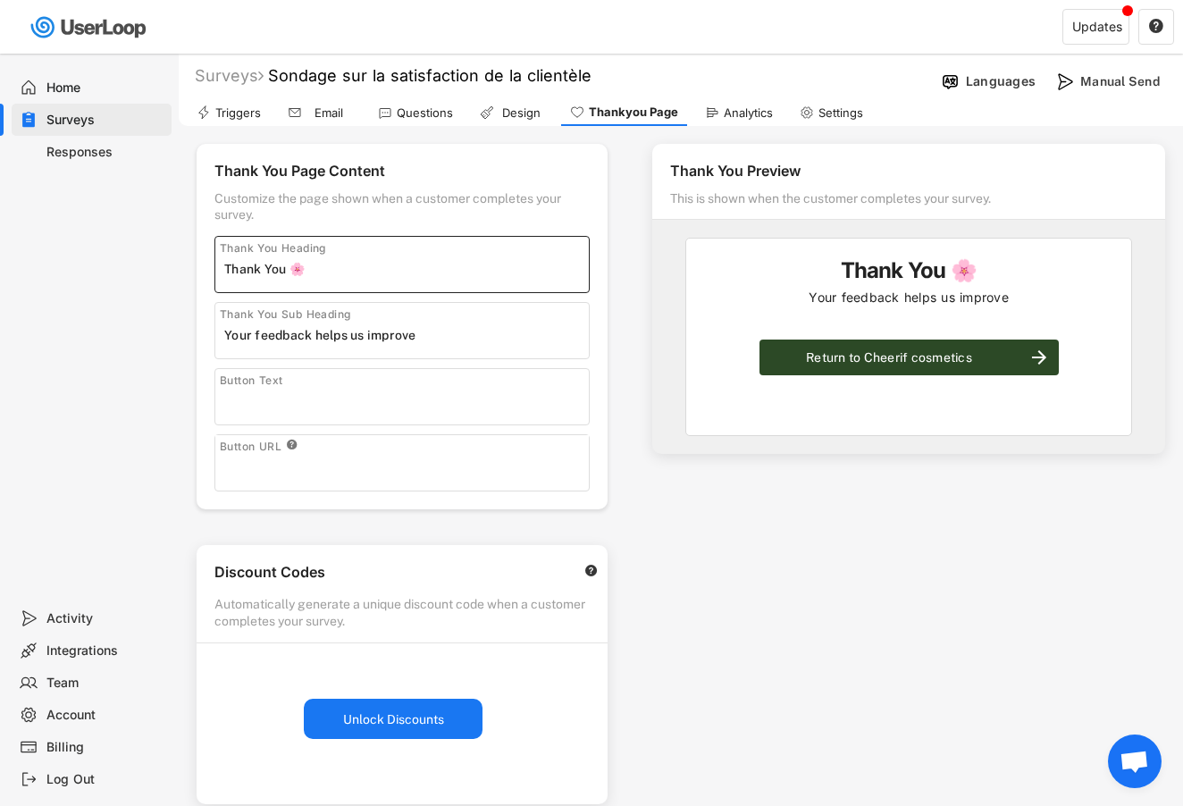
drag, startPoint x: 288, startPoint y: 266, endPoint x: 198, endPoint y: 263, distance: 89.4
click at [198, 263] on div "Thank You Page Content Customize the page shown when a customer completes your …" at bounding box center [402, 327] width 411 height 366
click at [357, 325] on input "input" at bounding box center [406, 335] width 365 height 27
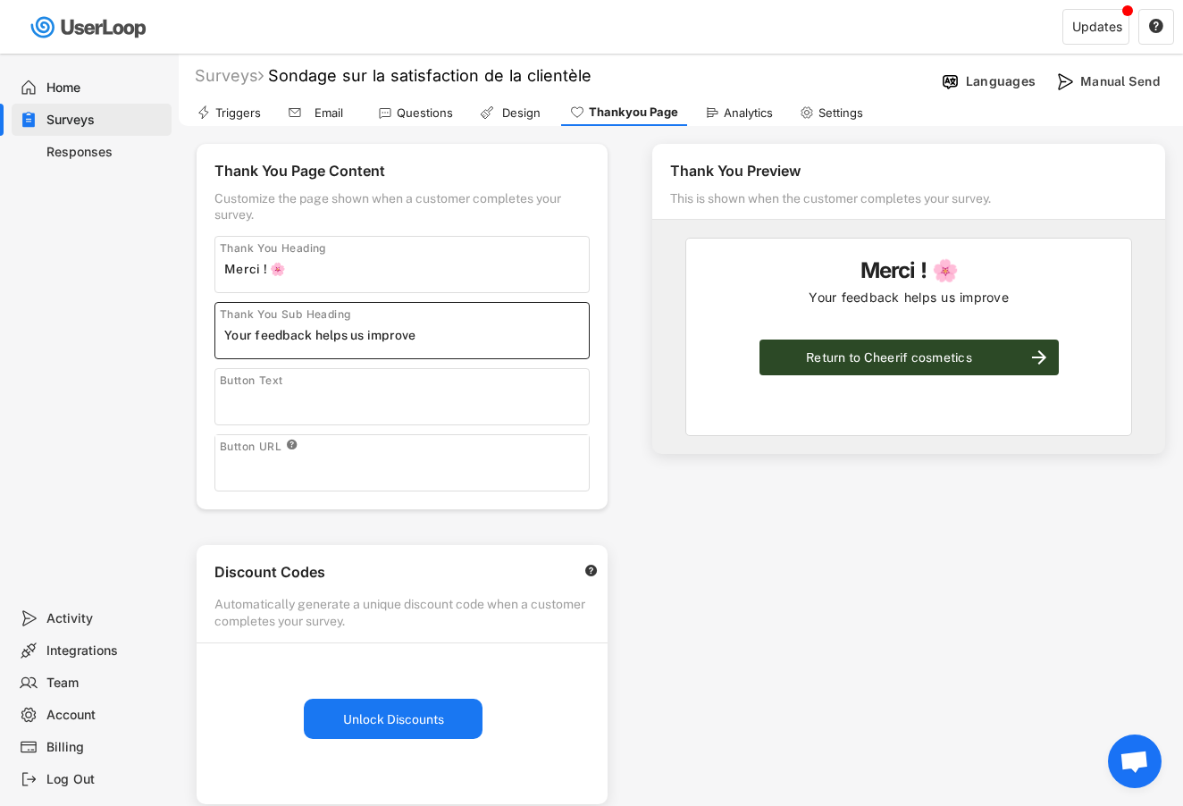
click at [363, 268] on input "input" at bounding box center [406, 269] width 365 height 27
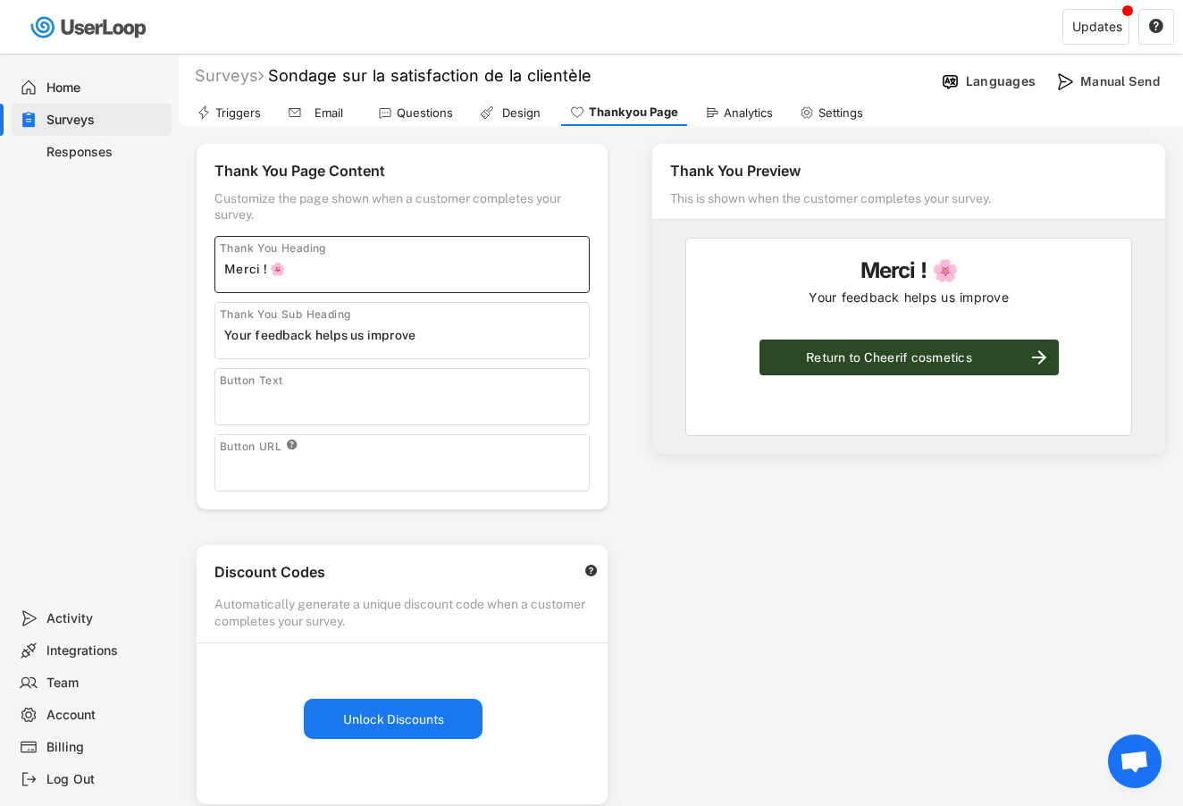
click at [268, 273] on input "input" at bounding box center [406, 269] width 365 height 27
type input "Merci 🌸"
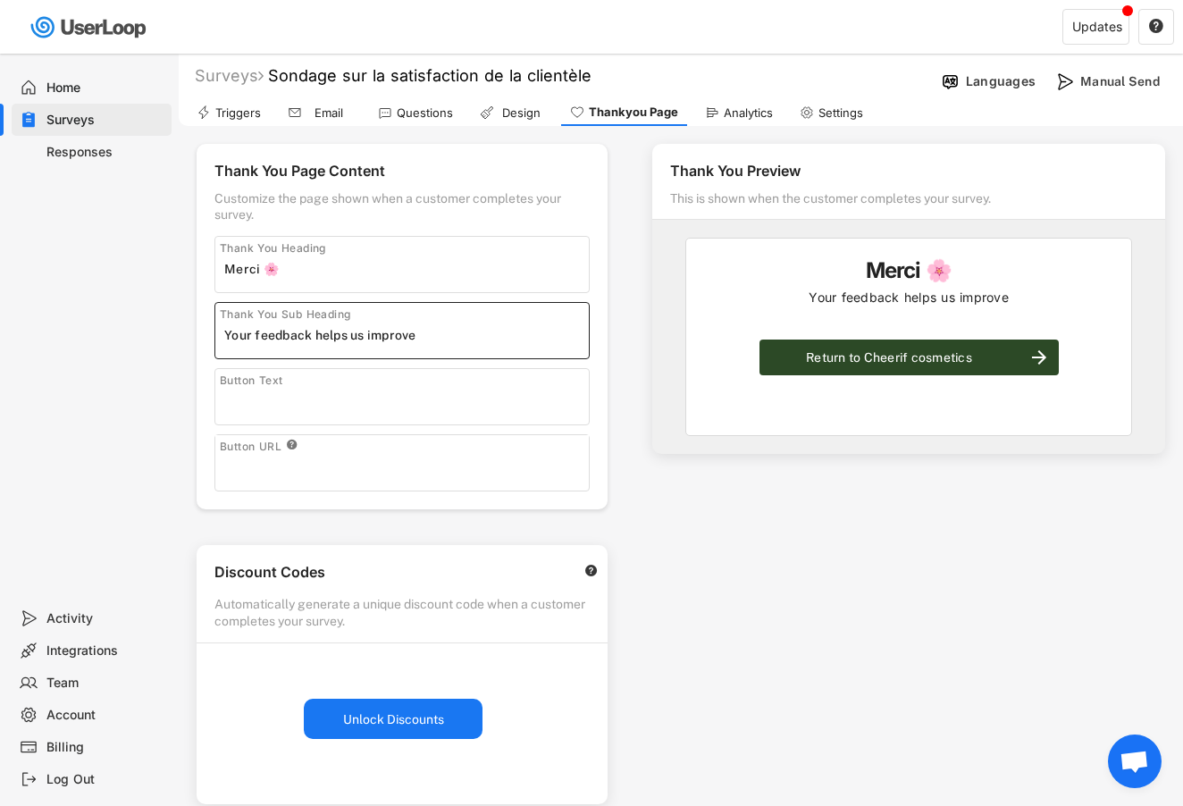
drag, startPoint x: 449, startPoint y: 337, endPoint x: 203, endPoint y: 332, distance: 245.8
click at [203, 332] on div "Thank You Page Content Customize the page shown when a customer completes your …" at bounding box center [402, 327] width 411 height 366
paste input "Nous apprécions vos retours, ils nous guident vers l’excellence."
type input "Nous apprécions vos retours, ils nous guident vers l’excellence."
click at [377, 425] on div "Button Text" at bounding box center [401, 396] width 375 height 57
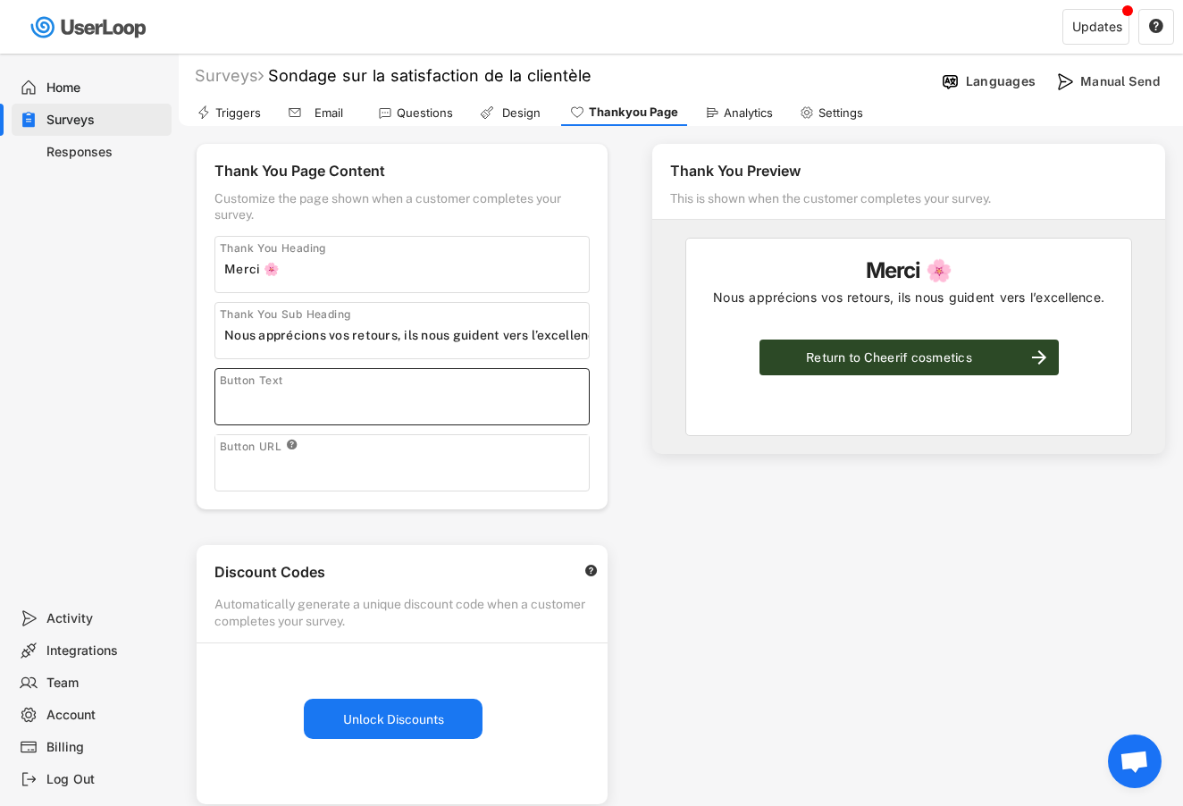
click at [383, 408] on input "input" at bounding box center [406, 401] width 365 height 27
type input "Retourner sur Cheerif cosmetics"
click at [421, 465] on input "input" at bounding box center [406, 467] width 365 height 27
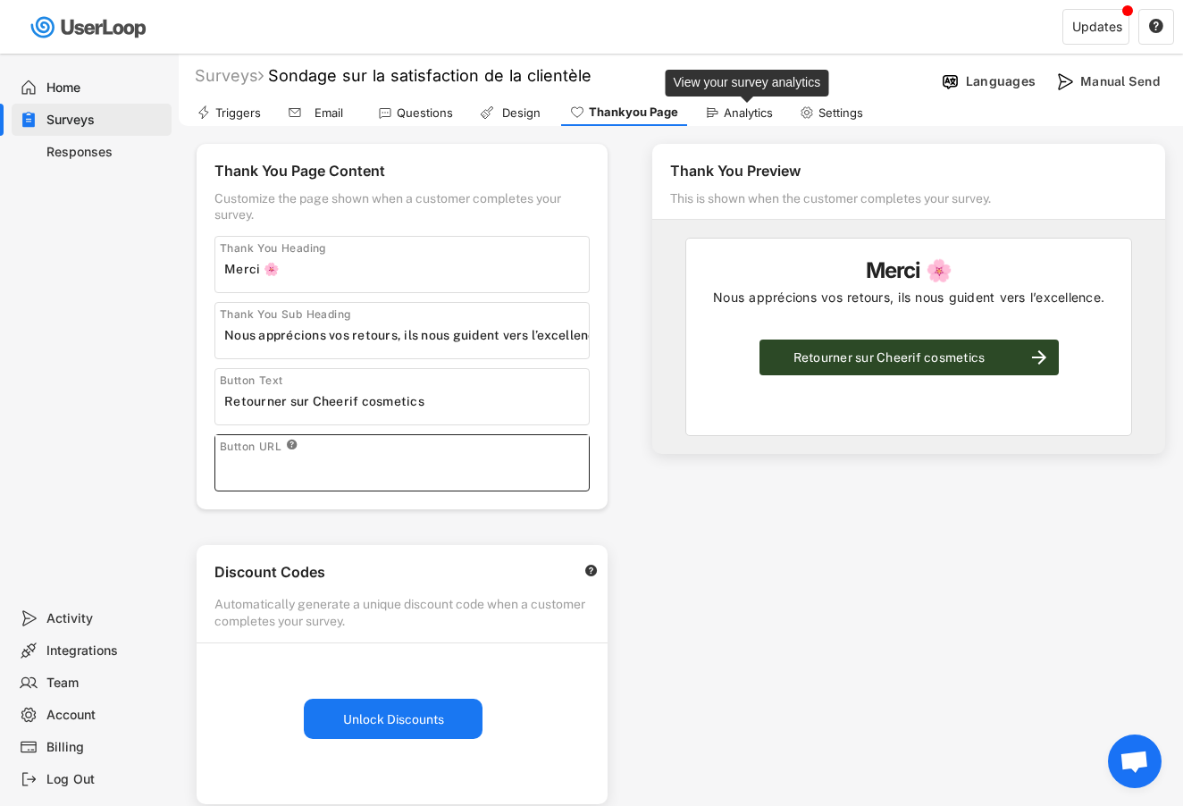
click at [768, 115] on div "Analytics" at bounding box center [748, 112] width 49 height 15
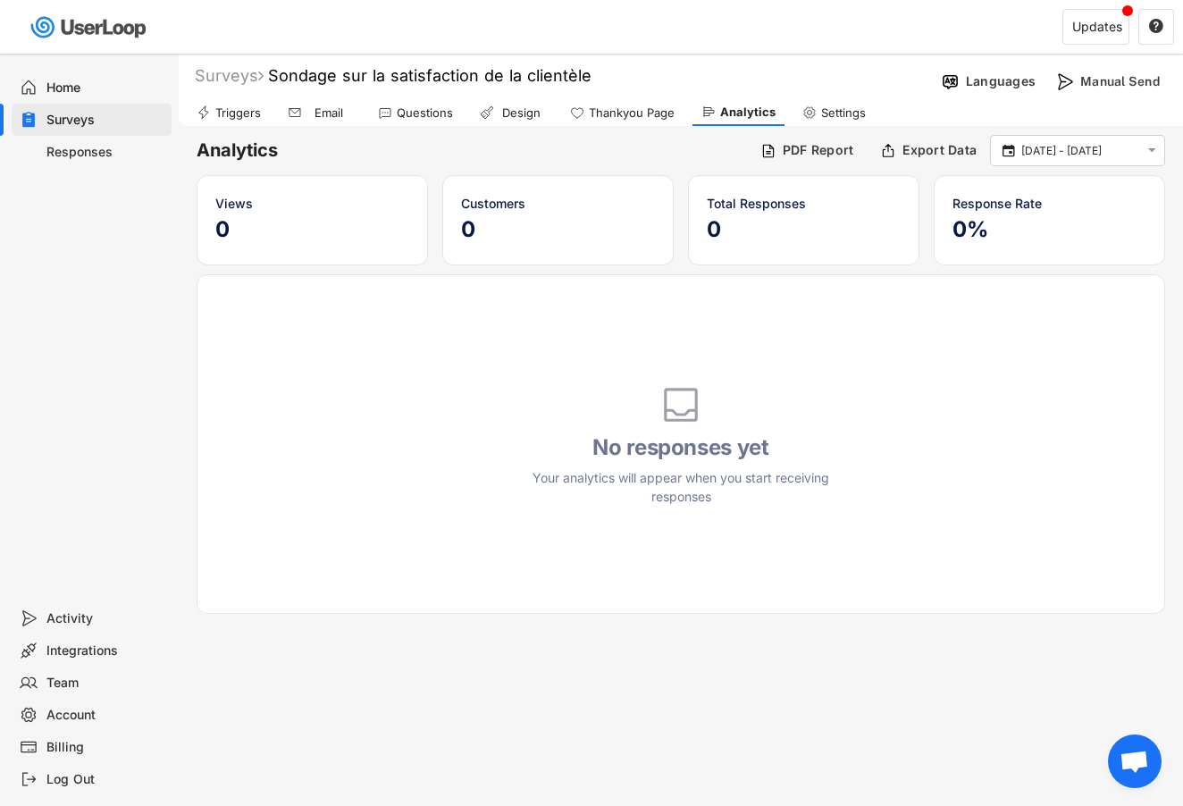
click at [828, 108] on div "Settings" at bounding box center [843, 112] width 45 height 15
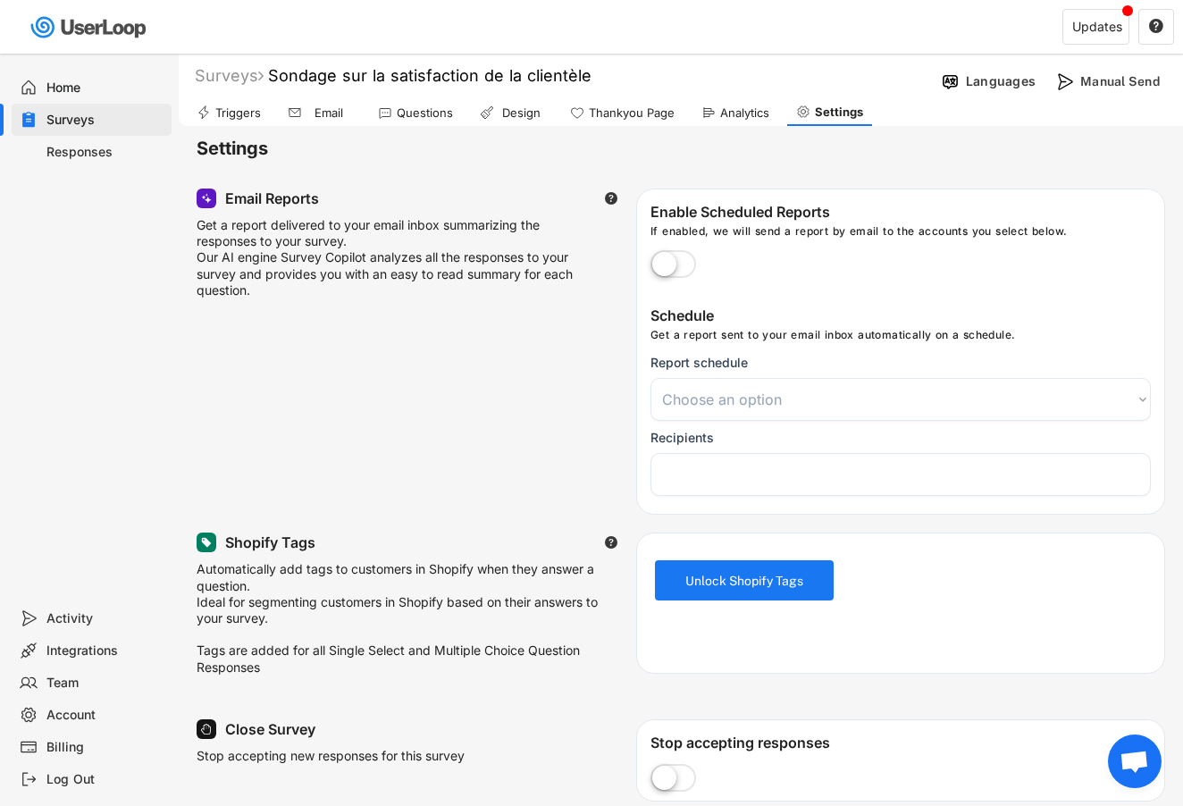
select select
click at [252, 121] on div "Triggers" at bounding box center [229, 112] width 82 height 27
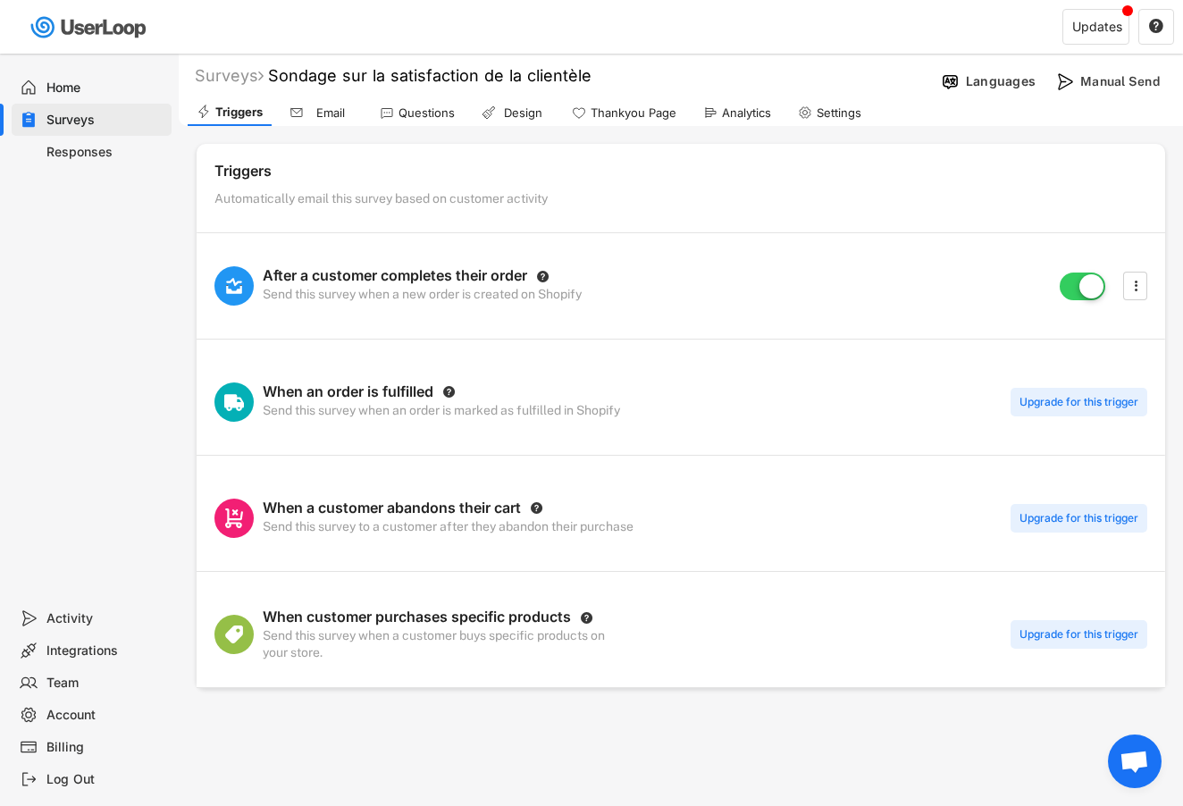
click at [321, 115] on div "Email" at bounding box center [330, 112] width 45 height 15
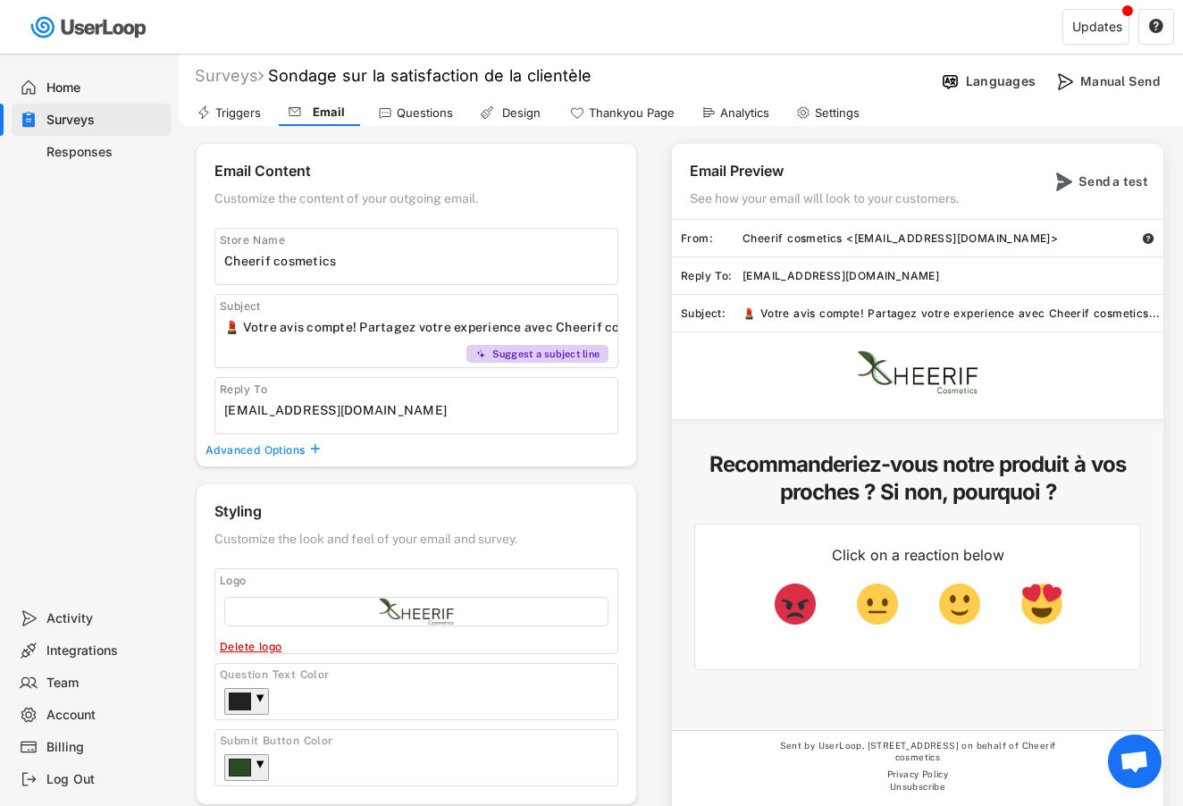
click at [120, 647] on div "Integrations" at bounding box center [105, 651] width 118 height 17
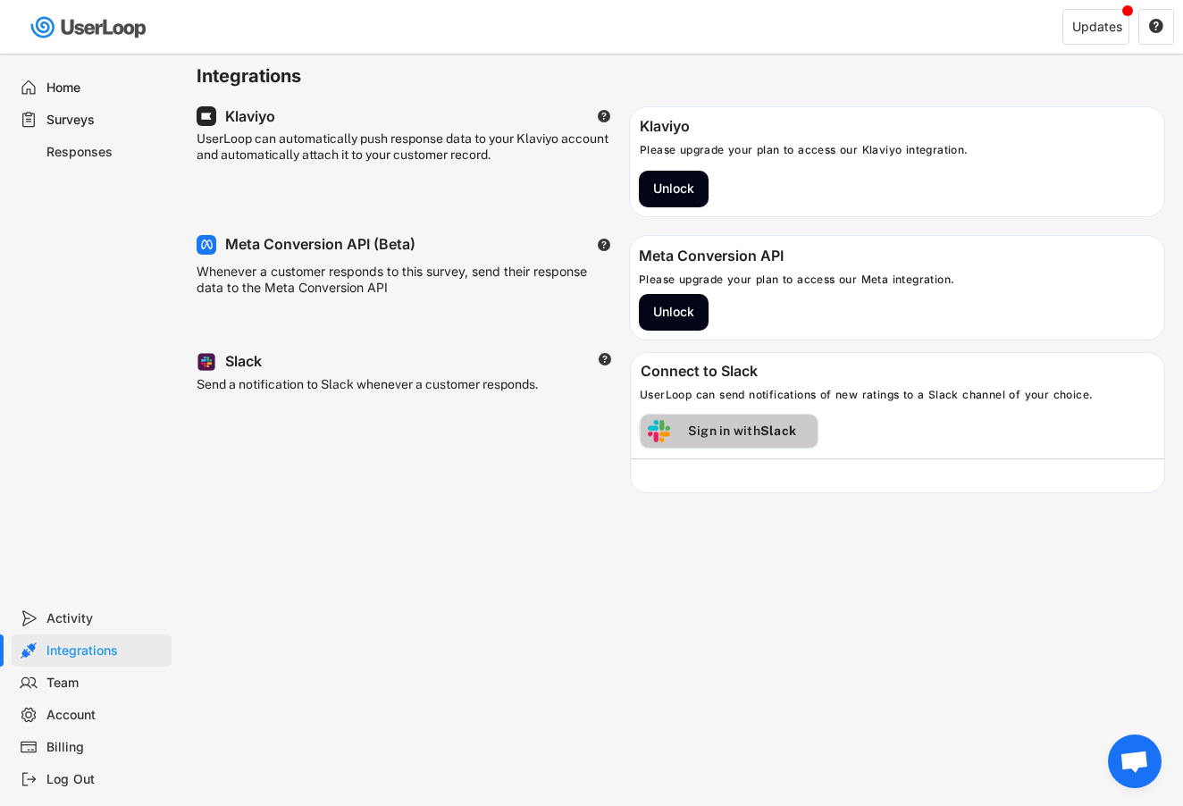
click at [740, 434] on div "Sign in with Slack" at bounding box center [742, 431] width 144 height 16
